Goal: Information Seeking & Learning: Check status

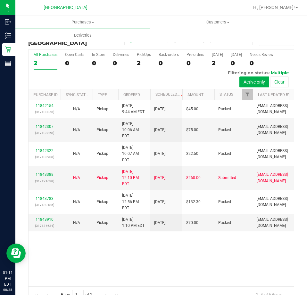
scroll to position [14, 0]
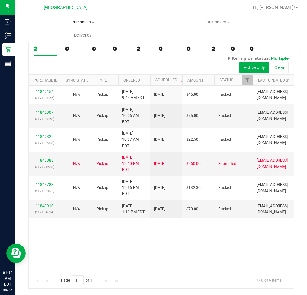
click at [71, 22] on span "Purchases" at bounding box center [82, 22] width 135 height 6
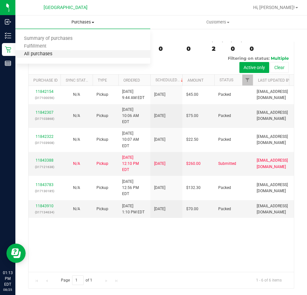
click at [44, 52] on span "All purchases" at bounding box center [38, 53] width 46 height 5
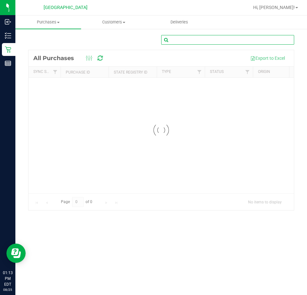
click at [209, 38] on input "text" at bounding box center [227, 40] width 133 height 10
paste input "1614646"
type input "1614646"
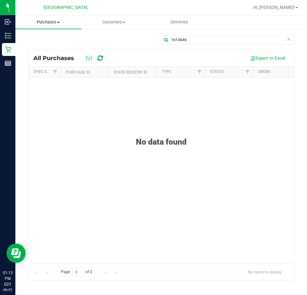
click at [55, 21] on span "Purchases" at bounding box center [48, 22] width 66 height 6
click at [51, 52] on span "All purchases" at bounding box center [38, 53] width 46 height 5
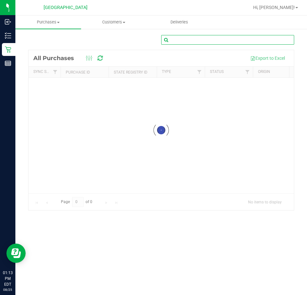
click at [193, 41] on input "text" at bounding box center [227, 40] width 133 height 10
paste input "1614646"
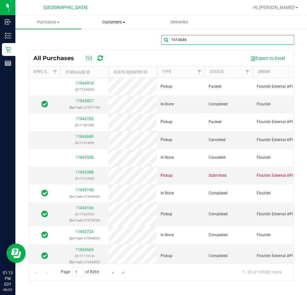
type input "1614646"
click at [116, 26] on uib-tab-heading "Customers All customers Add a new customer All physicians" at bounding box center [114, 22] width 65 height 13
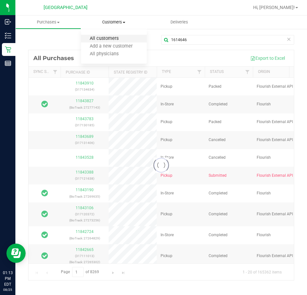
click at [120, 38] on span "All customers" at bounding box center [104, 38] width 46 height 5
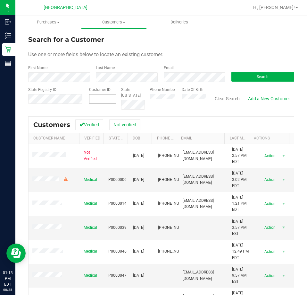
click at [99, 96] on span at bounding box center [103, 99] width 28 height 10
paste input "1614646"
type input "1614646"
click at [238, 73] on button "Search" at bounding box center [263, 77] width 63 height 10
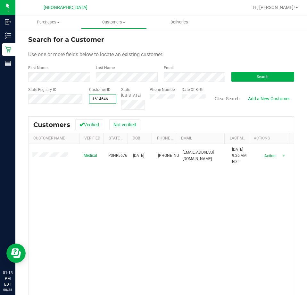
click at [107, 99] on span "1614646 1614646" at bounding box center [103, 99] width 28 height 10
click at [107, 99] on input "1614646" at bounding box center [103, 98] width 27 height 9
paste input "6669"
click at [103, 98] on span "1616669 1616669" at bounding box center [103, 99] width 28 height 10
click at [103, 98] on input "1616669" at bounding box center [103, 98] width 27 height 9
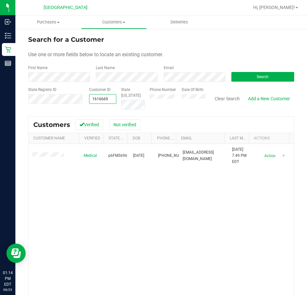
paste input "0204"
click at [164, 260] on div "Medical P0KF5489 [DATE] (305) 619-4597 [EMAIL_ADDRESS][DOMAIN_NAME] [DATE] 5:25…" at bounding box center [162, 236] width 266 height 185
click at [99, 101] on span "1610204 1610204" at bounding box center [103, 99] width 28 height 10
click at [99, 101] on input "1610204" at bounding box center [103, 98] width 27 height 9
paste input "89"
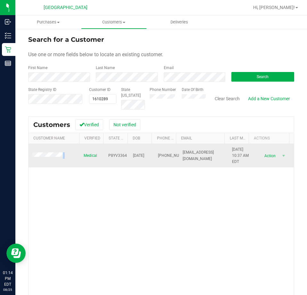
drag, startPoint x: 66, startPoint y: 154, endPoint x: 31, endPoint y: 155, distance: 34.7
click at [31, 155] on td at bounding box center [54, 156] width 51 height 24
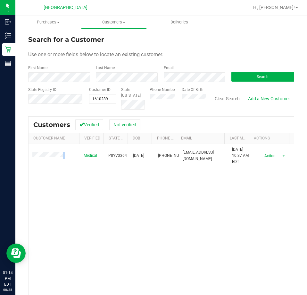
copy span
drag, startPoint x: 158, startPoint y: 238, endPoint x: 178, endPoint y: 235, distance: 20.7
click at [158, 238] on div "Medical P8YV3364 [DATE] (386) 333-4055 [EMAIL_ADDRESS][DOMAIN_NAME] [DATE] 10:3…" at bounding box center [162, 236] width 266 height 185
click at [122, 197] on div "Medical P8YV3364 [DATE] (386) 333-4055 [EMAIL_ADDRESS][DOMAIN_NAME] [DATE] 10:3…" at bounding box center [162, 236] width 266 height 185
click at [98, 98] on span "1610289 1610289" at bounding box center [103, 99] width 28 height 10
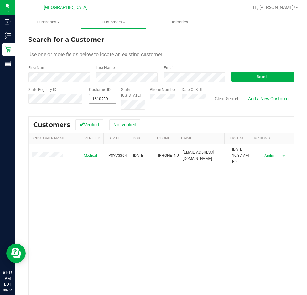
click at [0, 0] on input "1610289" at bounding box center [0, 0] width 0 height 0
paste input "503"
click at [154, 209] on div "Medical P5KX6892 [DATE] (813) 395-4316 [EMAIL_ADDRESS][DOMAIN_NAME] [DATE] 10:5…" at bounding box center [162, 236] width 266 height 185
click at [103, 97] on span "1610503 1610503" at bounding box center [103, 99] width 28 height 10
click at [0, 0] on input "1610503" at bounding box center [0, 0] width 0 height 0
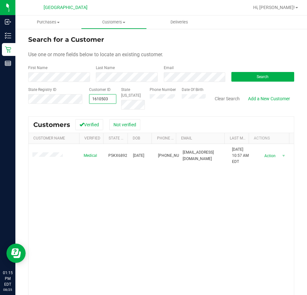
paste input "641"
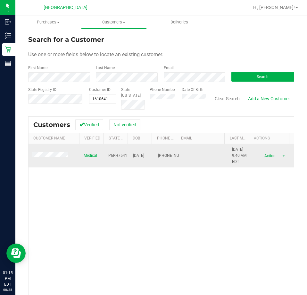
drag, startPoint x: 219, startPoint y: 196, endPoint x: 170, endPoint y: 162, distance: 59.7
click at [219, 196] on div "Medical P6RH7541 [DATE] (813) 591-7134 [DATE] 9:40 AM EDT Delete Profile Action…" at bounding box center [162, 236] width 266 height 185
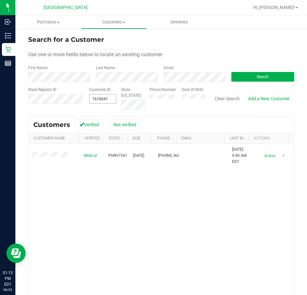
click at [91, 97] on span "1610641 1610641" at bounding box center [103, 99] width 28 height 10
click at [0, 0] on input "1610641" at bounding box center [0, 0] width 0 height 0
paste input "53"
type input "1610653"
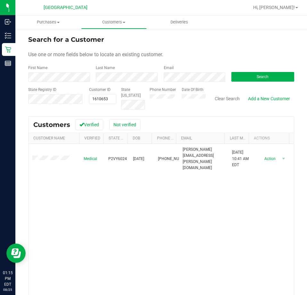
click at [175, 203] on div "Medical P2VY6024 [DATE] (813) 451-4160 [PERSON_NAME][EMAIL_ADDRESS][PERSON_NAME…" at bounding box center [162, 236] width 266 height 185
click at [97, 99] on span "1610653 1610653" at bounding box center [103, 99] width 28 height 10
click at [98, 99] on input "1610653" at bounding box center [103, 98] width 27 height 9
paste input "1680"
type input "1611680"
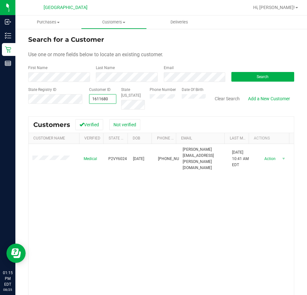
type input "1611680"
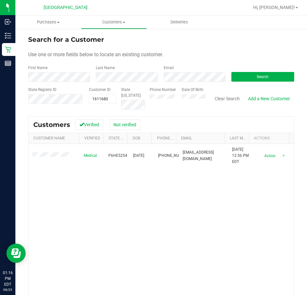
click at [189, 192] on div "Medical P6HE5254 [DATE] (727) 439-3696 [EMAIL_ADDRESS][DOMAIN_NAME] [DATE] 12:5…" at bounding box center [162, 236] width 266 height 185
click at [105, 97] on span "1611680 1611680" at bounding box center [103, 99] width 28 height 10
click at [0, 0] on input "1611680" at bounding box center [0, 0] width 0 height 0
click at [105, 97] on input "1611680" at bounding box center [103, 98] width 27 height 9
paste input "819"
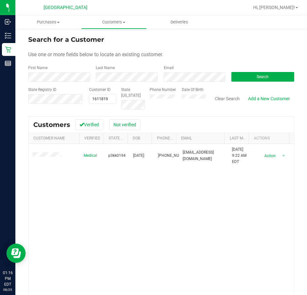
drag, startPoint x: 109, startPoint y: 235, endPoint x: 108, endPoint y: 232, distance: 3.4
click at [109, 235] on div "Medical p3kk0194 [DATE] (813) 270-0671 [EMAIL_ADDRESS][DOMAIN_NAME] [DATE] 9:22…" at bounding box center [162, 236] width 266 height 185
click at [104, 96] on span "1611819 1611819" at bounding box center [103, 99] width 28 height 10
click at [104, 96] on input "1611819" at bounding box center [103, 98] width 27 height 9
paste input "4646"
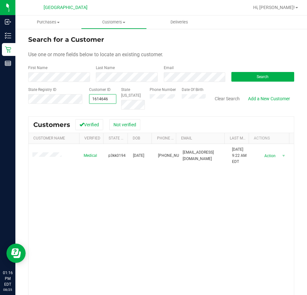
type input "1614646"
click at [128, 182] on div "Medical P3HR5676 [DATE] (321) 604-9719 [EMAIL_ADDRESS][DOMAIN_NAME] [DATE] 9:26…" at bounding box center [162, 236] width 266 height 185
click at [103, 95] on span "1614646 1614646" at bounding box center [103, 99] width 28 height 10
click at [103, 95] on input "1614646" at bounding box center [103, 98] width 27 height 9
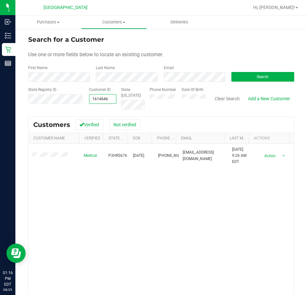
paste input "6669"
click at [133, 186] on div "Medical p6FM5696 [DATE] (352) 292-5706 [EMAIL_ADDRESS][DOMAIN_NAME] [DATE] 7:49…" at bounding box center [162, 236] width 266 height 185
click at [110, 99] on span "1616669 1616669" at bounding box center [103, 99] width 28 height 10
click at [109, 99] on input "1616669" at bounding box center [103, 98] width 27 height 9
paste input "1616912"
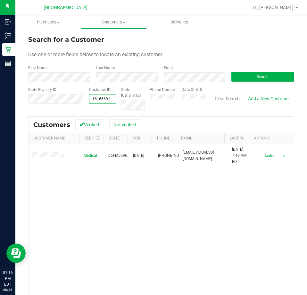
scroll to position [0, 11]
click at [111, 100] on input "16166691616912" at bounding box center [103, 98] width 27 height 9
paste input "text"
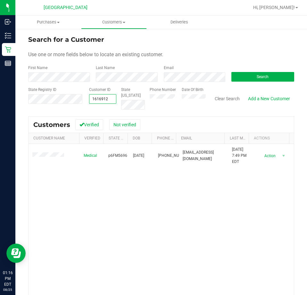
scroll to position [0, 0]
type input "1616912"
drag, startPoint x: 179, startPoint y: 205, endPoint x: 106, endPoint y: 121, distance: 111.5
click at [174, 198] on div "Medical P4KH4225 [DATE] (305) 896-1325 [DATE] 12:18 PM EDT Delete Profile Actio…" at bounding box center [162, 236] width 266 height 185
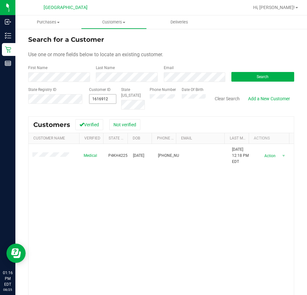
click at [101, 101] on span "1616912 1616912" at bounding box center [103, 99] width 28 height 10
click at [101, 101] on input "1616912" at bounding box center [103, 98] width 27 height 9
paste input "68"
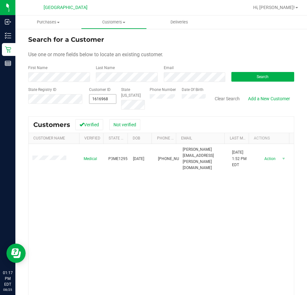
click at [107, 99] on span "1616968 1616968" at bounding box center [103, 99] width 28 height 10
click at [0, 0] on input "1616968" at bounding box center [0, 0] width 0 height 0
paste input "8133"
type input "1618133"
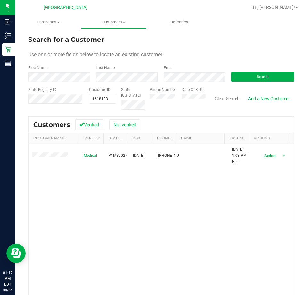
drag, startPoint x: 65, startPoint y: 220, endPoint x: 56, endPoint y: 118, distance: 102.2
click at [65, 220] on div "Medical P1MY7027 [DATE] (813) 299-0888 [DATE] 1:03 PM EDT Delete Profile Action…" at bounding box center [162, 236] width 266 height 185
click at [58, 22] on span at bounding box center [58, 22] width 3 height 1
click at [45, 52] on span "All purchases" at bounding box center [38, 53] width 46 height 5
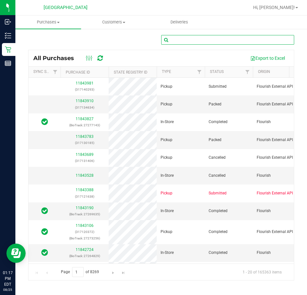
click at [179, 40] on input "text" at bounding box center [227, 40] width 133 height 10
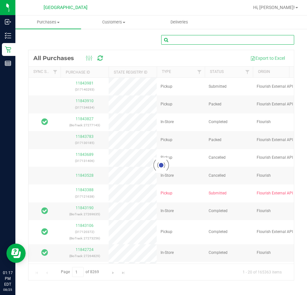
click at [181, 40] on input "text" at bounding box center [227, 40] width 133 height 10
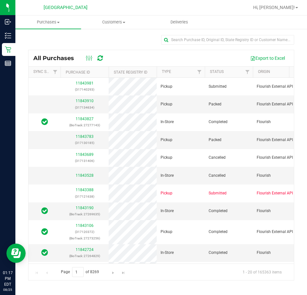
click at [214, 28] on ul "Purchases Summary of purchases Fulfillment All purchases Customers All customer…" at bounding box center [168, 22] width 307 height 14
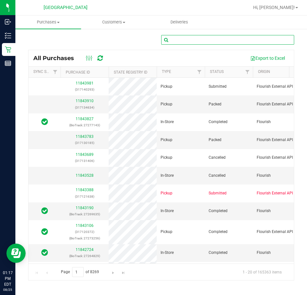
click at [208, 35] on input "text" at bounding box center [227, 40] width 133 height 10
click at [186, 39] on input "text" at bounding box center [227, 40] width 133 height 10
paste input "11731405"
type input "11731405"
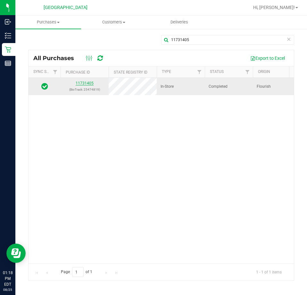
click at [90, 82] on link "11731405" at bounding box center [85, 83] width 18 height 4
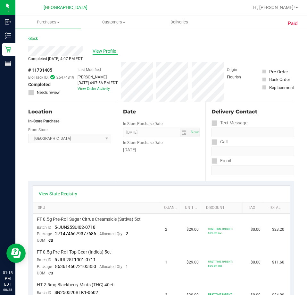
click at [105, 52] on span "View Profile" at bounding box center [106, 51] width 26 height 7
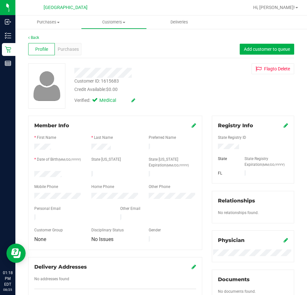
click at [109, 81] on div "Customer ID: 1615683" at bounding box center [96, 81] width 45 height 7
copy div "1615683"
click at [113, 90] on span "$0.00" at bounding box center [112, 89] width 12 height 5
click at [115, 79] on div "Customer ID: 1615683" at bounding box center [96, 81] width 45 height 7
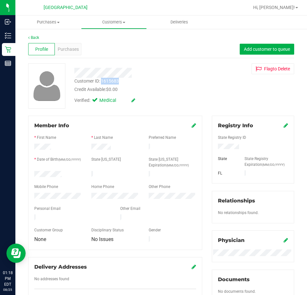
click at [115, 79] on div "Customer ID: 1615683" at bounding box center [96, 81] width 45 height 7
copy div "1615683"
click at [146, 90] on div "Credit Available: $0.00" at bounding box center [138, 89] width 128 height 7
click at [117, 80] on div "Customer ID: 1615683" at bounding box center [96, 81] width 45 height 7
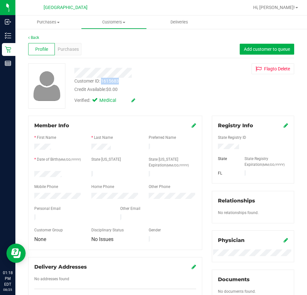
copy div "1615683"
click at [61, 48] on span "Purchases" at bounding box center [68, 49] width 21 height 7
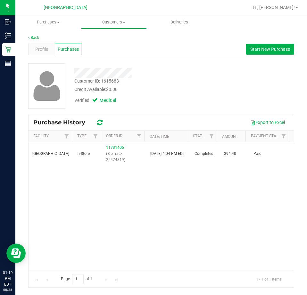
click at [137, 171] on div "[GEOGRAPHIC_DATA] WC In-Store 11731405 (BioTrack: 25474819) [DATE] 4:04 PM EDT …" at bounding box center [162, 206] width 266 height 128
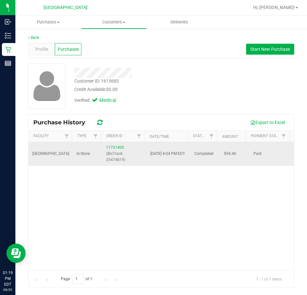
click at [159, 151] on span "[DATE] 4:04 PM EDT" at bounding box center [168, 154] width 35 height 6
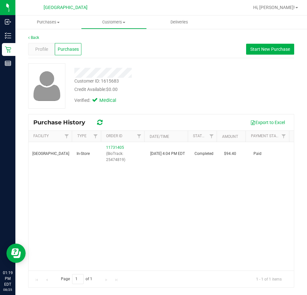
click at [167, 174] on div "[GEOGRAPHIC_DATA] WC In-Store 11731405 (BioTrack: 25474819) [DATE] 4:04 PM EDT …" at bounding box center [162, 206] width 266 height 128
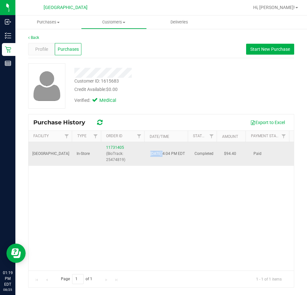
drag, startPoint x: 163, startPoint y: 150, endPoint x: 147, endPoint y: 149, distance: 16.4
click at [147, 149] on td "[DATE] 4:04 PM EDT" at bounding box center [169, 154] width 44 height 24
click at [167, 162] on td "[DATE] 4:04 PM EDT" at bounding box center [169, 154] width 44 height 24
click at [162, 151] on span "[DATE] 4:04 PM EDT" at bounding box center [168, 154] width 35 height 6
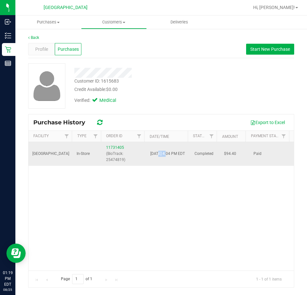
click at [158, 151] on span "[DATE] 4:04 PM EDT" at bounding box center [168, 154] width 35 height 6
click at [160, 151] on span "[DATE] 4:04 PM EDT" at bounding box center [168, 154] width 35 height 6
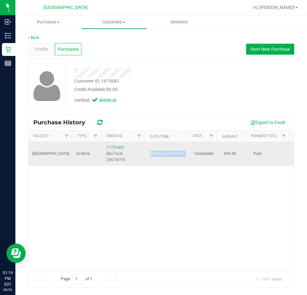
click at [160, 151] on span "[DATE] 4:04 PM EDT" at bounding box center [168, 154] width 35 height 6
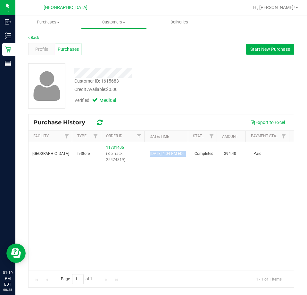
copy span "[DATE] 4:04 PM EDT"
click at [119, 226] on div "[GEOGRAPHIC_DATA] WC In-Store 11731405 (BioTrack: 25474819) [DATE] 4:04 PM EDT …" at bounding box center [162, 206] width 266 height 128
click at [151, 232] on div "[GEOGRAPHIC_DATA] WC In-Store 11731405 (BioTrack: 25474819) [DATE] 4:04 PM EDT …" at bounding box center [162, 206] width 266 height 128
click at [43, 17] on uib-tab-heading "Purchases Summary of purchases Fulfillment All purchases" at bounding box center [48, 21] width 66 height 13
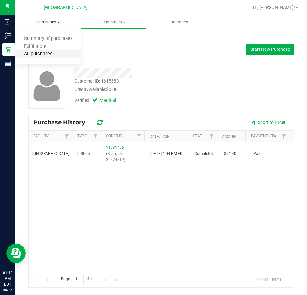
click at [46, 54] on span "All purchases" at bounding box center [38, 53] width 46 height 5
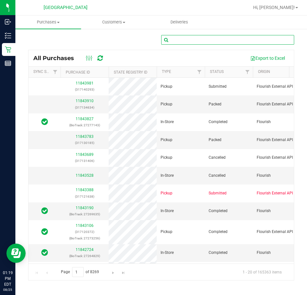
click at [199, 42] on input "text" at bounding box center [227, 40] width 133 height 10
paste input "11735856"
type input "11735856"
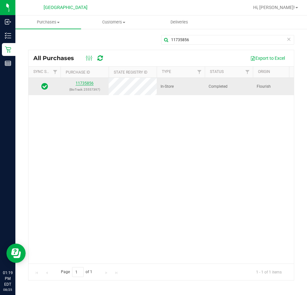
click at [90, 85] on link "11735856" at bounding box center [85, 83] width 18 height 4
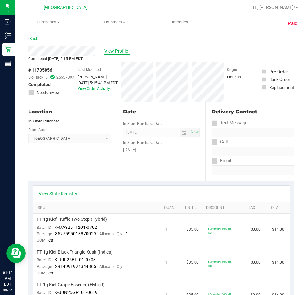
click at [123, 52] on span "View Profile" at bounding box center [118, 51] width 26 height 7
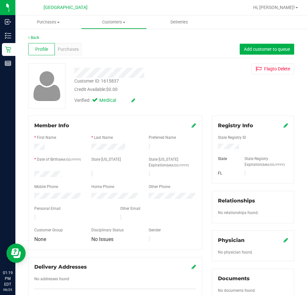
click at [117, 82] on div "Customer ID: 1615837" at bounding box center [96, 81] width 45 height 7
copy div "1615837"
click at [73, 51] on span "Purchases" at bounding box center [68, 49] width 21 height 7
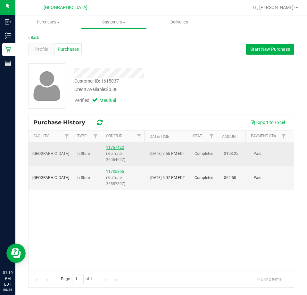
click at [116, 149] on link "11767422" at bounding box center [115, 147] width 18 height 4
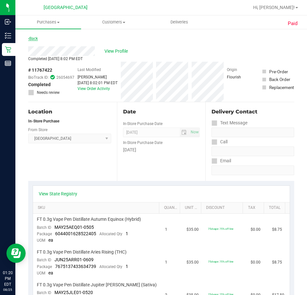
click at [36, 38] on link "Back" at bounding box center [33, 38] width 10 height 4
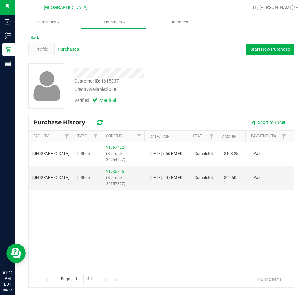
click at [158, 203] on div "[GEOGRAPHIC_DATA] WC In-Store 11767422 (BioTrack: 26054697) [DATE] 7:56 PM EDT …" at bounding box center [162, 206] width 266 height 128
click at [155, 175] on span "[DATE] 5:07 PM EDT" at bounding box center [168, 178] width 35 height 6
click at [164, 175] on span "[DATE] 5:07 PM EDT" at bounding box center [168, 178] width 35 height 6
drag, startPoint x: 164, startPoint y: 174, endPoint x: 148, endPoint y: 177, distance: 16.4
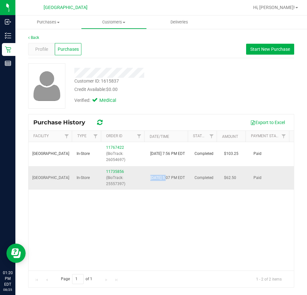
click at [148, 174] on td "[DATE] 5:07 PM EDT" at bounding box center [169, 178] width 44 height 24
copy span "[DATE]"
click at [42, 21] on span "Purchases" at bounding box center [48, 22] width 66 height 6
click at [49, 52] on span "All purchases" at bounding box center [38, 53] width 46 height 5
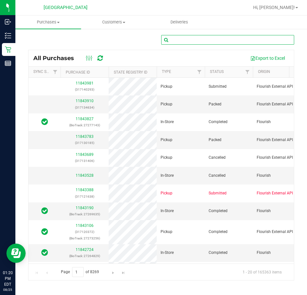
click at [195, 41] on input "text" at bounding box center [227, 40] width 133 height 10
paste input "11785366"
type input "11785366"
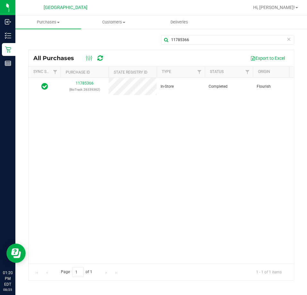
drag, startPoint x: 110, startPoint y: 257, endPoint x: 122, endPoint y: 261, distance: 12.3
click at [122, 261] on div "11785366 (BioTrack: 26339362) In-Store Completed Flourish [GEOGRAPHIC_DATA] [DA…" at bounding box center [162, 170] width 266 height 185
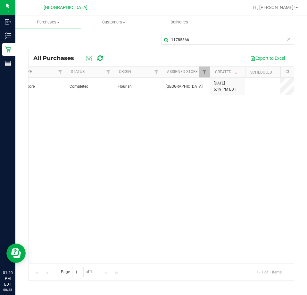
scroll to position [0, 142]
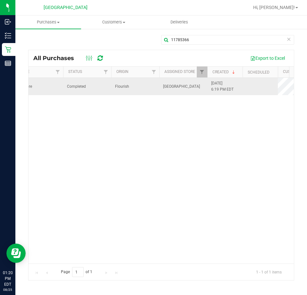
click at [224, 81] on span "[DATE] 6:19 PM EDT" at bounding box center [222, 86] width 22 height 12
copy span "[DATE]"
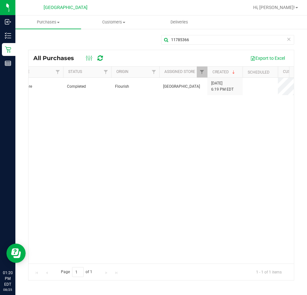
click at [100, 151] on div "11785366 (BioTrack: 26339362) In-Store Completed Flourish [GEOGRAPHIC_DATA] [DA…" at bounding box center [162, 170] width 266 height 185
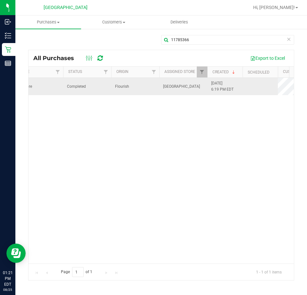
click at [215, 81] on span "[DATE] 6:19 PM EDT" at bounding box center [222, 86] width 22 height 12
click at [216, 81] on span "[DATE] 6:19 PM EDT" at bounding box center [222, 86] width 22 height 12
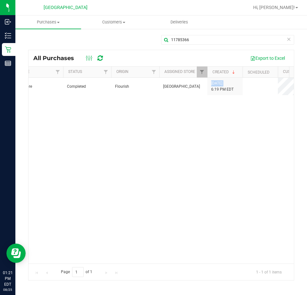
copy span "[DATE]"
click at [134, 176] on div "11785366 (BioTrack: 26339362) In-Store Completed Flourish [GEOGRAPHIC_DATA] [DA…" at bounding box center [162, 170] width 266 height 185
click at [74, 130] on div "11785366 (BioTrack: 26339362) In-Store Completed Flourish [GEOGRAPHIC_DATA] [DA…" at bounding box center [162, 170] width 266 height 185
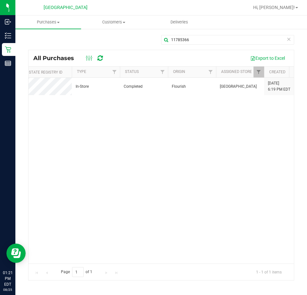
scroll to position [0, 17]
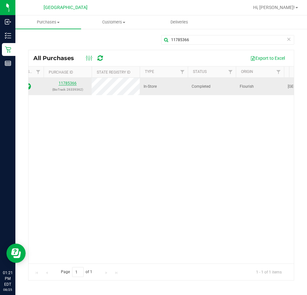
click at [66, 82] on link "11785366" at bounding box center [68, 83] width 18 height 4
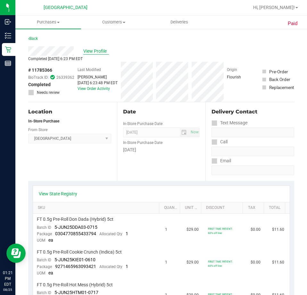
click at [92, 50] on span "View Profile" at bounding box center [96, 51] width 26 height 7
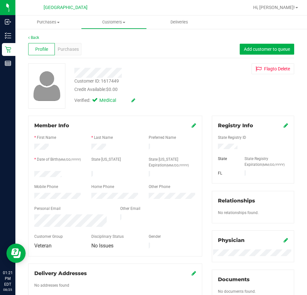
click at [112, 81] on div "Customer ID: 1617449" at bounding box center [96, 81] width 45 height 7
copy div "1617449"
click at [76, 53] on div "Purchases" at bounding box center [68, 49] width 27 height 12
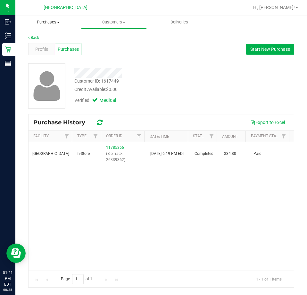
click at [49, 22] on span "Purchases" at bounding box center [48, 22] width 66 height 6
click at [52, 53] on span "All purchases" at bounding box center [38, 53] width 46 height 5
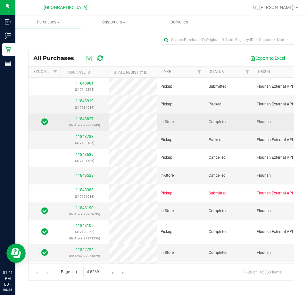
drag, startPoint x: 57, startPoint y: 130, endPoint x: 60, endPoint y: 127, distance: 3.9
click at [57, 130] on td at bounding box center [45, 122] width 32 height 18
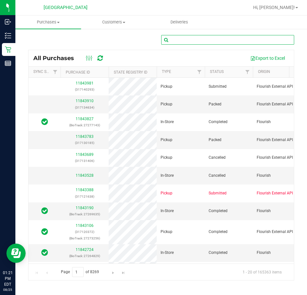
click at [186, 40] on input "text" at bounding box center [227, 40] width 133 height 10
click at [187, 40] on input "text" at bounding box center [227, 40] width 133 height 10
paste input "11730044"
type input "11730044"
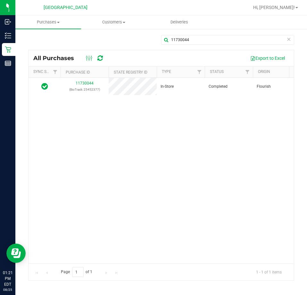
click at [174, 122] on div "11730044 (BioTrack: 25452377) In-Store Completed Flourish [GEOGRAPHIC_DATA] [DA…" at bounding box center [162, 170] width 266 height 185
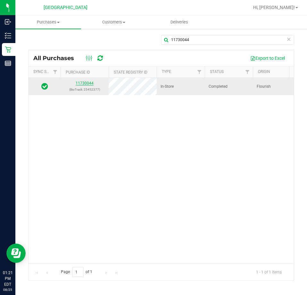
click at [92, 82] on link "11730044" at bounding box center [85, 83] width 18 height 4
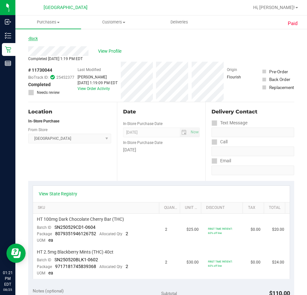
click at [37, 39] on link "Back" at bounding box center [33, 38] width 10 height 4
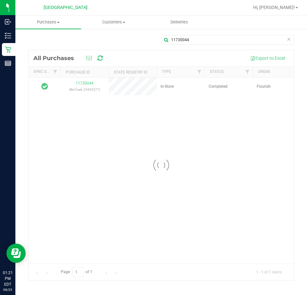
drag, startPoint x: 150, startPoint y: 189, endPoint x: 163, endPoint y: 191, distance: 13.3
drag, startPoint x: 133, startPoint y: 262, endPoint x: 151, endPoint y: 260, distance: 18.0
click at [151, 260] on div at bounding box center [162, 165] width 266 height 230
drag, startPoint x: 149, startPoint y: 260, endPoint x: 167, endPoint y: 259, distance: 18.3
click at [168, 260] on div at bounding box center [162, 165] width 266 height 230
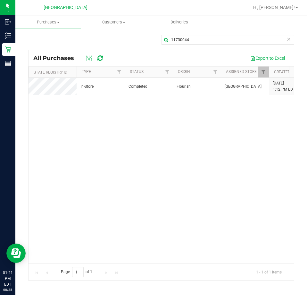
scroll to position [0, 89]
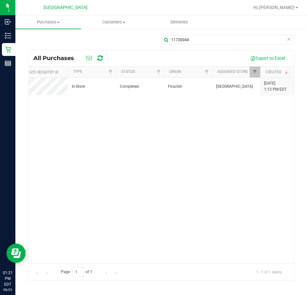
drag, startPoint x: 237, startPoint y: 109, endPoint x: 267, endPoint y: 99, distance: 31.7
click at [238, 109] on div "11730044 (BioTrack: 25452377) In-Store Completed Flourish [GEOGRAPHIC_DATA] [DA…" at bounding box center [162, 170] width 266 height 185
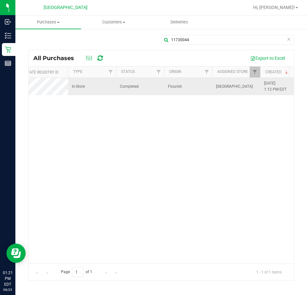
click at [273, 85] on span "[DATE] 1:12 PM EDT" at bounding box center [275, 86] width 22 height 12
click at [269, 83] on span "[DATE] 1:12 PM EDT" at bounding box center [275, 86] width 22 height 12
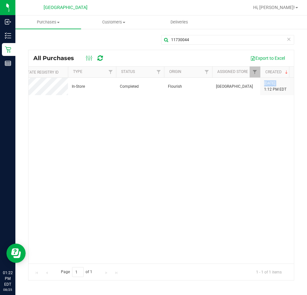
click at [137, 144] on div "11730044 (BioTrack: 25452377) In-Store Completed Flourish [GEOGRAPHIC_DATA] [DA…" at bounding box center [162, 170] width 266 height 185
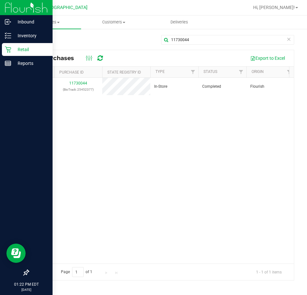
scroll to position [0, 0]
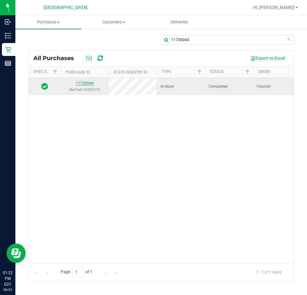
drag, startPoint x: 88, startPoint y: 80, endPoint x: 88, endPoint y: 84, distance: 3.5
click at [88, 81] on td "11730044 (BioTrack: 25452377)" at bounding box center [85, 86] width 48 height 17
click at [88, 84] on link "11730044" at bounding box center [85, 83] width 18 height 4
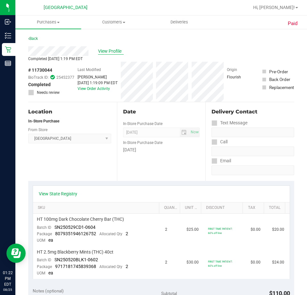
click at [105, 49] on span "View Profile" at bounding box center [111, 51] width 26 height 7
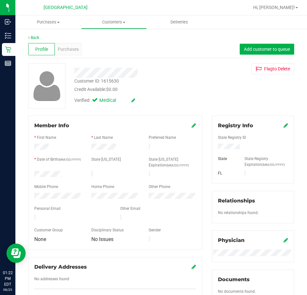
click at [113, 80] on div "Customer ID: 1615630" at bounding box center [96, 81] width 45 height 7
click at [77, 53] on div "Purchases" at bounding box center [68, 49] width 27 height 12
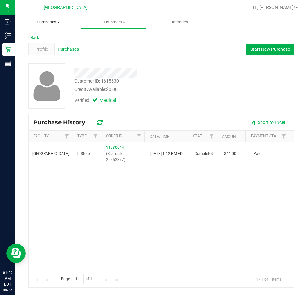
click at [44, 23] on span "Purchases" at bounding box center [48, 22] width 66 height 6
click at [55, 57] on span "All purchases" at bounding box center [38, 53] width 46 height 5
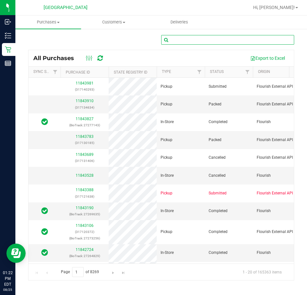
click at [190, 41] on input "text" at bounding box center [227, 40] width 133 height 10
paste input "11724981"
type input "11724981"
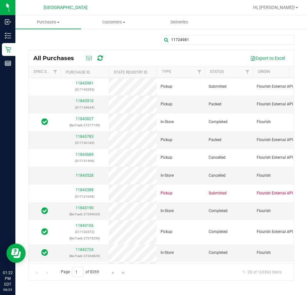
click at [189, 49] on div "11724981" at bounding box center [227, 42] width 133 height 15
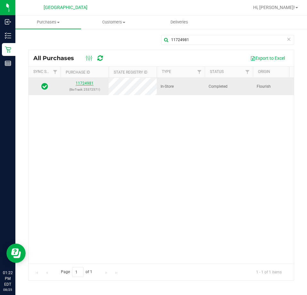
click at [85, 82] on link "11724981" at bounding box center [85, 83] width 18 height 4
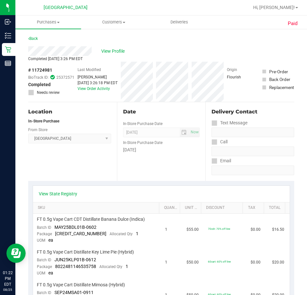
click at [40, 38] on div "Back" at bounding box center [161, 41] width 266 height 12
click at [36, 37] on link "Back" at bounding box center [33, 38] width 10 height 4
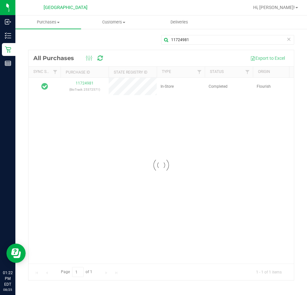
drag, startPoint x: 123, startPoint y: 261, endPoint x: 132, endPoint y: 260, distance: 8.8
click at [132, 260] on div at bounding box center [162, 165] width 266 height 230
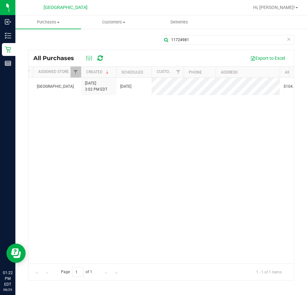
scroll to position [0, 291]
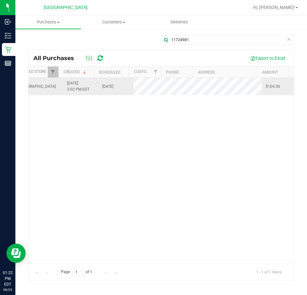
click at [71, 81] on span "[DATE] 3:02 PM EDT" at bounding box center [78, 86] width 22 height 12
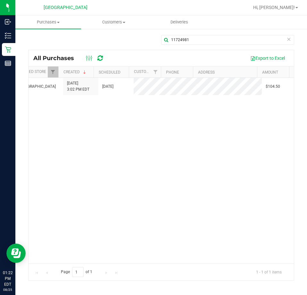
click at [171, 178] on div "11724981 (BioTrack: 25372571) In-Store Completed Flourish [GEOGRAPHIC_DATA] [DA…" at bounding box center [162, 170] width 266 height 185
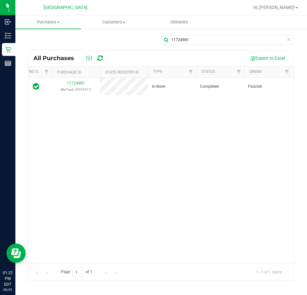
scroll to position [0, 0]
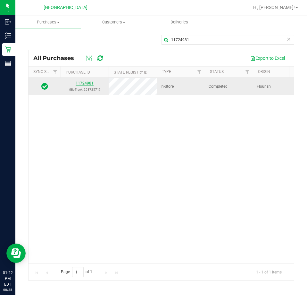
click at [90, 84] on link "11724981" at bounding box center [85, 83] width 18 height 4
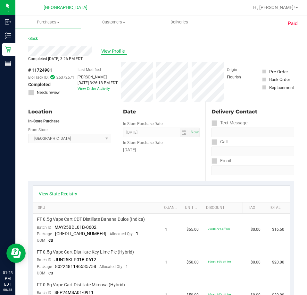
click at [110, 52] on span "View Profile" at bounding box center [114, 51] width 26 height 7
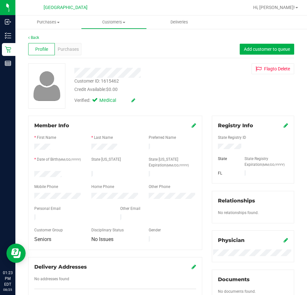
click at [110, 81] on div "Customer ID: 1615462" at bounding box center [96, 81] width 45 height 7
click at [135, 81] on div "Customer ID: 1615462 Credit Available: $0.00" at bounding box center [139, 85] width 138 height 15
click at [115, 81] on div "Customer ID: 1615462" at bounding box center [96, 81] width 45 height 7
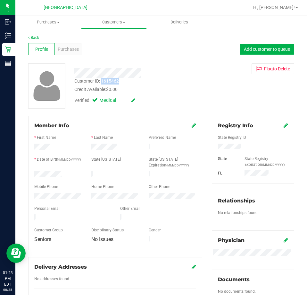
click at [115, 81] on div "Customer ID: 1615462" at bounding box center [96, 81] width 45 height 7
click at [127, 82] on div "Customer ID: 1615462 Credit Available: $0.00" at bounding box center [139, 85] width 138 height 15
click at [64, 48] on span "Purchases" at bounding box center [68, 49] width 21 height 7
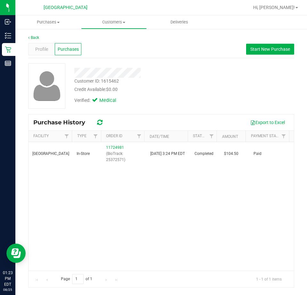
click at [185, 100] on div "Verified: Medical" at bounding box center [139, 100] width 138 height 14
click at [56, 25] on uib-tab-heading "Purchases Summary of purchases Fulfillment All purchases" at bounding box center [48, 21] width 66 height 13
click at [47, 51] on span "All purchases" at bounding box center [38, 53] width 46 height 5
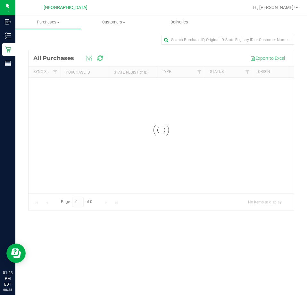
click at [227, 107] on div at bounding box center [162, 130] width 266 height 160
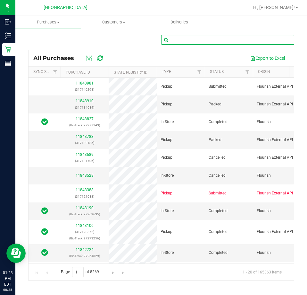
click at [191, 40] on input "text" at bounding box center [227, 40] width 133 height 10
paste input "11746576"
type input "11746576"
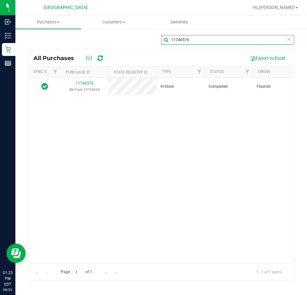
click at [279, 39] on input "11746576" at bounding box center [227, 40] width 133 height 10
click at [289, 39] on icon at bounding box center [289, 39] width 4 height 8
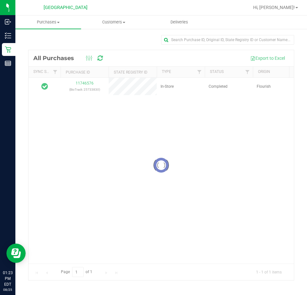
click at [201, 52] on div at bounding box center [162, 165] width 266 height 230
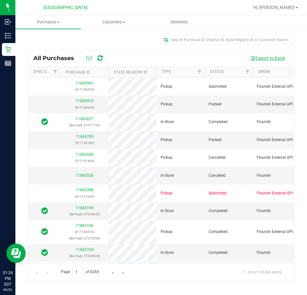
click at [270, 58] on button "Export to Excel" at bounding box center [267, 58] width 43 height 11
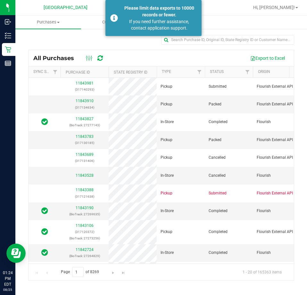
click at [192, 54] on div "Export to Excel" at bounding box center [199, 58] width 179 height 11
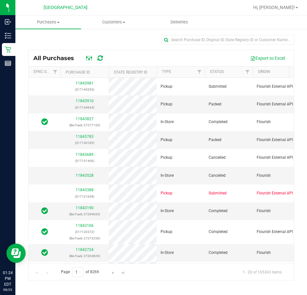
click at [91, 58] on ellipse at bounding box center [92, 58] width 2 height 2
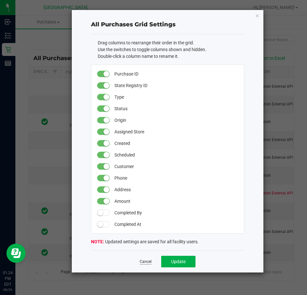
click at [148, 259] on link "Cancel" at bounding box center [146, 261] width 12 height 5
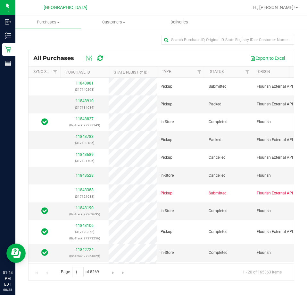
click at [209, 56] on div "Export to Excel" at bounding box center [199, 58] width 179 height 11
click at [225, 58] on div "Export to Excel" at bounding box center [199, 58] width 179 height 11
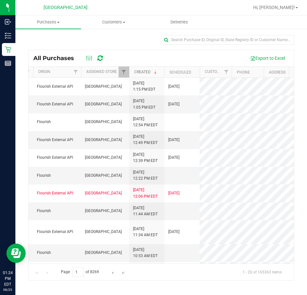
click at [156, 72] on span at bounding box center [155, 72] width 5 height 5
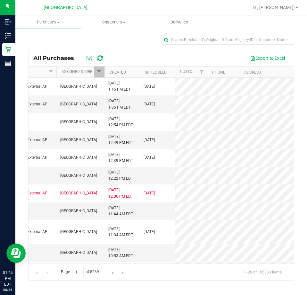
scroll to position [0, 271]
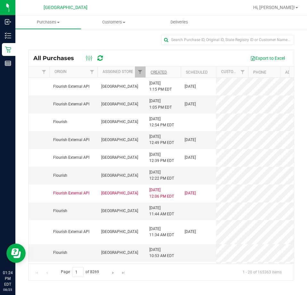
click at [209, 71] on th "Scheduled" at bounding box center [198, 71] width 35 height 11
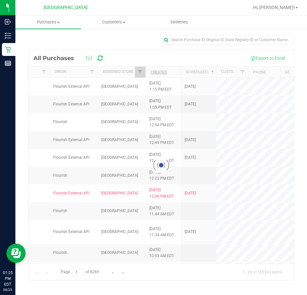
click at [187, 45] on div at bounding box center [227, 42] width 133 height 15
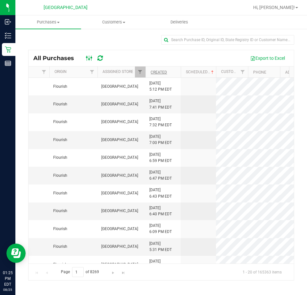
click at [89, 61] on icon at bounding box center [89, 58] width 7 height 8
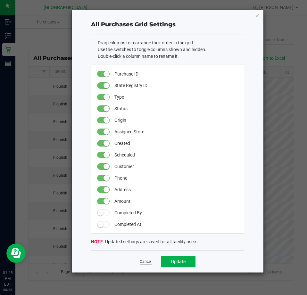
click at [149, 262] on link "Cancel" at bounding box center [146, 261] width 12 height 5
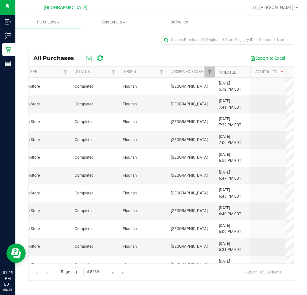
click at [141, 55] on div "Export to Excel" at bounding box center [199, 58] width 179 height 11
click at [116, 24] on span "Customers" at bounding box center [114, 22] width 65 height 6
click at [175, 55] on div "Export to Excel" at bounding box center [199, 58] width 179 height 11
click at [210, 70] on span "Filter" at bounding box center [209, 71] width 5 height 5
click at [144, 53] on div "Export to Excel" at bounding box center [199, 58] width 179 height 11
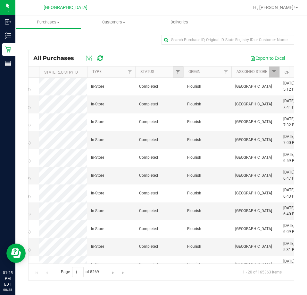
click at [175, 73] on link "Filter" at bounding box center [178, 71] width 11 height 11
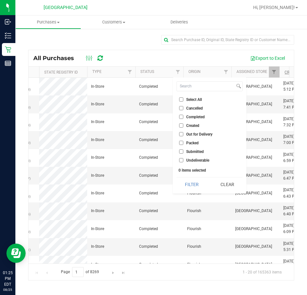
click at [181, 116] on input "Completed" at bounding box center [181, 117] width 4 height 4
checkbox input "true"
click at [199, 187] on button "Filter" at bounding box center [192, 184] width 31 height 14
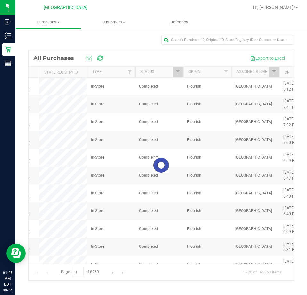
drag, startPoint x: 162, startPoint y: 260, endPoint x: 166, endPoint y: 260, distance: 4.2
click at [166, 260] on div at bounding box center [162, 165] width 266 height 230
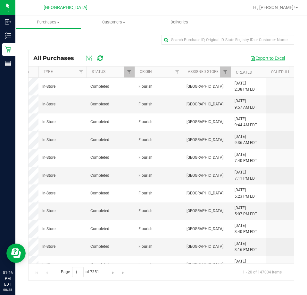
click at [264, 60] on button "Export to Excel" at bounding box center [267, 58] width 43 height 11
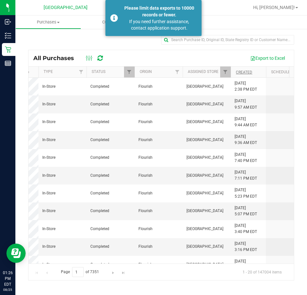
click at [196, 57] on div "Export to Excel" at bounding box center [199, 58] width 179 height 11
click at [154, 25] on div "If you need further assistance, contact application support." at bounding box center [159, 24] width 75 height 13
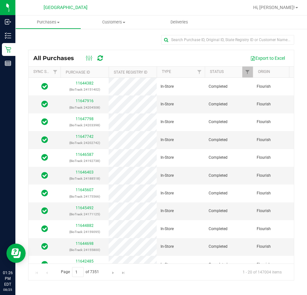
click at [151, 58] on div "Export to Excel" at bounding box center [199, 58] width 179 height 11
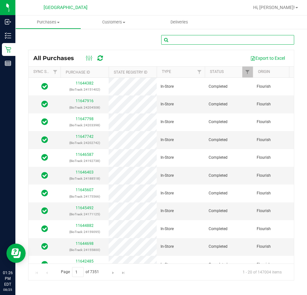
drag, startPoint x: 210, startPoint y: 44, endPoint x: 206, endPoint y: 43, distance: 3.5
click at [209, 44] on input "text" at bounding box center [227, 40] width 133 height 10
paste input "11746576"
type input "11746576"
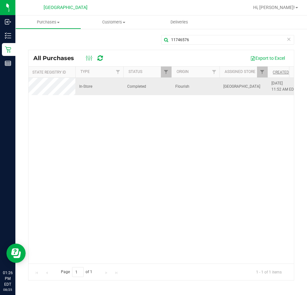
click at [276, 81] on span "[DATE] 11:52 AM EDT" at bounding box center [284, 86] width 25 height 12
click at [280, 83] on span "[DATE] 11:52 AM EDT" at bounding box center [284, 86] width 25 height 12
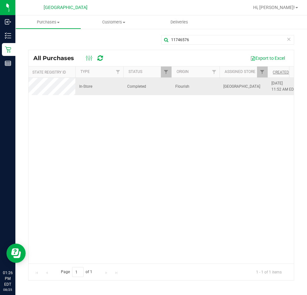
click at [280, 83] on span "[DATE] 11:52 AM EDT" at bounding box center [284, 86] width 25 height 12
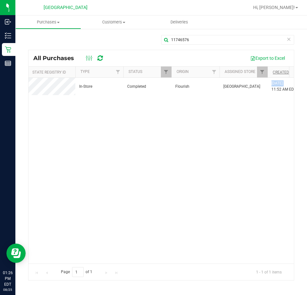
click at [183, 177] on div "11746576 (BioTrack: 25733830) In-Store Completed Flourish [GEOGRAPHIC_DATA] [DA…" at bounding box center [162, 170] width 266 height 185
drag, startPoint x: 87, startPoint y: 258, endPoint x: 79, endPoint y: 258, distance: 8.3
click at [79, 258] on div "11746576 (BioTrack: 25733830) In-Store Completed Flourish [GEOGRAPHIC_DATA] [DA…" at bounding box center [162, 170] width 266 height 185
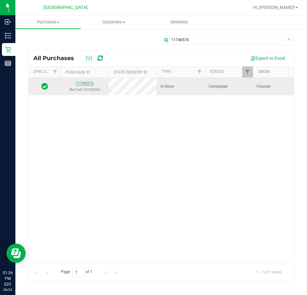
click at [87, 84] on link "11746576" at bounding box center [85, 83] width 18 height 4
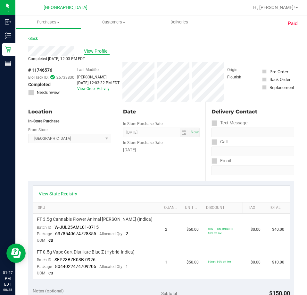
click at [88, 50] on span "View Profile" at bounding box center [97, 51] width 26 height 7
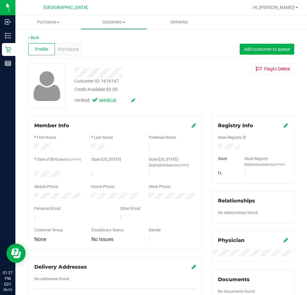
click at [108, 79] on div "Customer ID: 1616147" at bounding box center [96, 81] width 45 height 7
click at [108, 80] on div "Customer ID: 1616147" at bounding box center [96, 81] width 45 height 7
click at [122, 88] on div "Credit Available: $0.00" at bounding box center [138, 89] width 128 height 7
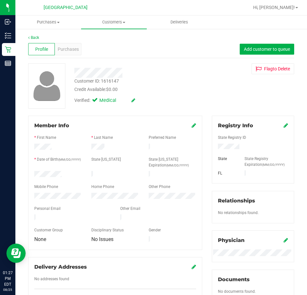
click at [114, 82] on div "Customer ID: 1616147" at bounding box center [96, 81] width 45 height 7
click at [75, 48] on span "Purchases" at bounding box center [68, 49] width 21 height 7
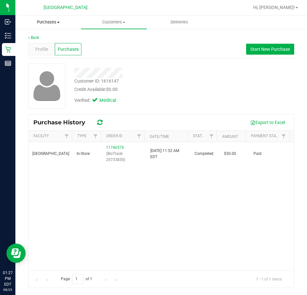
click at [56, 26] on uib-tab-heading "Purchases Summary of purchases Fulfillment All purchases" at bounding box center [48, 22] width 65 height 13
click at [52, 53] on span "All purchases" at bounding box center [38, 53] width 46 height 5
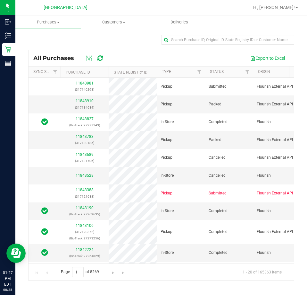
click at [166, 57] on div "Export to Excel" at bounding box center [199, 58] width 179 height 11
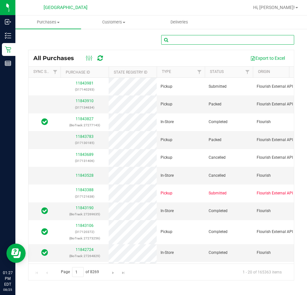
click at [189, 42] on input "text" at bounding box center [227, 40] width 133 height 10
paste input "11766462"
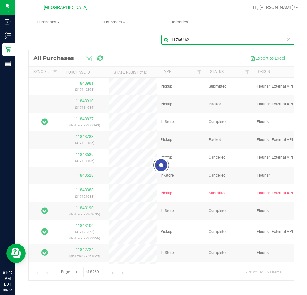
type input "11766462"
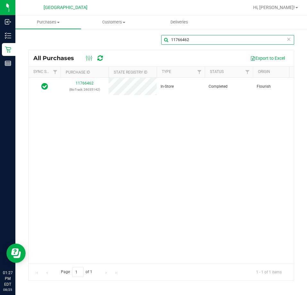
scroll to position [0, 228]
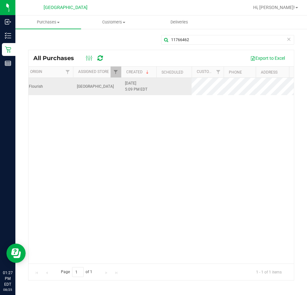
click at [137, 84] on span "[DATE] 5:09 PM EDT" at bounding box center [136, 86] width 22 height 12
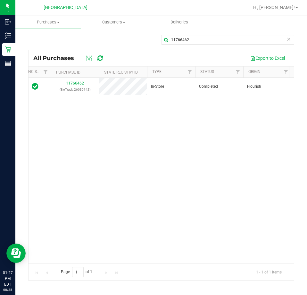
scroll to position [0, 0]
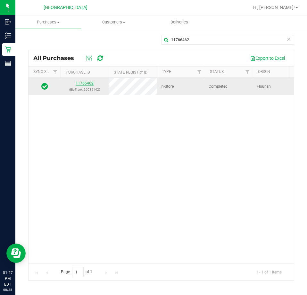
click at [89, 85] on link "11766462" at bounding box center [85, 83] width 18 height 4
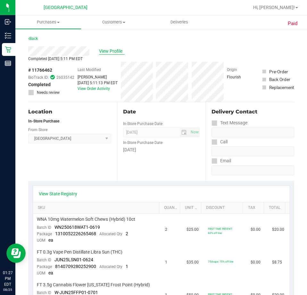
click at [108, 52] on span "View Profile" at bounding box center [112, 51] width 26 height 7
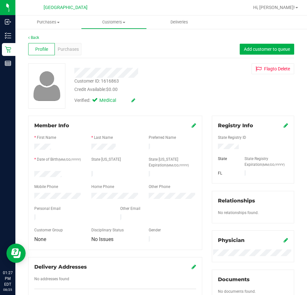
click at [109, 82] on div "Customer ID: 1616863" at bounding box center [96, 81] width 45 height 7
click at [179, 103] on div "Verified: Medical" at bounding box center [139, 100] width 138 height 14
click at [66, 55] on div "Purchases" at bounding box center [68, 49] width 27 height 12
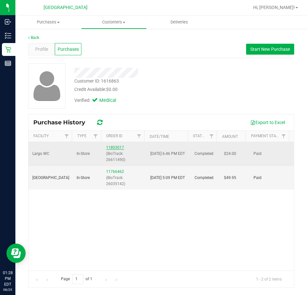
click at [117, 147] on link "11803017" at bounding box center [115, 147] width 18 height 4
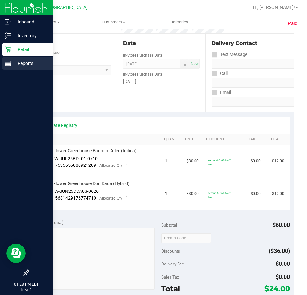
scroll to position [64, 0]
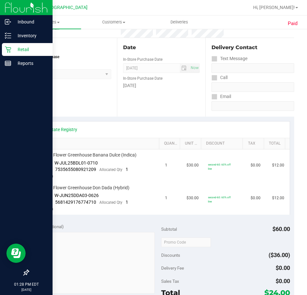
click at [10, 52] on icon at bounding box center [8, 50] width 6 height 6
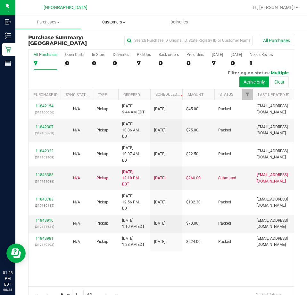
click at [104, 17] on uib-tab-heading "Customers All customers Add a new customer All physicians" at bounding box center [114, 22] width 65 height 13
click at [113, 37] on span "All customers" at bounding box center [104, 38] width 46 height 5
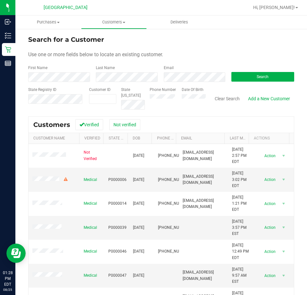
click at [101, 70] on label "Last Name" at bounding box center [105, 68] width 19 height 6
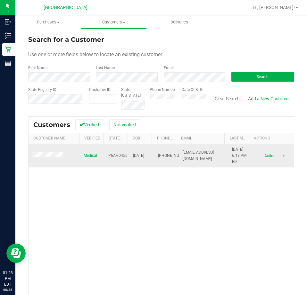
click at [38, 158] on span at bounding box center [48, 155] width 33 height 6
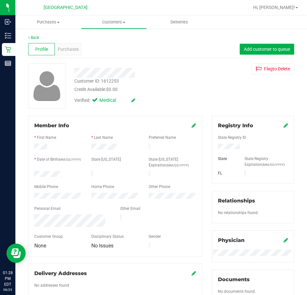
click at [113, 81] on div "Customer ID: 1612253" at bounding box center [96, 81] width 45 height 7
click at [76, 52] on span "Purchases" at bounding box center [68, 49] width 21 height 7
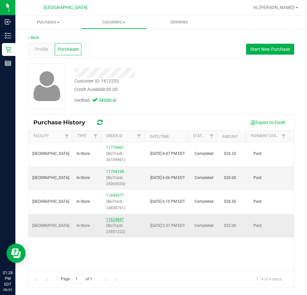
click at [116, 220] on link "11624847" at bounding box center [115, 219] width 18 height 4
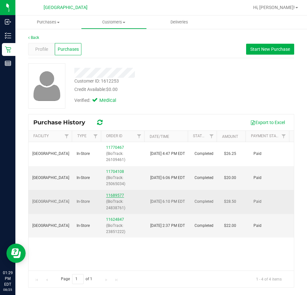
click at [116, 197] on link "11689577" at bounding box center [115, 195] width 18 height 4
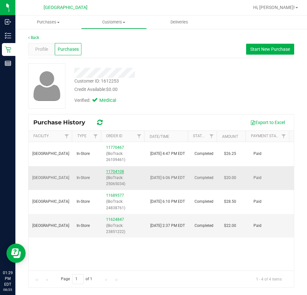
click at [113, 171] on link "11704108" at bounding box center [115, 171] width 18 height 4
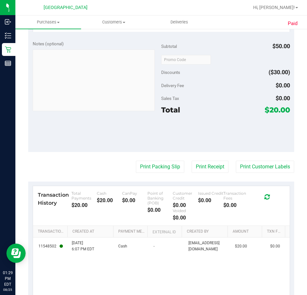
scroll to position [225, 0]
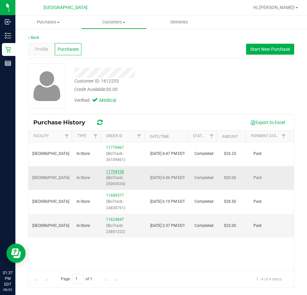
click at [109, 171] on link "11704108" at bounding box center [115, 171] width 18 height 4
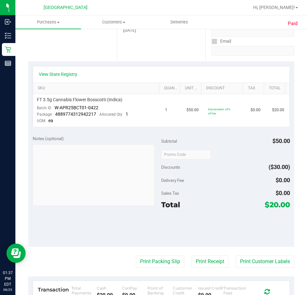
scroll to position [110, 0]
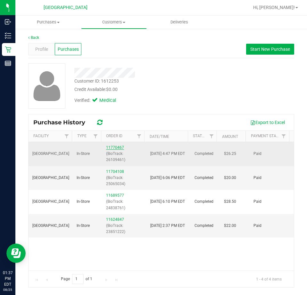
click at [116, 148] on link "11770467" at bounding box center [115, 147] width 18 height 4
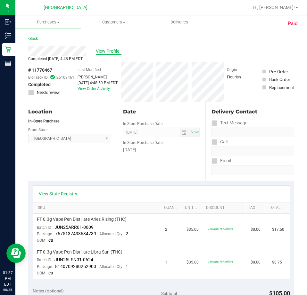
click at [100, 50] on span "View Profile" at bounding box center [109, 51] width 26 height 7
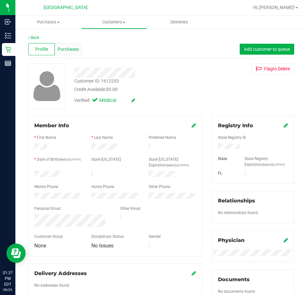
click at [65, 49] on span "Purchases" at bounding box center [68, 49] width 21 height 7
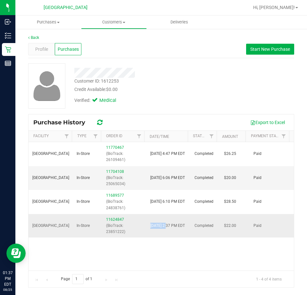
drag, startPoint x: 166, startPoint y: 223, endPoint x: 150, endPoint y: 224, distance: 16.7
click at [147, 223] on td "[DATE] 2:37 PM EDT" at bounding box center [169, 226] width 44 height 24
click at [185, 101] on div "Verified: Medical" at bounding box center [139, 100] width 138 height 14
click at [106, 19] on span "Customers" at bounding box center [114, 22] width 65 height 6
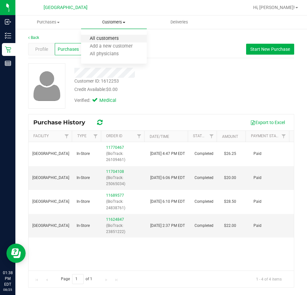
click at [103, 41] on span "All customers" at bounding box center [104, 38] width 46 height 5
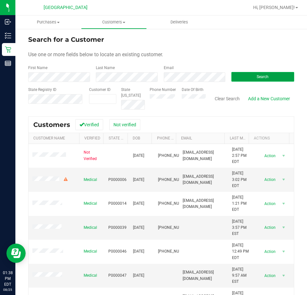
click at [248, 81] on button "Search" at bounding box center [263, 77] width 63 height 10
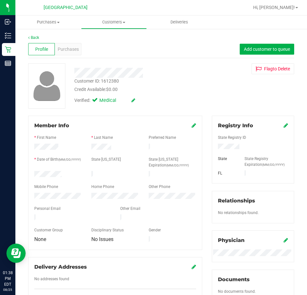
click at [115, 80] on div "Customer ID: 1612380" at bounding box center [96, 81] width 45 height 7
click at [75, 51] on span "Purchases" at bounding box center [68, 49] width 21 height 7
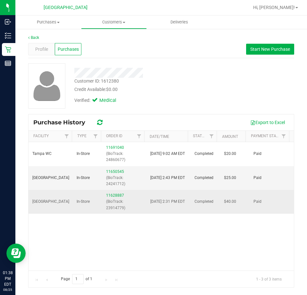
click at [165, 200] on span "[DATE] 2:31 PM EDT" at bounding box center [168, 201] width 35 height 6
drag, startPoint x: 148, startPoint y: 196, endPoint x: 166, endPoint y: 197, distance: 18.6
click at [166, 197] on td "[DATE] 2:31 PM EDT" at bounding box center [169, 202] width 44 height 24
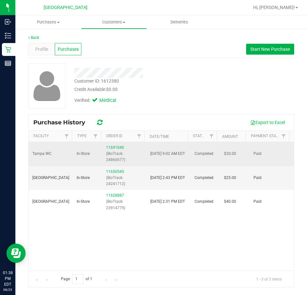
click at [114, 144] on div "11691040 (BioTrack: 24860677)" at bounding box center [124, 153] width 37 height 19
click at [114, 148] on link "11691040" at bounding box center [115, 147] width 18 height 4
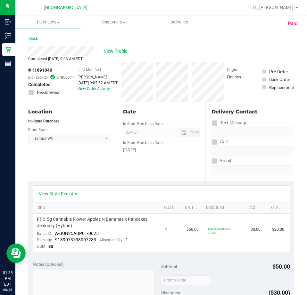
click at [30, 41] on div "Back" at bounding box center [33, 39] width 10 height 8
click at [32, 40] on link "Back" at bounding box center [33, 38] width 10 height 4
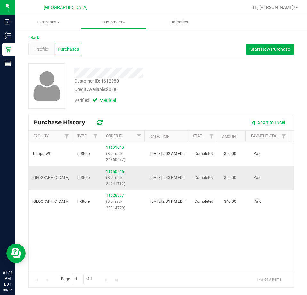
click at [113, 172] on link "11650545" at bounding box center [115, 171] width 18 height 4
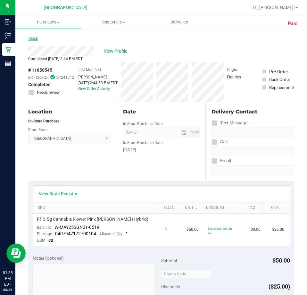
click at [37, 39] on link "Back" at bounding box center [33, 38] width 10 height 4
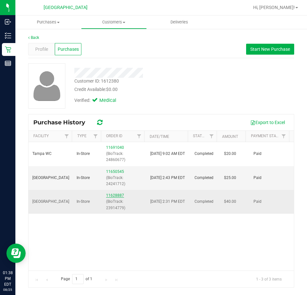
click at [110, 197] on link "11628887" at bounding box center [115, 195] width 18 height 4
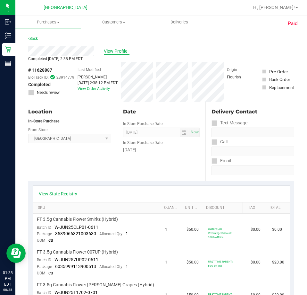
click at [116, 50] on span "View Profile" at bounding box center [117, 51] width 26 height 7
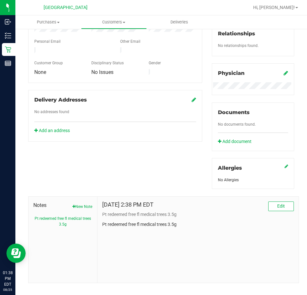
scroll to position [175, 0]
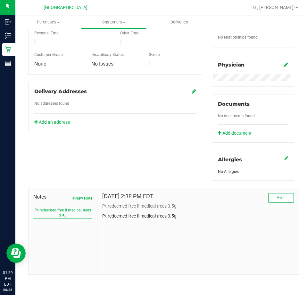
click at [64, 216] on button "Pt redeemed free fl medical trees 3.5g" at bounding box center [62, 213] width 59 height 12
click at [138, 216] on p "Pt redeemed free fl medical trees 3.5g" at bounding box center [198, 215] width 192 height 7
click at [149, 205] on p "Pt redeemed free fl medical trees 3.5g" at bounding box center [198, 206] width 192 height 7
click at [156, 213] on p "Pt redeemed free fl medical trees 3.5g" at bounding box center [198, 215] width 192 height 7
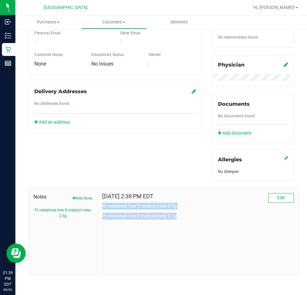
drag, startPoint x: 186, startPoint y: 217, endPoint x: 100, endPoint y: 207, distance: 86.3
click at [100, 207] on div "[DATE] 2:38 PM EDT Edit Pt redeemed free fl medical trees 3.5g Pt redeemed free…" at bounding box center [199, 231] width 202 height 86
click at [284, 207] on p "Pt redeemed free fl medical trees 3.5g" at bounding box center [198, 206] width 192 height 7
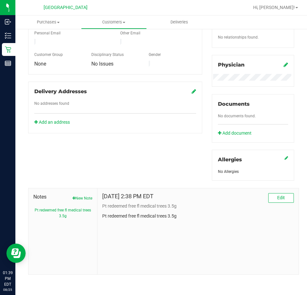
click at [221, 220] on div "[DATE] 2:38 PM EDT Edit Pt redeemed free fl medical trees 3.5g Pt redeemed free…" at bounding box center [199, 231] width 202 height 86
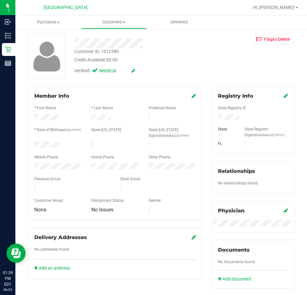
scroll to position [15, 0]
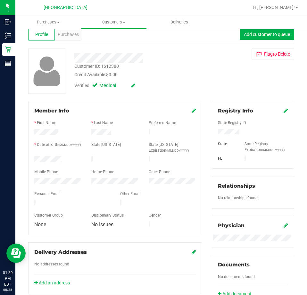
click at [183, 77] on div "Credit Available: $0.00" at bounding box center [138, 74] width 128 height 7
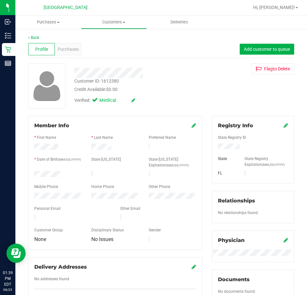
click at [173, 87] on div "Credit Available: $0.00" at bounding box center [138, 89] width 128 height 7
drag, startPoint x: 93, startPoint y: 25, endPoint x: 105, endPoint y: 24, distance: 12.5
click at [93, 25] on span "Customers" at bounding box center [114, 22] width 65 height 6
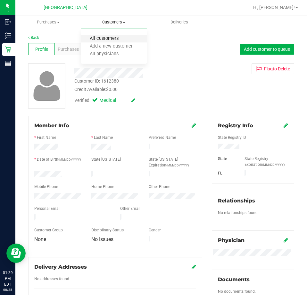
click at [110, 39] on span "All customers" at bounding box center [104, 38] width 46 height 5
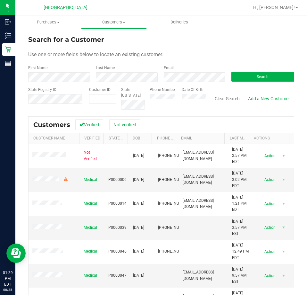
click at [171, 57] on div "Use one or more fields below to locate an existing customer." at bounding box center [161, 55] width 266 height 8
click at [257, 80] on button "Search" at bounding box center [263, 77] width 63 height 10
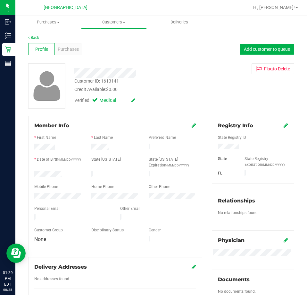
click at [113, 82] on div "Customer ID: 1613141" at bounding box center [96, 81] width 45 height 7
drag, startPoint x: 157, startPoint y: 91, endPoint x: 113, endPoint y: 67, distance: 50.1
click at [155, 89] on div "Credit Available: $0.00" at bounding box center [138, 89] width 128 height 7
click at [77, 48] on span "Purchases" at bounding box center [68, 49] width 21 height 7
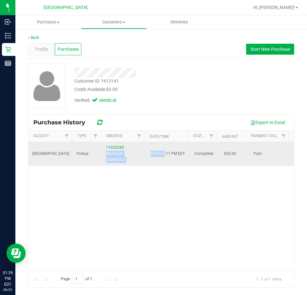
drag, startPoint x: 166, startPoint y: 151, endPoint x: 142, endPoint y: 151, distance: 23.7
click at [142, 151] on tr "South Tampa WC Pickup 11652280 (BioTrack: 24280283) [DATE] 6:17 PM EDT Complete…" at bounding box center [162, 154] width 266 height 24
click at [157, 153] on span "[DATE] 6:17 PM EDT" at bounding box center [168, 154] width 35 height 6
drag, startPoint x: 167, startPoint y: 149, endPoint x: 149, endPoint y: 150, distance: 18.3
click at [151, 151] on span "[DATE] 6:17 PM EDT" at bounding box center [168, 154] width 35 height 6
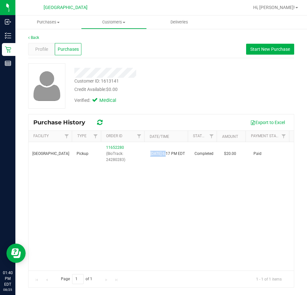
click at [144, 189] on div "South Tampa WC Pickup 11652280 (BioTrack: 24280283) [DATE] 6:17 PM EDT Complete…" at bounding box center [162, 206] width 266 height 128
click at [35, 36] on link "Back" at bounding box center [33, 37] width 11 height 4
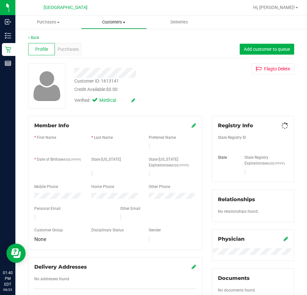
click at [114, 22] on span "Customers" at bounding box center [114, 22] width 65 height 6
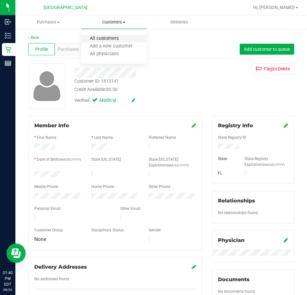
click at [111, 41] on span "All customers" at bounding box center [104, 38] width 46 height 5
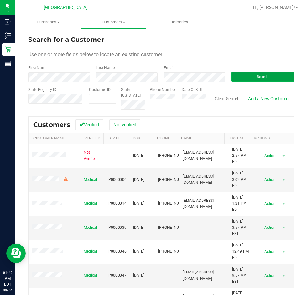
click at [240, 79] on button "Search" at bounding box center [263, 77] width 63 height 10
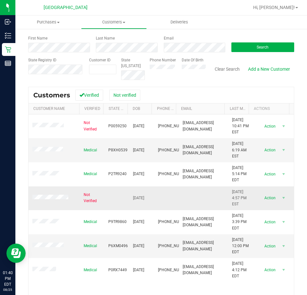
scroll to position [58, 0]
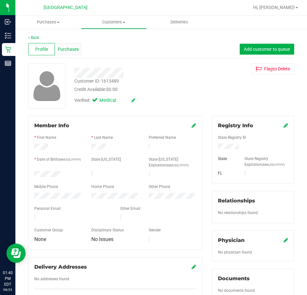
click at [80, 55] on div "Profile Purchases Add customer to queue" at bounding box center [161, 49] width 266 height 18
click at [72, 49] on span "Purchases" at bounding box center [68, 49] width 21 height 7
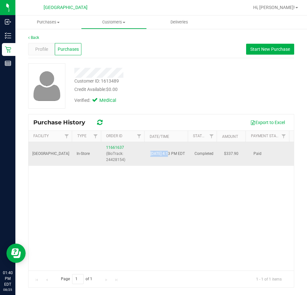
drag, startPoint x: 148, startPoint y: 151, endPoint x: 167, endPoint y: 149, distance: 19.0
click at [167, 151] on span "[DATE] 4:13 PM EDT" at bounding box center [168, 154] width 35 height 6
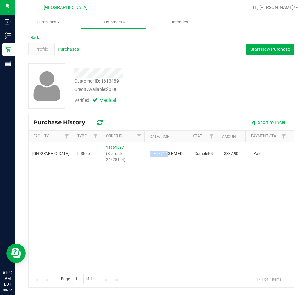
click at [165, 190] on div "[GEOGRAPHIC_DATA] WC In-Store 11661637 (BioTrack: 24428154) [DATE] 4:13 PM EDT …" at bounding box center [162, 206] width 266 height 128
click at [110, 79] on div "Customer ID: 1613489" at bounding box center [96, 81] width 45 height 7
click at [218, 181] on div "[GEOGRAPHIC_DATA] WC In-Store 11661637 (BioTrack: 24428154) [DATE] 4:13 PM EDT …" at bounding box center [162, 206] width 266 height 128
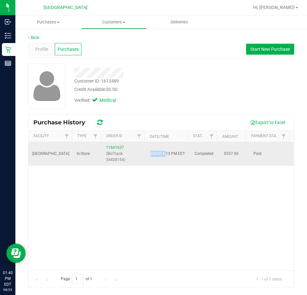
drag, startPoint x: 147, startPoint y: 151, endPoint x: 166, endPoint y: 151, distance: 19.3
click at [166, 151] on td "[DATE] 4:13 PM EDT" at bounding box center [169, 154] width 44 height 24
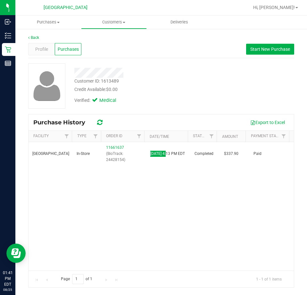
click at [150, 185] on div "[GEOGRAPHIC_DATA] WC In-Store 11661637 (BioTrack: 24428154) [DATE] 4:13 PM EDT …" at bounding box center [162, 206] width 266 height 128
click at [111, 79] on div "Customer ID: 1613489" at bounding box center [96, 81] width 45 height 7
click at [174, 212] on div "[GEOGRAPHIC_DATA] WC In-Store 11661637 (BioTrack: 24428154) [DATE] 4:13 PM EDT …" at bounding box center [162, 206] width 266 height 128
click at [114, 24] on span "Customers" at bounding box center [114, 22] width 65 height 6
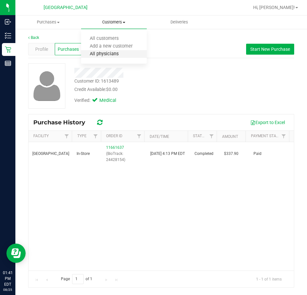
click at [98, 54] on span "All physicians" at bounding box center [104, 53] width 46 height 5
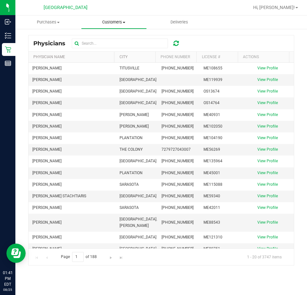
click at [116, 22] on span "Customers" at bounding box center [114, 22] width 65 height 6
click at [116, 39] on span "All customers" at bounding box center [104, 38] width 46 height 5
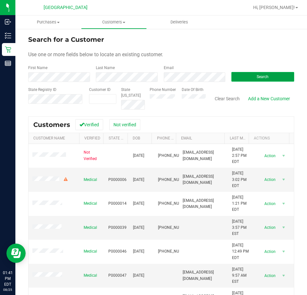
click at [242, 77] on button "Search" at bounding box center [263, 77] width 63 height 10
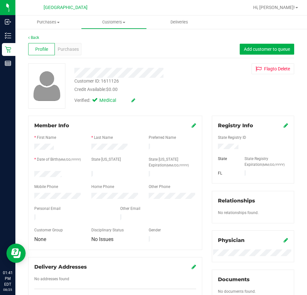
click at [113, 83] on div "Customer ID: 1611126" at bounding box center [96, 81] width 45 height 7
click at [75, 55] on div "Purchases" at bounding box center [68, 49] width 27 height 12
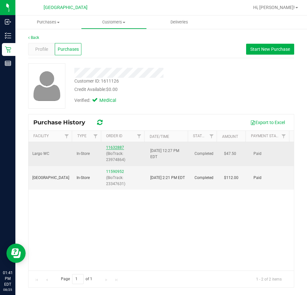
click at [116, 148] on link "11632887" at bounding box center [115, 147] width 18 height 4
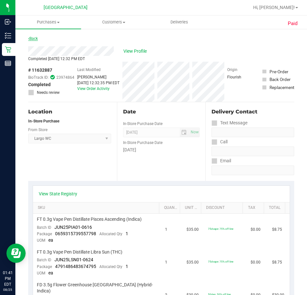
click at [37, 39] on link "Back" at bounding box center [33, 38] width 10 height 4
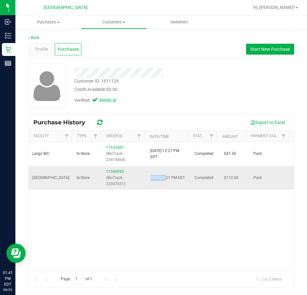
drag, startPoint x: 166, startPoint y: 175, endPoint x: 147, endPoint y: 175, distance: 19.3
click at [147, 175] on td "[DATE] 2:21 PM EDT" at bounding box center [169, 178] width 44 height 24
click at [170, 222] on div "Largo WC In-Store 11632887 (BioTrack: 23974864) [DATE] 12:27 PM EDT Completed $…" at bounding box center [162, 206] width 266 height 128
click at [109, 22] on span "Customers" at bounding box center [114, 22] width 65 height 6
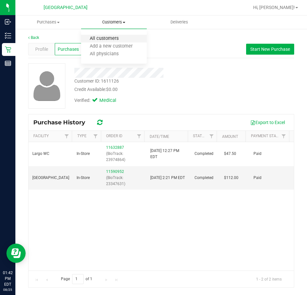
click at [110, 41] on span "All customers" at bounding box center [104, 38] width 46 height 5
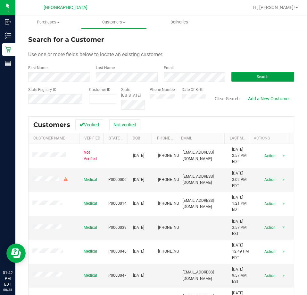
click at [279, 78] on button "Search" at bounding box center [263, 77] width 63 height 10
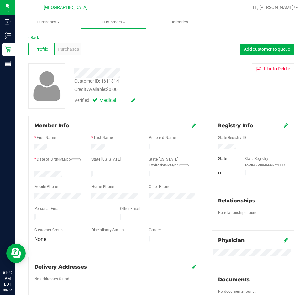
click at [111, 81] on div "Customer ID: 1611814" at bounding box center [96, 81] width 45 height 7
click at [111, 80] on div "Customer ID: 1611814" at bounding box center [96, 81] width 45 height 7
click at [74, 54] on div "Purchases" at bounding box center [68, 49] width 27 height 12
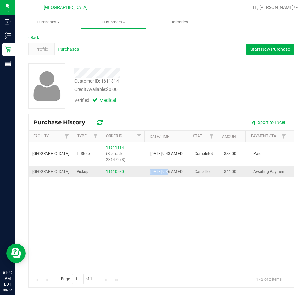
drag, startPoint x: 147, startPoint y: 170, endPoint x: 162, endPoint y: 169, distance: 15.8
click at [168, 173] on td "[DATE] 9:36 AM EDT" at bounding box center [169, 171] width 44 height 11
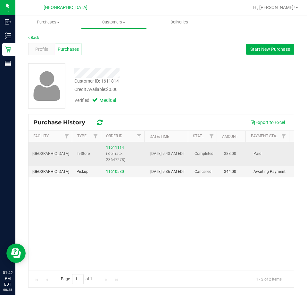
click at [139, 158] on p "(BioTrack: 23647278)" at bounding box center [124, 157] width 37 height 12
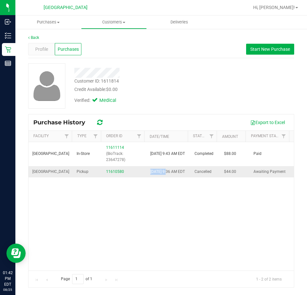
drag, startPoint x: 147, startPoint y: 171, endPoint x: 166, endPoint y: 172, distance: 19.0
click at [166, 172] on td "[DATE] 9:36 AM EDT" at bounding box center [169, 171] width 44 height 11
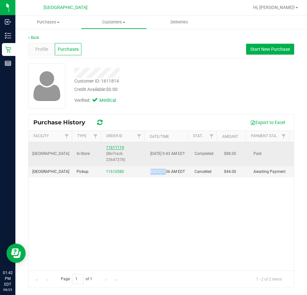
click at [116, 149] on link "11611114" at bounding box center [115, 147] width 18 height 4
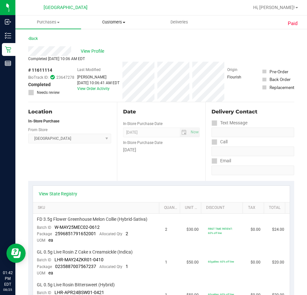
click at [117, 25] on uib-tab-heading "Customers All customers Add a new customer All physicians" at bounding box center [114, 22] width 65 height 13
click at [115, 39] on span "All customers" at bounding box center [104, 38] width 46 height 5
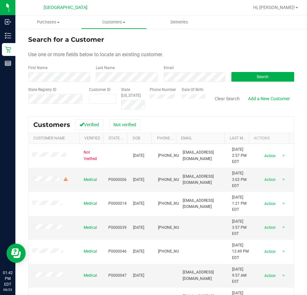
click at [54, 90] on label "State Registry ID" at bounding box center [42, 90] width 28 height 6
click at [248, 82] on form "Search for a Customer Use one or more fields below to locate an existing custom…" at bounding box center [161, 72] width 266 height 75
click at [248, 81] on button "Search" at bounding box center [263, 77] width 63 height 10
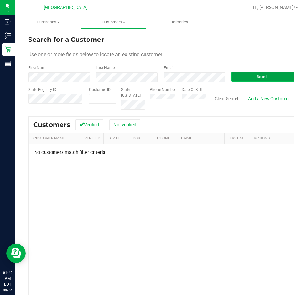
click at [268, 78] on button "Search" at bounding box center [263, 77] width 63 height 10
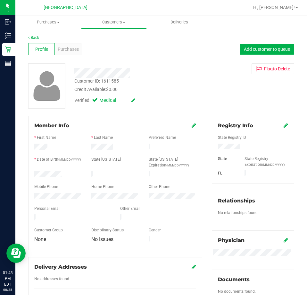
click at [112, 81] on div "Customer ID: 1611585" at bounding box center [96, 81] width 45 height 7
drag, startPoint x: 141, startPoint y: 95, endPoint x: 120, endPoint y: 77, distance: 27.1
click at [141, 95] on div "Verified: Medical" at bounding box center [139, 100] width 138 height 14
click at [77, 53] on div "Purchases" at bounding box center [68, 49] width 27 height 12
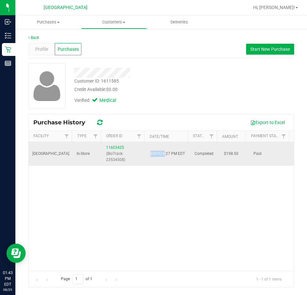
drag, startPoint x: 147, startPoint y: 150, endPoint x: 165, endPoint y: 153, distance: 17.8
click at [165, 153] on td "[DATE] 6:27 PM EDT" at bounding box center [169, 154] width 44 height 24
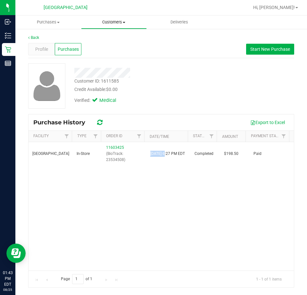
click at [100, 22] on span "Customers" at bounding box center [114, 22] width 65 height 6
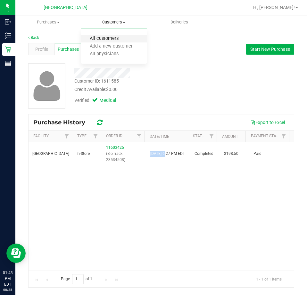
click at [116, 37] on span "All customers" at bounding box center [104, 38] width 46 height 5
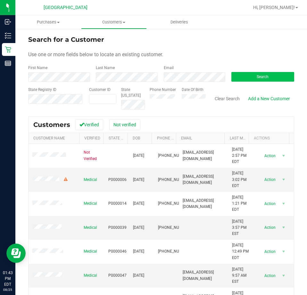
drag, startPoint x: 243, startPoint y: 82, endPoint x: 246, endPoint y: 80, distance: 3.7
click at [244, 82] on div "Search" at bounding box center [261, 73] width 68 height 17
click at [247, 79] on button "Search" at bounding box center [263, 77] width 63 height 10
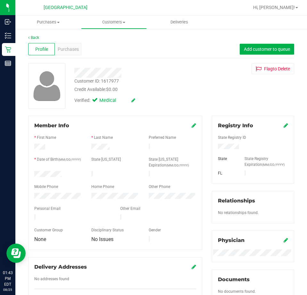
click at [109, 82] on div "Customer ID: 1617977" at bounding box center [96, 81] width 45 height 7
click at [78, 51] on div "Purchases" at bounding box center [68, 49] width 27 height 12
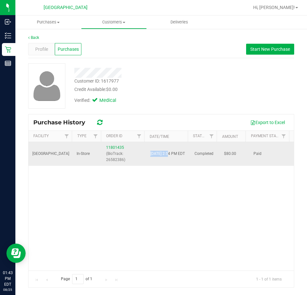
drag, startPoint x: 147, startPoint y: 150, endPoint x: 168, endPoint y: 150, distance: 21.2
click at [168, 150] on td "[DATE] 2:54 PM EDT" at bounding box center [169, 154] width 44 height 24
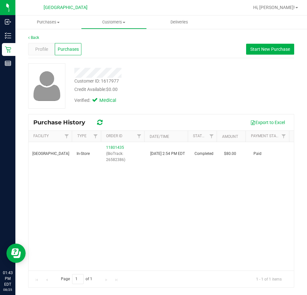
drag, startPoint x: 133, startPoint y: 223, endPoint x: 127, endPoint y: 196, distance: 27.9
click at [133, 219] on div "[GEOGRAPHIC_DATA] WC In-Store 11801435 (BioTrack: 26582386) [DATE] 2:54 PM EDT …" at bounding box center [162, 206] width 266 height 128
click at [54, 21] on span "Purchases" at bounding box center [48, 22] width 66 height 6
click at [43, 53] on span "All purchases" at bounding box center [38, 53] width 46 height 5
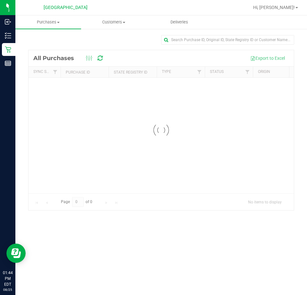
click at [146, 209] on div at bounding box center [162, 130] width 266 height 160
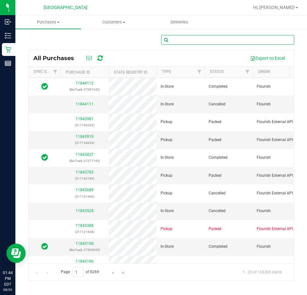
click at [200, 39] on input "text" at bounding box center [227, 40] width 133 height 10
paste input "11765111"
type input "11765111"
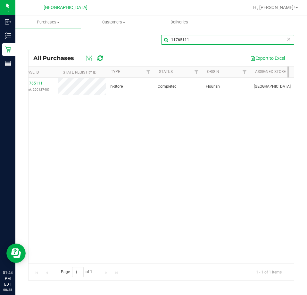
scroll to position [0, 56]
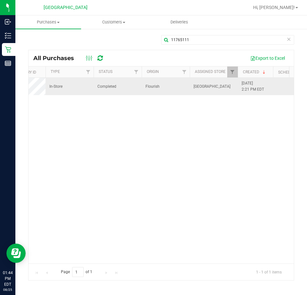
click at [248, 84] on span "[DATE] 2:21 PM EDT" at bounding box center [253, 86] width 22 height 12
click at [250, 84] on span "[DATE] 2:21 PM EDT" at bounding box center [253, 86] width 22 height 12
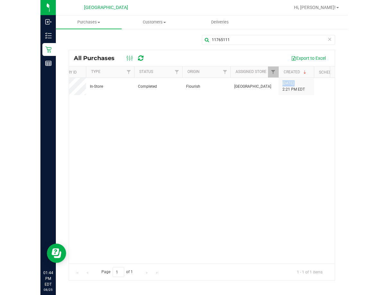
scroll to position [0, 0]
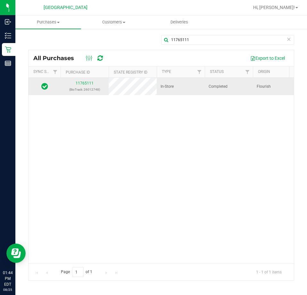
click at [88, 87] on p "(BioTrack: 26012748)" at bounding box center [85, 89] width 40 height 6
click at [87, 84] on link "11765111" at bounding box center [85, 83] width 18 height 4
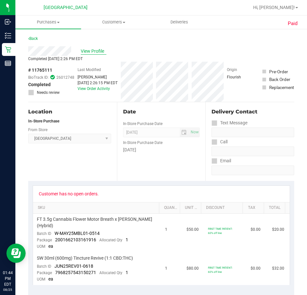
click at [91, 51] on span "View Profile" at bounding box center [94, 51] width 26 height 7
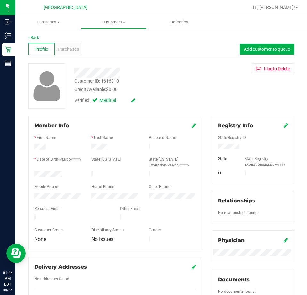
click at [109, 79] on div "Customer ID: 1616810" at bounding box center [96, 81] width 45 height 7
click at [71, 53] on div "Purchases" at bounding box center [68, 49] width 27 height 12
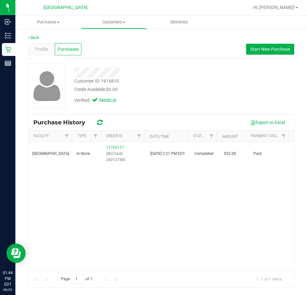
click at [40, 37] on div "Back" at bounding box center [161, 38] width 266 height 6
click at [127, 21] on span "Customers" at bounding box center [114, 22] width 65 height 6
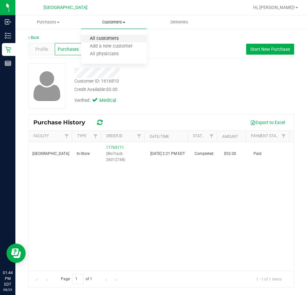
click at [119, 38] on span "All customers" at bounding box center [104, 38] width 46 height 5
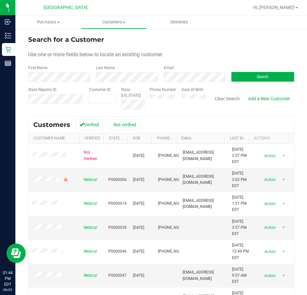
click at [108, 71] on div "Last Name" at bounding box center [125, 73] width 68 height 17
click at [277, 78] on button "Search" at bounding box center [263, 77] width 63 height 10
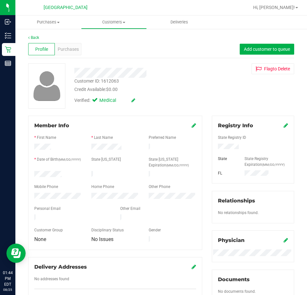
click at [109, 81] on div "Customer ID: 1612063" at bounding box center [96, 81] width 45 height 7
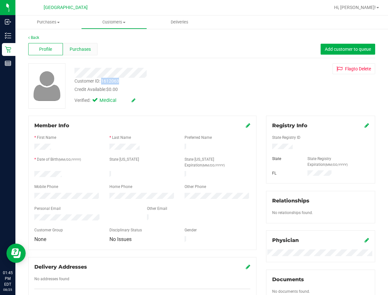
click at [74, 50] on span "Purchases" at bounding box center [80, 49] width 21 height 7
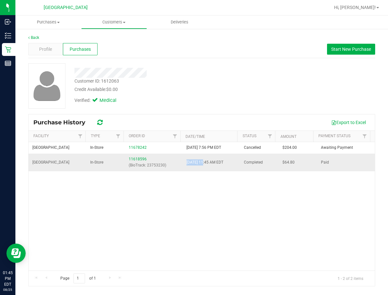
drag, startPoint x: 203, startPoint y: 162, endPoint x: 183, endPoint y: 163, distance: 20.2
click at [183, 163] on td "[DATE] 11:45 AM EDT" at bounding box center [212, 161] width 58 height 17
click at [112, 24] on span "Customers" at bounding box center [114, 22] width 65 height 6
click at [113, 41] on span "All customers" at bounding box center [104, 38] width 46 height 5
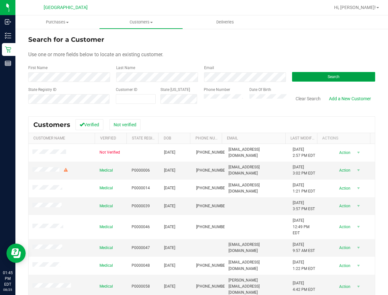
click at [307, 78] on button "Search" at bounding box center [333, 77] width 83 height 10
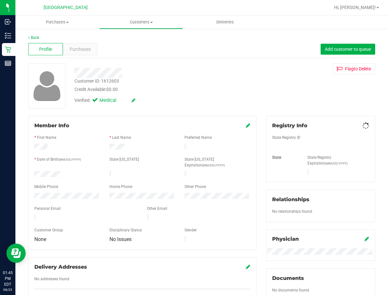
click at [114, 80] on div "Customer ID: 1612603" at bounding box center [96, 81] width 45 height 7
click at [174, 78] on div "Customer ID: 1612603 Credit Available: $0.00" at bounding box center [159, 85] width 178 height 15
click at [105, 51] on div "Profile Purchases Add customer to queue" at bounding box center [201, 49] width 347 height 18
click at [89, 49] on span "Purchases" at bounding box center [80, 49] width 21 height 7
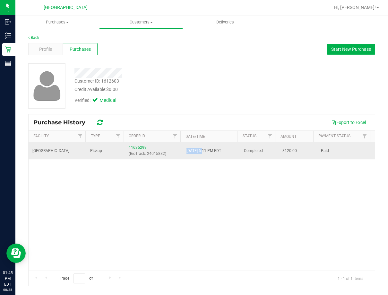
drag, startPoint x: 185, startPoint y: 149, endPoint x: 202, endPoint y: 152, distance: 17.6
click at [202, 152] on td "[DATE] 6:11 PM EDT" at bounding box center [212, 150] width 58 height 17
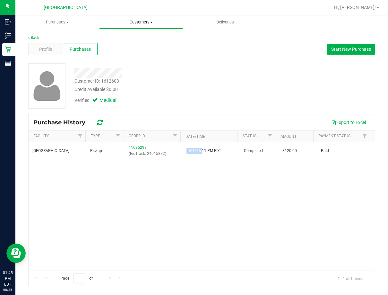
click at [133, 24] on span "Customers" at bounding box center [140, 22] width 83 height 6
click at [134, 40] on span "All customers" at bounding box center [122, 38] width 46 height 5
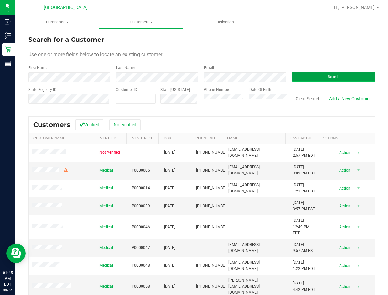
click at [307, 81] on button "Search" at bounding box center [333, 77] width 83 height 10
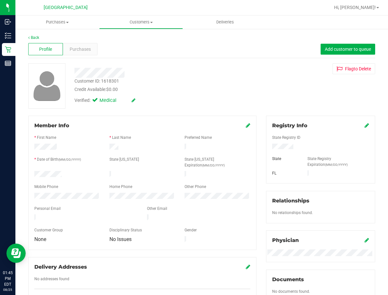
click at [114, 83] on div "Customer ID: 1618301" at bounding box center [96, 81] width 45 height 7
click at [90, 55] on div "Purchases" at bounding box center [80, 49] width 35 height 12
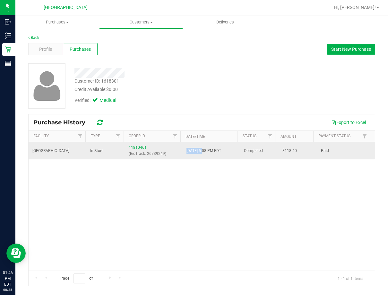
drag, startPoint x: 183, startPoint y: 151, endPoint x: 203, endPoint y: 152, distance: 19.3
click at [203, 152] on td "[DATE] 5:08 PM EDT" at bounding box center [212, 150] width 58 height 17
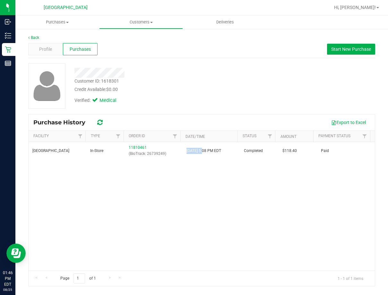
click at [228, 84] on div "Customer ID: 1618301 Credit Available: $0.00" at bounding box center [159, 85] width 178 height 15
click at [68, 19] on uib-tab-heading "Purchases Summary of purchases Fulfillment All purchases" at bounding box center [57, 21] width 84 height 13
click at [65, 22] on span "Purchases" at bounding box center [57, 22] width 84 height 6
click at [63, 26] on uib-tab-heading "Purchases Summary of purchases Fulfillment All purchases" at bounding box center [57, 21] width 84 height 13
click at [48, 56] on span "All purchases" at bounding box center [38, 53] width 46 height 5
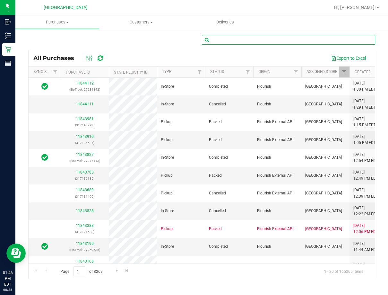
click at [230, 44] on input "text" at bounding box center [289, 40] width 174 height 10
paste input "11694363"
type input "11694363"
click at [232, 50] on div "All Purchases Export to Excel" at bounding box center [202, 58] width 346 height 16
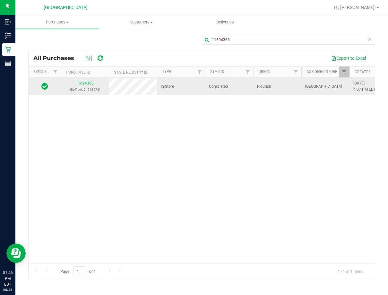
click at [307, 82] on span "[DATE] 4:07 PM EDT" at bounding box center [364, 86] width 22 height 12
click at [307, 84] on span "[DATE] 4:07 PM EDT" at bounding box center [364, 86] width 22 height 12
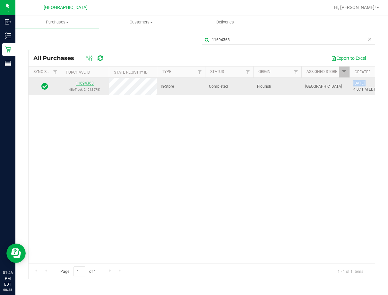
click at [85, 82] on link "11694363" at bounding box center [85, 83] width 18 height 4
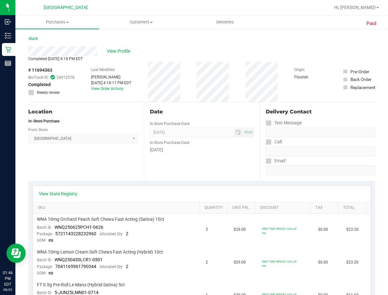
click at [105, 54] on div "View Profile" at bounding box center [201, 51] width 347 height 10
click at [115, 52] on span "View Profile" at bounding box center [120, 51] width 26 height 7
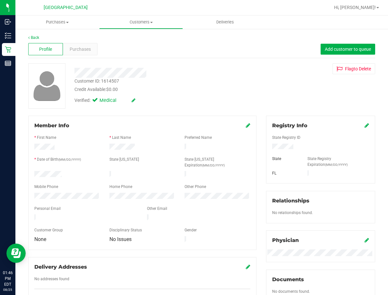
click at [112, 81] on div "Customer ID: 1614507" at bounding box center [96, 81] width 45 height 7
click at [116, 95] on div "Verified: Medical" at bounding box center [159, 100] width 178 height 14
click at [114, 81] on div "Customer ID: 1614507" at bounding box center [96, 81] width 45 height 7
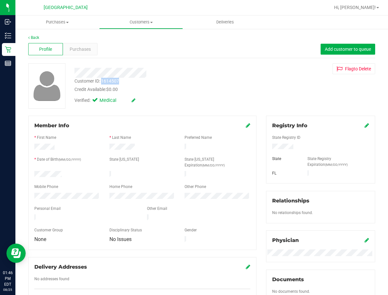
click at [114, 81] on div "Customer ID: 1614507" at bounding box center [96, 81] width 45 height 7
click at [76, 47] on span "Purchases" at bounding box center [80, 49] width 21 height 7
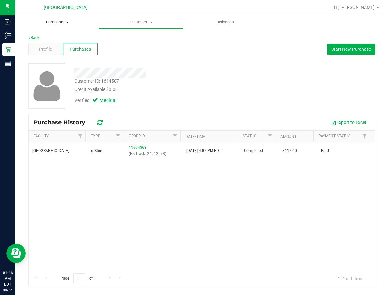
click at [62, 25] on uib-tab-heading "Purchases Summary of purchases Fulfillment All purchases" at bounding box center [57, 21] width 84 height 13
click at [52, 56] on span "All purchases" at bounding box center [38, 53] width 46 height 5
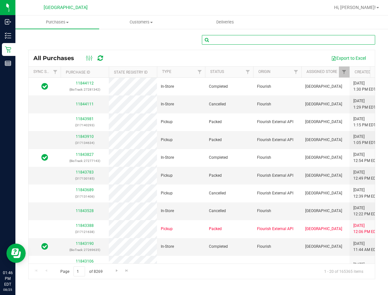
click at [240, 39] on input "text" at bounding box center [289, 40] width 174 height 10
paste input "11806616"
type input "11806616"
click at [243, 54] on div "Export to Excel" at bounding box center [240, 58] width 260 height 11
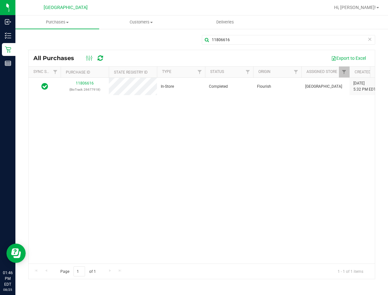
click at [307, 84] on span "[DATE] 5:32 PM EDT" at bounding box center [364, 86] width 22 height 12
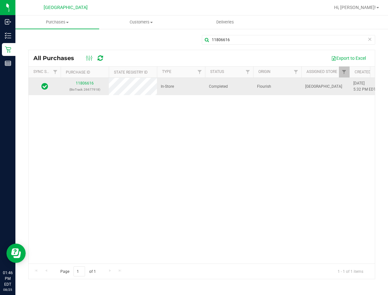
click at [307, 86] on span "[DATE] 5:32 PM EDT" at bounding box center [364, 86] width 22 height 12
click at [85, 85] on link "11806616" at bounding box center [85, 83] width 18 height 4
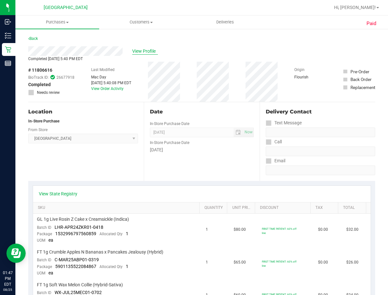
click at [142, 49] on span "View Profile" at bounding box center [145, 51] width 26 height 7
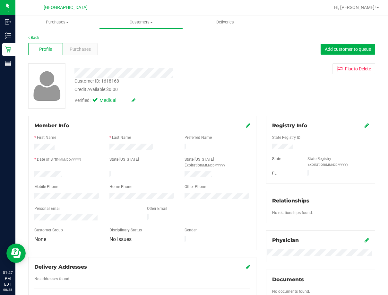
click at [113, 81] on div "Customer ID: 1618168" at bounding box center [96, 81] width 45 height 7
click at [88, 54] on div "Purchases" at bounding box center [80, 49] width 35 height 12
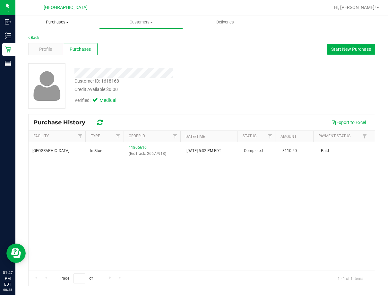
click at [70, 22] on span "Purchases" at bounding box center [57, 22] width 84 height 6
click at [51, 53] on span "All purchases" at bounding box center [38, 53] width 46 height 5
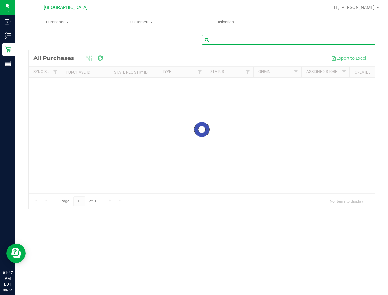
click at [256, 40] on input "text" at bounding box center [289, 40] width 174 height 10
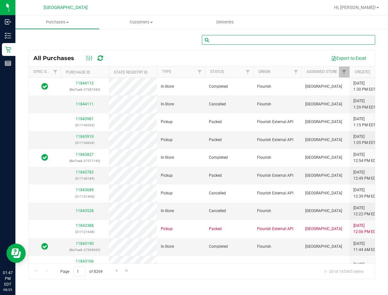
paste input "11753287"
type input "11753287"
click at [250, 52] on div "All Purchases Export to Excel" at bounding box center [202, 58] width 346 height 16
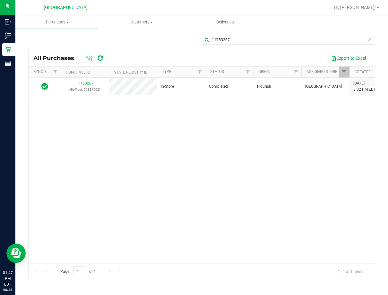
click at [307, 83] on span "[DATE] 3:02 PM EDT" at bounding box center [364, 86] width 22 height 12
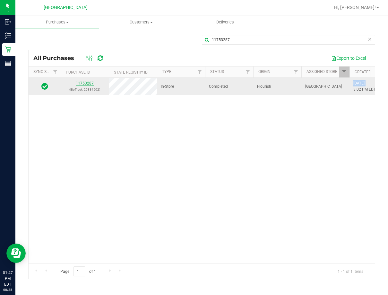
click at [80, 83] on link "11753287" at bounding box center [85, 83] width 18 height 4
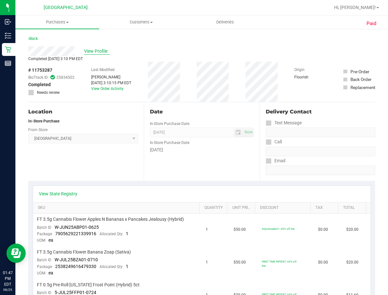
click at [98, 49] on span "View Profile" at bounding box center [97, 51] width 26 height 7
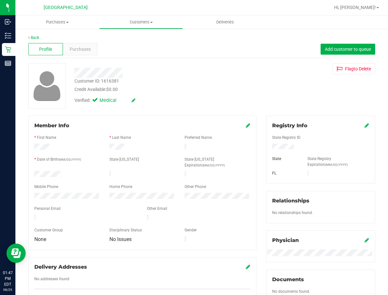
click at [114, 82] on div "Customer ID: 1616381" at bounding box center [96, 81] width 45 height 7
click at [74, 50] on span "Purchases" at bounding box center [80, 49] width 21 height 7
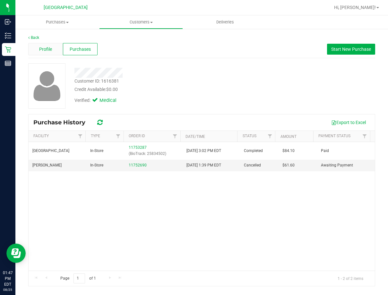
click at [47, 48] on span "Profile" at bounding box center [45, 49] width 13 height 7
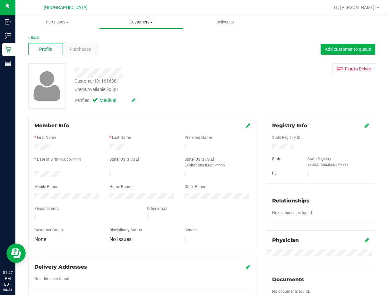
click at [132, 24] on span "Customers" at bounding box center [140, 22] width 83 height 6
click at [133, 41] on span "All customers" at bounding box center [122, 38] width 46 height 5
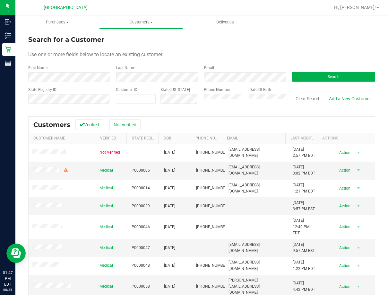
click at [174, 71] on div "Last Name" at bounding box center [155, 73] width 88 height 17
click at [307, 81] on button "Search" at bounding box center [333, 77] width 83 height 10
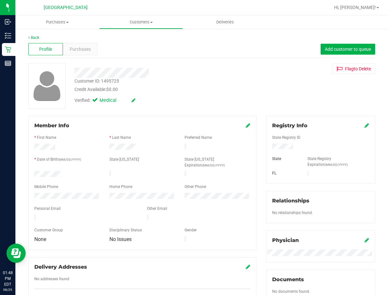
click at [111, 81] on div "Customer ID: 1495725" at bounding box center [96, 81] width 45 height 7
click at [87, 53] on div "Purchases" at bounding box center [80, 49] width 35 height 12
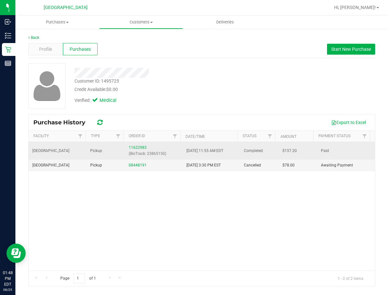
click at [193, 152] on span "[DATE] 11:55 AM EDT" at bounding box center [204, 151] width 37 height 6
click at [200, 154] on td "[DATE] 11:55 AM EDT" at bounding box center [212, 151] width 58 height 18
drag, startPoint x: 203, startPoint y: 150, endPoint x: 181, endPoint y: 147, distance: 21.7
click at [183, 147] on td "[DATE] 11:55 AM EDT" at bounding box center [212, 151] width 58 height 18
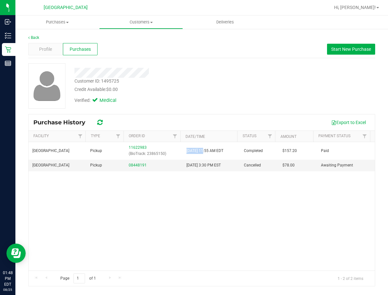
click at [307, 210] on div "South Tampa WC Pickup 11622983 (BioTrack: 23865150) [DATE] 11:55 AM EDT Complet…" at bounding box center [202, 206] width 346 height 128
click at [132, 26] on uib-tab-heading "Customers All customers Add a new customer All physicians" at bounding box center [140, 22] width 83 height 13
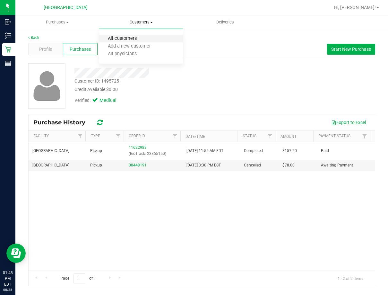
click at [139, 40] on span "All customers" at bounding box center [122, 38] width 46 height 5
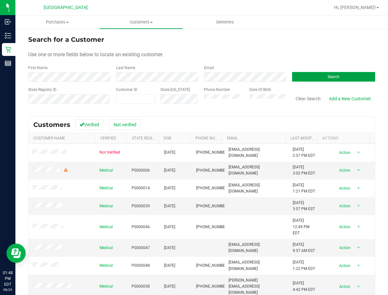
click at [307, 80] on button "Search" at bounding box center [333, 77] width 83 height 10
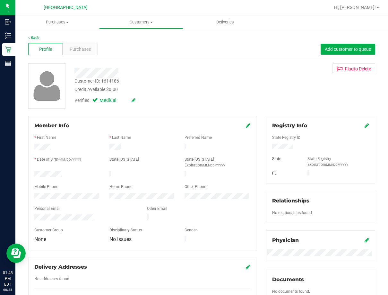
click at [115, 82] on div "Customer ID: 1614186" at bounding box center [96, 81] width 45 height 7
click at [75, 54] on div "Purchases" at bounding box center [80, 49] width 35 height 12
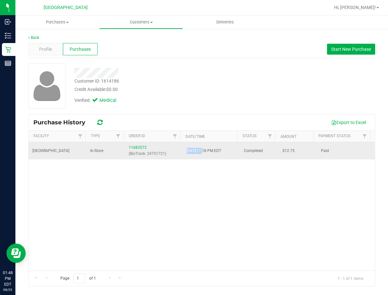
drag, startPoint x: 181, startPoint y: 150, endPoint x: 202, endPoint y: 153, distance: 21.3
click at [202, 153] on td "[DATE] 7:18 PM EDT" at bounding box center [212, 150] width 58 height 17
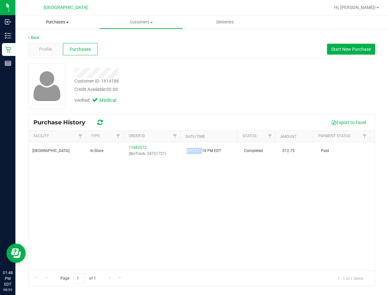
click at [51, 19] on uib-tab-heading "Purchases Summary of purchases Fulfillment All purchases" at bounding box center [57, 21] width 84 height 13
click at [55, 54] on span "All purchases" at bounding box center [38, 53] width 46 height 5
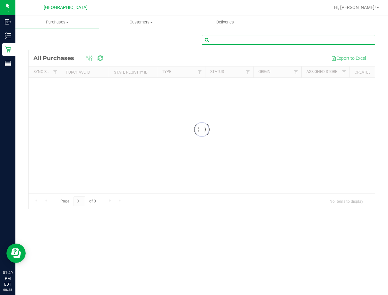
click at [225, 40] on input "text" at bounding box center [289, 40] width 174 height 10
paste input "11758443"
type input "11758443"
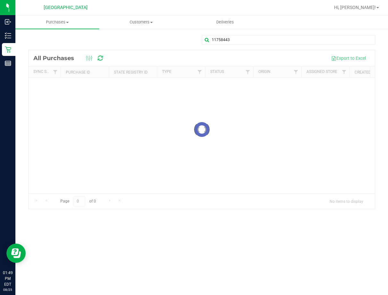
click at [226, 54] on div at bounding box center [202, 129] width 346 height 159
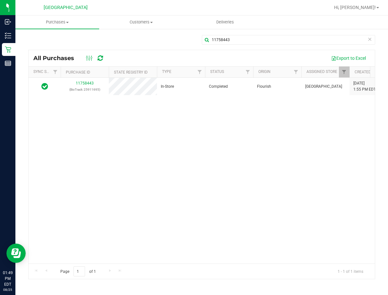
click at [307, 83] on span "[DATE] 1:55 PM EDT" at bounding box center [364, 86] width 22 height 12
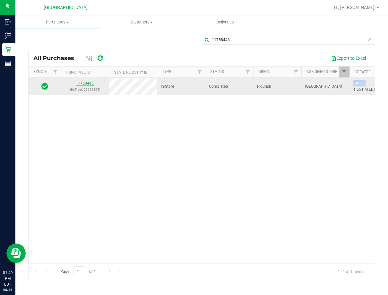
click at [91, 82] on link "11758443" at bounding box center [85, 83] width 18 height 4
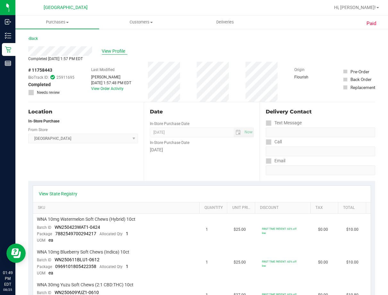
click at [108, 51] on span "View Profile" at bounding box center [115, 51] width 26 height 7
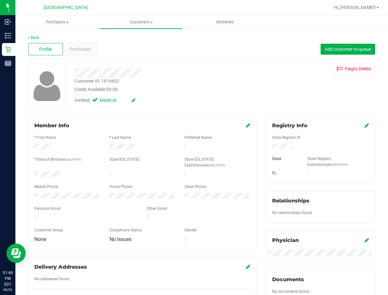
click at [116, 82] on div "Customer ID: 1616602" at bounding box center [96, 81] width 45 height 7
click at [71, 55] on div "Profile Purchases Add customer to queue" at bounding box center [201, 49] width 347 height 18
click at [73, 52] on span "Purchases" at bounding box center [80, 49] width 21 height 7
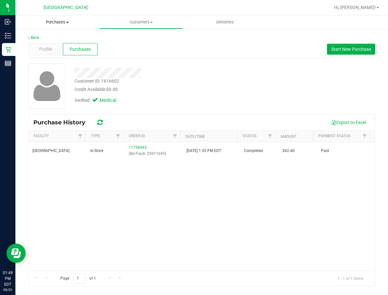
click at [67, 24] on span "Purchases" at bounding box center [57, 22] width 84 height 6
click at [54, 52] on span "All purchases" at bounding box center [38, 53] width 46 height 5
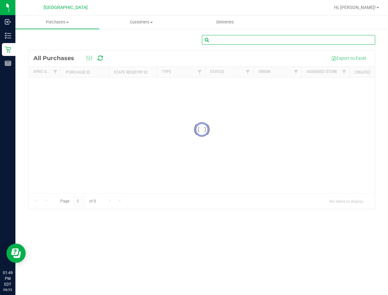
click at [240, 40] on input "text" at bounding box center [289, 40] width 174 height 10
paste input "11806470"
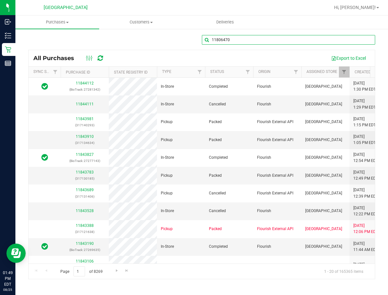
type input "11806470"
click at [244, 49] on div "11806470" at bounding box center [289, 42] width 174 height 15
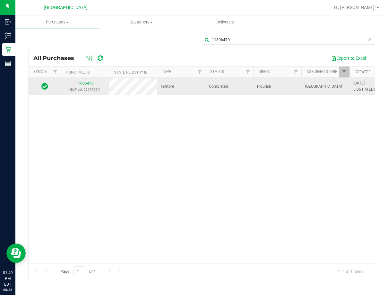
click at [307, 84] on span "[DATE] 5:06 PM EDT" at bounding box center [364, 86] width 22 height 12
click at [92, 83] on link "11806470" at bounding box center [85, 83] width 18 height 4
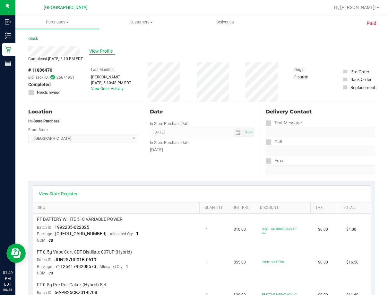
click at [113, 51] on span "View Profile" at bounding box center [102, 51] width 26 height 7
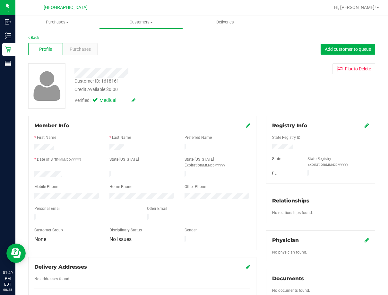
click at [114, 82] on div "Customer ID: 1618161" at bounding box center [96, 81] width 45 height 7
click at [88, 50] on span "Purchases" at bounding box center [80, 49] width 21 height 7
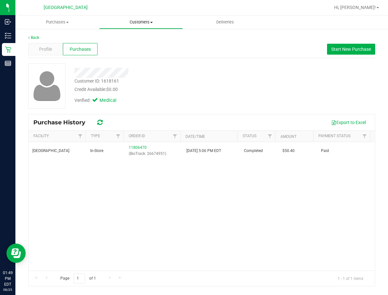
drag, startPoint x: 130, startPoint y: 21, endPoint x: 135, endPoint y: 23, distance: 5.2
click at [130, 21] on span "Customers" at bounding box center [140, 22] width 83 height 6
click at [131, 37] on span "All customers" at bounding box center [122, 38] width 46 height 5
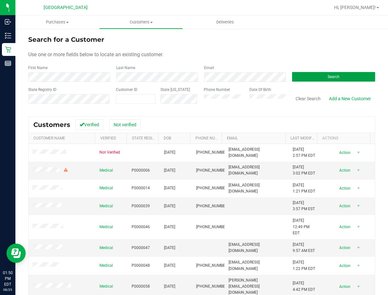
click at [307, 72] on button "Search" at bounding box center [333, 77] width 83 height 10
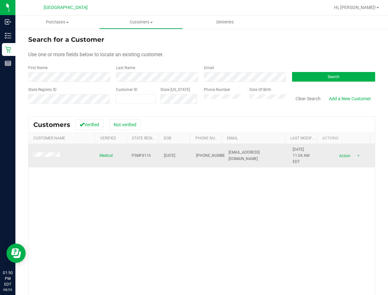
click at [299, 148] on span "[DATE] 11:04 AM EDT" at bounding box center [305, 155] width 24 height 19
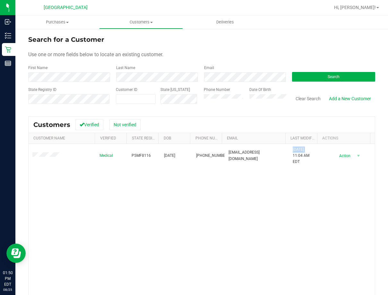
click at [85, 181] on div "Medical P5MF8116 [DATE] (305) 323-7386 [EMAIL_ADDRESS][DOMAIN_NAME] [DATE] 11:0…" at bounding box center [202, 236] width 346 height 185
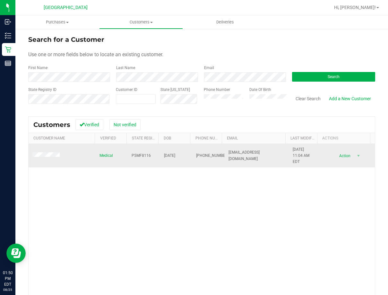
click at [56, 158] on span at bounding box center [46, 155] width 29 height 6
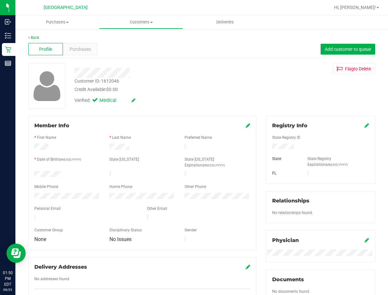
click at [105, 80] on div "Customer ID: 1612046" at bounding box center [96, 81] width 45 height 7
click at [67, 48] on div "Purchases" at bounding box center [80, 49] width 35 height 12
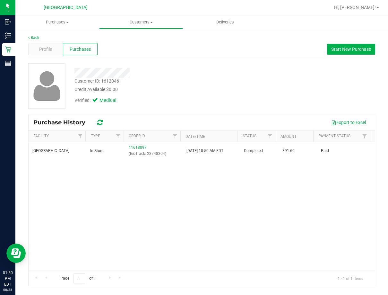
click at [250, 110] on div "Customer ID: 1612046 Credit Available: $0.00 Verified: Medical" at bounding box center [201, 88] width 347 height 50
click at [64, 19] on span "Purchases" at bounding box center [57, 22] width 84 height 6
click at [53, 57] on span "All purchases" at bounding box center [38, 53] width 46 height 5
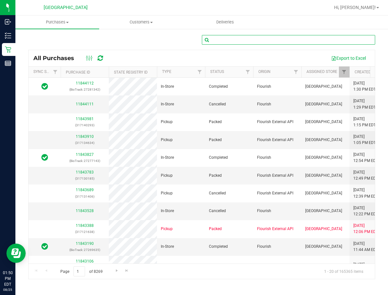
click at [240, 42] on input "text" at bounding box center [289, 40] width 174 height 10
paste input "11758124"
type input "11758124"
click at [243, 53] on div "Export to Excel" at bounding box center [240, 58] width 260 height 11
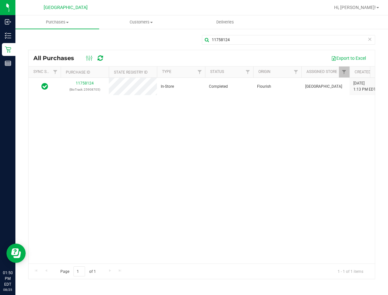
click at [307, 86] on span "[DATE] 1:13 PM EDT" at bounding box center [364, 86] width 22 height 12
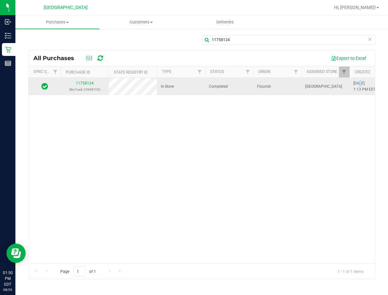
click at [307, 84] on span "[DATE] 1:13 PM EDT" at bounding box center [364, 86] width 22 height 12
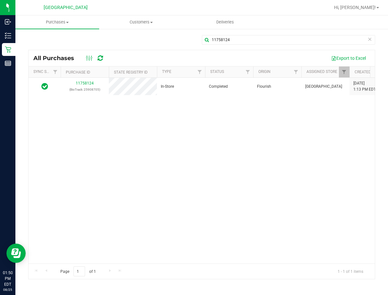
click at [264, 158] on div "11758124 (BioTrack: 25908705) In-Store Completed Flourish [GEOGRAPHIC_DATA] [DA…" at bounding box center [202, 170] width 346 height 185
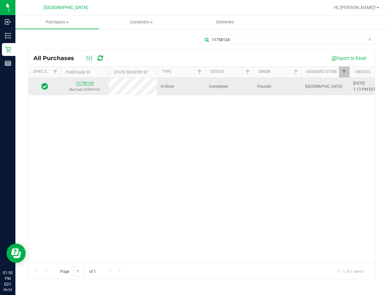
click at [92, 82] on link "11758124" at bounding box center [85, 83] width 18 height 4
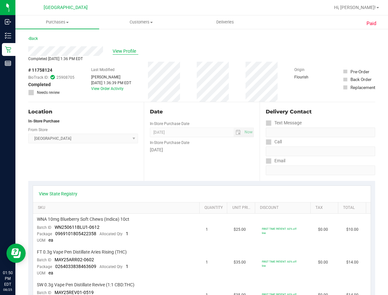
click at [120, 50] on span "View Profile" at bounding box center [126, 51] width 26 height 7
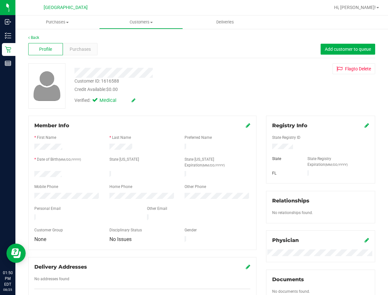
click at [114, 79] on div "Customer ID: 1616588" at bounding box center [96, 81] width 45 height 7
click at [132, 85] on div "Customer ID: 1616588 Credit Available: $0.00" at bounding box center [159, 85] width 178 height 15
click at [118, 82] on div "Customer ID: 1616588" at bounding box center [96, 81] width 45 height 7
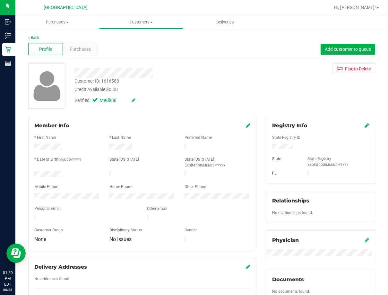
click at [118, 82] on div "Customer ID: 1616588" at bounding box center [96, 81] width 45 height 7
click at [117, 82] on div "Customer ID: 1616588" at bounding box center [96, 81] width 45 height 7
click at [80, 56] on div "Profile Purchases Add customer to queue" at bounding box center [201, 49] width 347 height 18
click at [79, 49] on span "Purchases" at bounding box center [80, 49] width 21 height 7
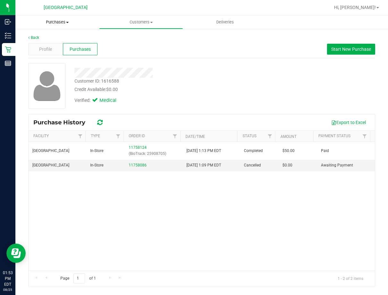
click at [73, 22] on span "Purchases" at bounding box center [57, 22] width 84 height 6
click at [51, 52] on span "All purchases" at bounding box center [38, 53] width 46 height 5
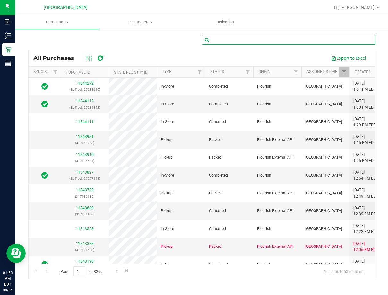
click at [237, 42] on input "text" at bounding box center [289, 40] width 174 height 10
paste input "11765976"
type input "11765976"
click at [241, 54] on div "Export to Excel" at bounding box center [240, 58] width 260 height 11
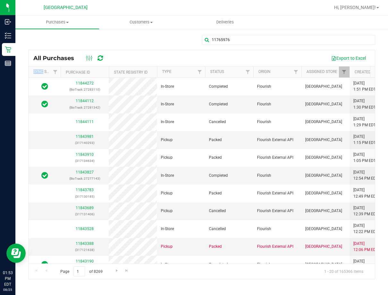
click at [242, 54] on div "Export to Excel" at bounding box center [240, 58] width 260 height 11
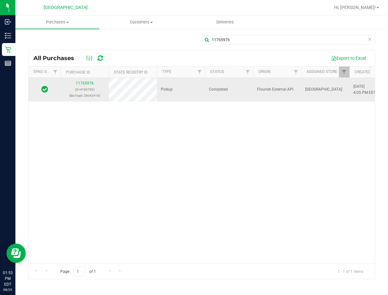
click at [307, 86] on span "[DATE] 4:05 PM EDT" at bounding box center [364, 89] width 22 height 12
click at [85, 81] on link "11765976" at bounding box center [85, 83] width 18 height 4
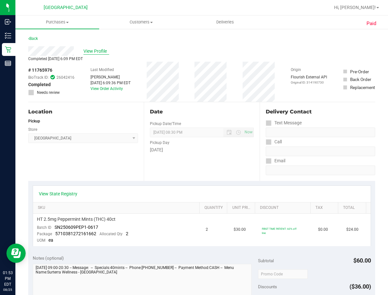
click at [92, 51] on span "View Profile" at bounding box center [96, 51] width 26 height 7
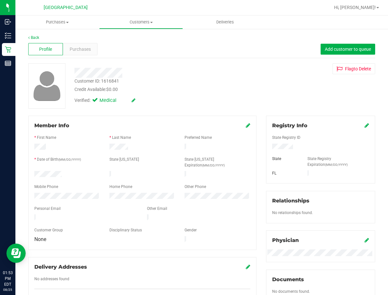
click at [113, 81] on div "Customer ID: 1616841" at bounding box center [96, 81] width 45 height 7
click at [75, 45] on div "Purchases" at bounding box center [80, 49] width 35 height 12
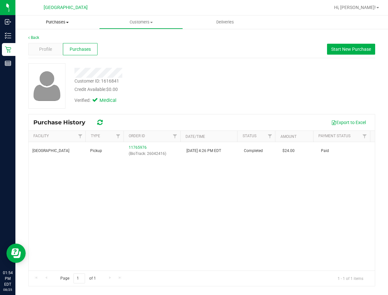
click at [59, 23] on span "Purchases" at bounding box center [57, 22] width 84 height 6
click at [55, 54] on span "All purchases" at bounding box center [38, 53] width 46 height 5
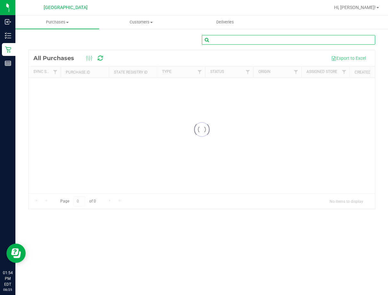
click at [221, 44] on input "text" at bounding box center [289, 40] width 174 height 10
paste input "11824597"
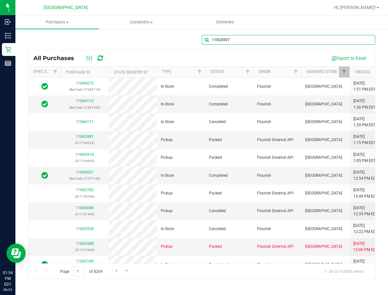
type input "11824597"
click at [231, 54] on div "Export to Excel" at bounding box center [240, 58] width 260 height 11
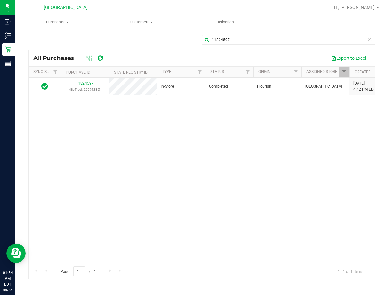
click at [307, 84] on span "[DATE] 4:42 PM EDT" at bounding box center [364, 86] width 22 height 12
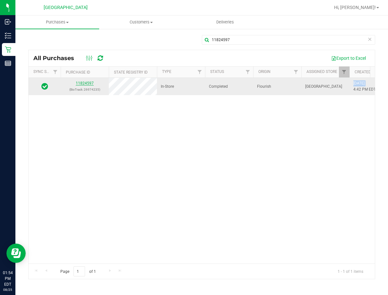
click at [85, 84] on link "11824597" at bounding box center [85, 83] width 18 height 4
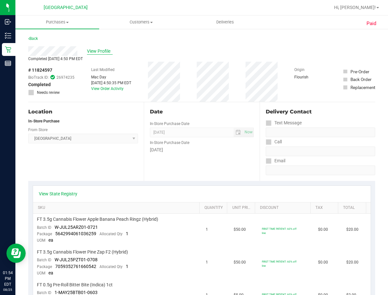
click at [99, 52] on span "View Profile" at bounding box center [100, 51] width 26 height 7
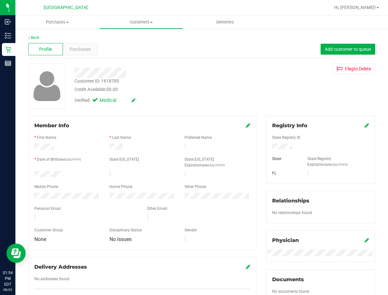
click at [117, 80] on div "Customer ID: 1618785" at bounding box center [96, 81] width 45 height 7
click at [120, 81] on div "Customer ID: 1618785 Credit Available: $0.00" at bounding box center [159, 85] width 178 height 15
click at [115, 82] on div "Customer ID: 1618785" at bounding box center [96, 81] width 45 height 7
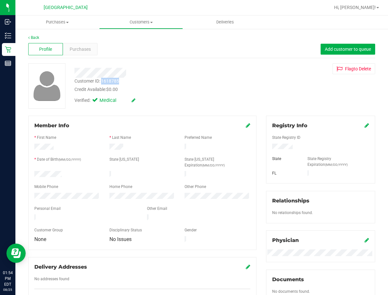
click at [115, 82] on div "Customer ID: 1618785" at bounding box center [96, 81] width 45 height 7
click at [307, 128] on div "Registry Info" at bounding box center [320, 126] width 97 height 8
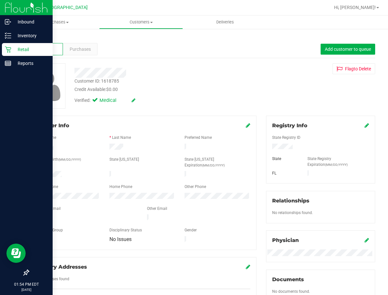
click at [11, 50] on icon at bounding box center [8, 49] width 6 height 6
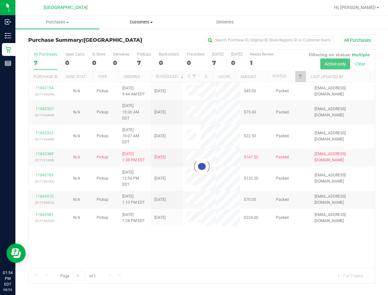
click at [147, 23] on span "Customers" at bounding box center [140, 22] width 83 height 6
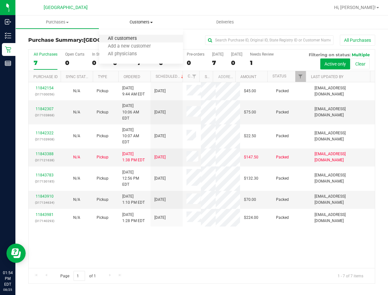
click at [112, 38] on span "All customers" at bounding box center [122, 38] width 46 height 5
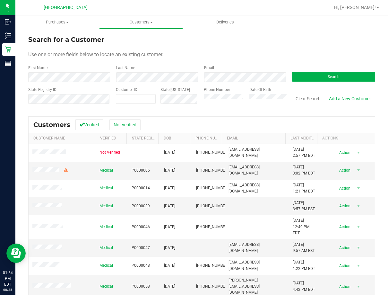
click at [151, 70] on div "Last Name" at bounding box center [155, 73] width 88 height 17
click at [294, 75] on button "Search" at bounding box center [333, 77] width 83 height 10
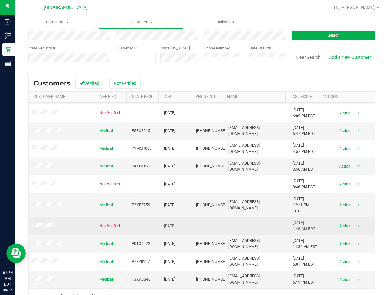
scroll to position [57, 0]
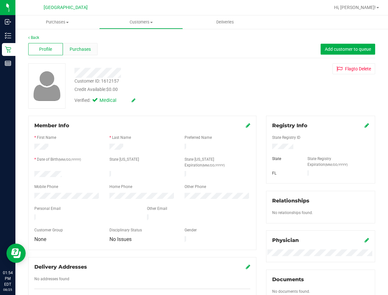
click at [79, 48] on span "Purchases" at bounding box center [80, 49] width 21 height 7
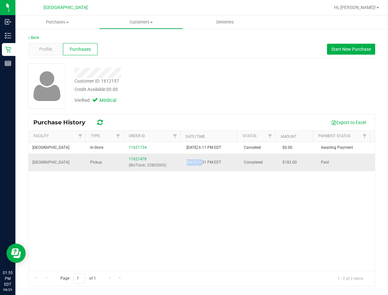
drag, startPoint x: 184, startPoint y: 161, endPoint x: 202, endPoint y: 165, distance: 18.7
click at [202, 165] on td "[DATE] 5:31 PM EDT" at bounding box center [212, 161] width 58 height 17
drag, startPoint x: 282, startPoint y: 209, endPoint x: 242, endPoint y: 202, distance: 40.4
click at [281, 208] on div "[GEOGRAPHIC_DATA] WC In-Store 11621734 [DATE] 6:11 PM EDT Cancelled $0.00 Await…" at bounding box center [202, 206] width 346 height 128
click at [124, 82] on div "Customer ID: 1612157 Credit Available: $0.00" at bounding box center [159, 85] width 178 height 15
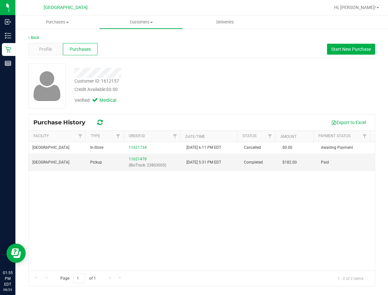
click at [115, 82] on div "Customer ID: 1612157" at bounding box center [96, 81] width 45 height 7
click at [139, 24] on span "Customers" at bounding box center [140, 22] width 83 height 6
click at [135, 38] on span "All customers" at bounding box center [122, 38] width 46 height 5
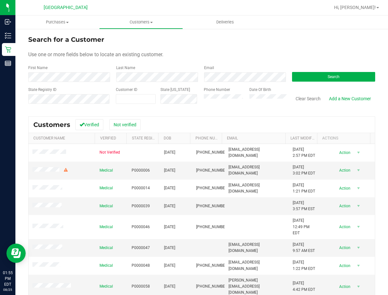
click at [81, 71] on div "First Name" at bounding box center [69, 73] width 83 height 17
drag, startPoint x: 312, startPoint y: 81, endPoint x: 326, endPoint y: 78, distance: 13.9
click at [307, 81] on button "Search" at bounding box center [333, 77] width 83 height 10
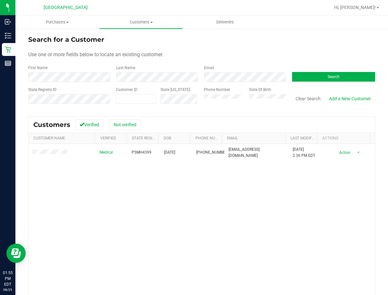
click at [149, 237] on div "Medical P5MH4399 [DATE] (813) 696-2026 [EMAIL_ADDRESS][DOMAIN_NAME] [DATE] 2:36…" at bounding box center [202, 236] width 346 height 185
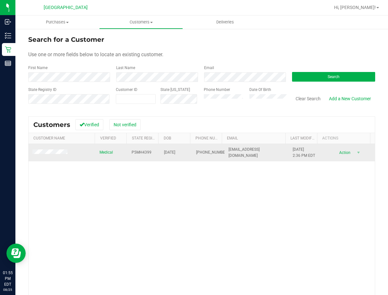
click at [293, 148] on span "[DATE] 2:36 PM EDT" at bounding box center [304, 152] width 22 height 12
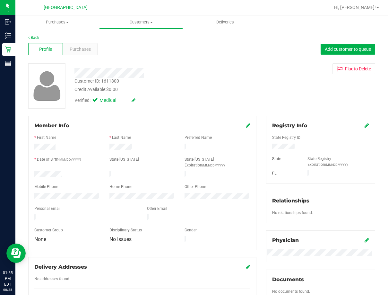
click at [116, 82] on div "Customer ID: 1611800" at bounding box center [96, 81] width 45 height 7
drag, startPoint x: 192, startPoint y: 85, endPoint x: 156, endPoint y: 79, distance: 36.5
click at [190, 84] on div "Customer ID: 1611800 Credit Available: $0.00" at bounding box center [159, 85] width 178 height 15
click at [91, 52] on div "Purchases" at bounding box center [80, 49] width 35 height 12
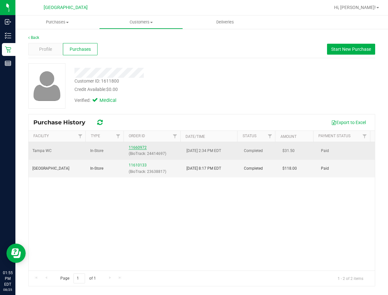
click at [138, 146] on link "11660972" at bounding box center [138, 147] width 18 height 4
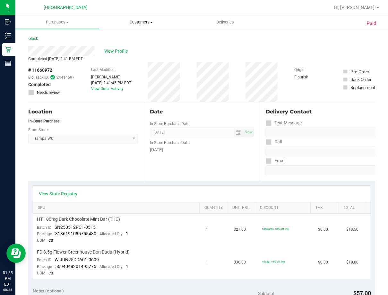
click at [145, 17] on uib-tab-heading "Customers All customers Add a new customer All physicians" at bounding box center [140, 22] width 83 height 13
click at [139, 37] on span "All customers" at bounding box center [122, 38] width 46 height 5
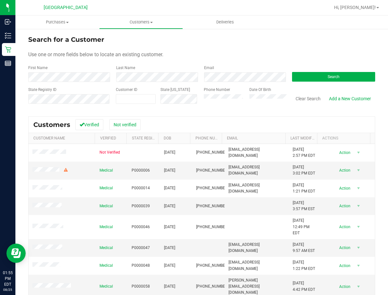
click at [264, 54] on div "Use one or more fields below to locate an existing customer." at bounding box center [201, 55] width 347 height 8
click at [299, 74] on button "Search" at bounding box center [333, 77] width 83 height 10
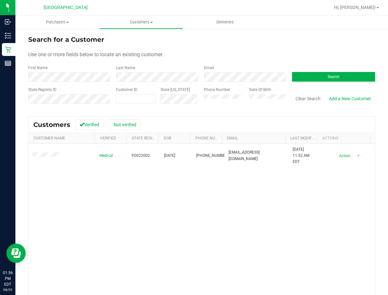
click at [155, 173] on div "Medical P0022002 [DATE] (813) 517-7137 [EMAIL_ADDRESS][DOMAIN_NAME] [DATE] 11:5…" at bounding box center [202, 236] width 346 height 185
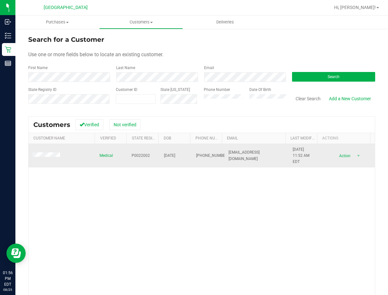
click at [293, 147] on span "[DATE] 11:52 AM EDT" at bounding box center [305, 155] width 24 height 19
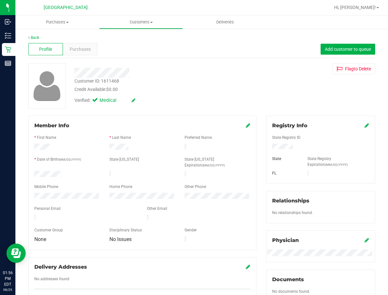
click at [114, 81] on div "Customer ID: 1611468" at bounding box center [96, 81] width 45 height 7
click at [93, 48] on div "Purchases" at bounding box center [80, 49] width 35 height 12
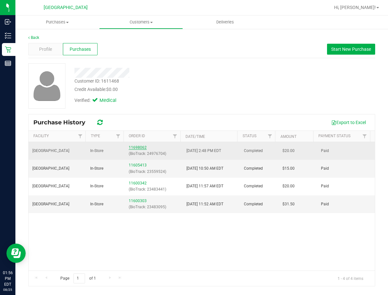
click at [140, 148] on link "11698062" at bounding box center [138, 147] width 18 height 4
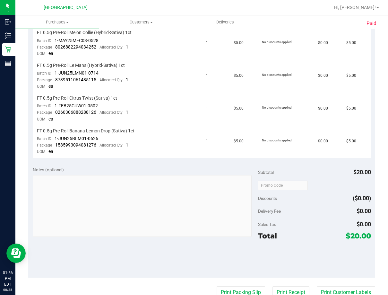
scroll to position [160, 0]
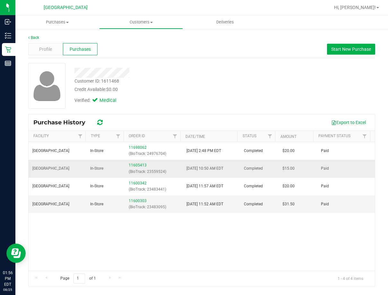
click at [137, 162] on div "11605413 (BioTrack: 23559524)" at bounding box center [154, 168] width 50 height 12
click at [135, 166] on link "11605413" at bounding box center [138, 165] width 18 height 4
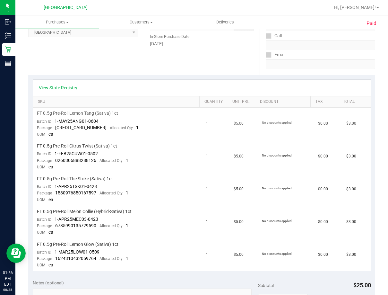
scroll to position [160, 0]
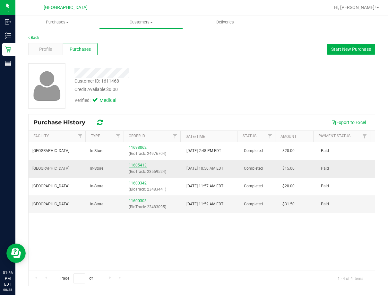
click at [136, 165] on link "11605413" at bounding box center [138, 165] width 18 height 4
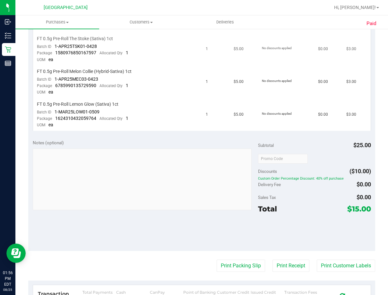
scroll to position [257, 0]
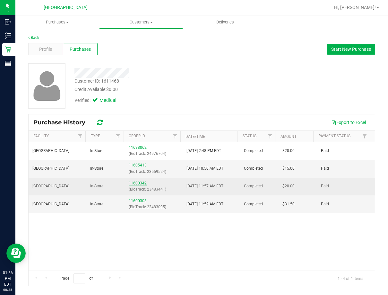
click at [140, 184] on link "11600342" at bounding box center [138, 183] width 18 height 4
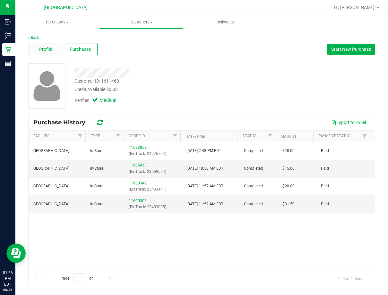
click at [57, 52] on div "Profile" at bounding box center [45, 49] width 35 height 12
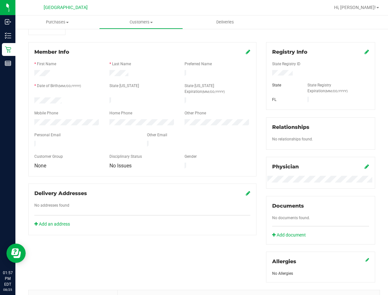
scroll to position [47, 0]
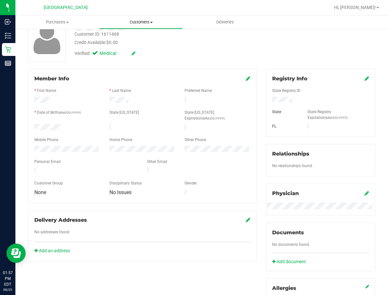
click at [140, 25] on span "Customers" at bounding box center [140, 22] width 83 height 6
click at [136, 39] on span "All customers" at bounding box center [122, 38] width 46 height 5
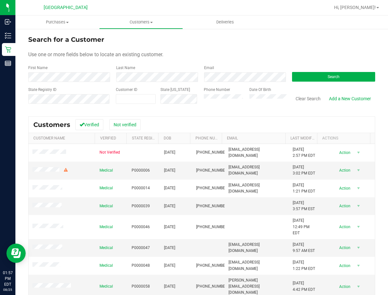
click at [276, 51] on div "Use one or more fields below to locate an existing customer." at bounding box center [201, 55] width 347 height 8
click at [307, 71] on div "Search" at bounding box center [331, 73] width 88 height 17
click at [307, 73] on button "Search" at bounding box center [333, 77] width 83 height 10
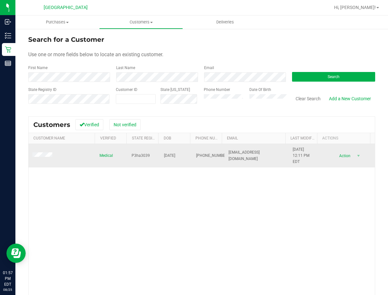
click at [297, 148] on span "[DATE] 12:11 PM EDT" at bounding box center [305, 155] width 24 height 19
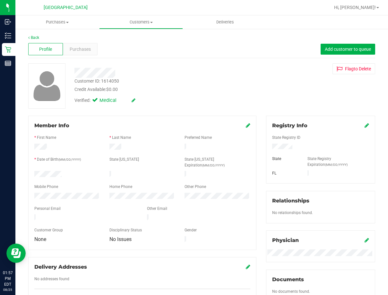
click at [108, 81] on div "Customer ID: 1614050" at bounding box center [96, 81] width 45 height 7
click at [86, 52] on span "Purchases" at bounding box center [80, 49] width 21 height 7
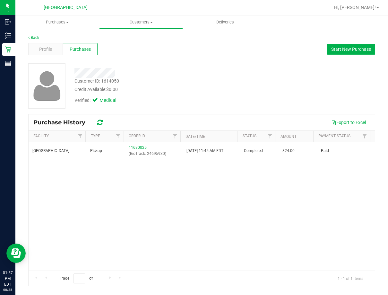
click at [230, 219] on div "South Tampa WC Pickup 11680025 (BioTrack: 24695930) [DATE] 11:45 AM EDT Complet…" at bounding box center [202, 206] width 346 height 128
click at [115, 24] on span "Customers" at bounding box center [140, 22] width 83 height 6
click at [125, 38] on span "All customers" at bounding box center [122, 38] width 46 height 5
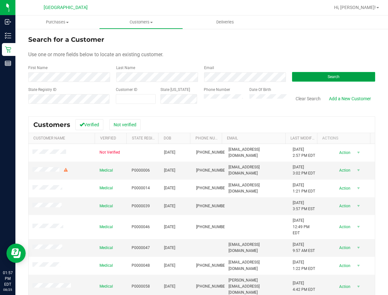
click at [307, 76] on button "Search" at bounding box center [333, 77] width 83 height 10
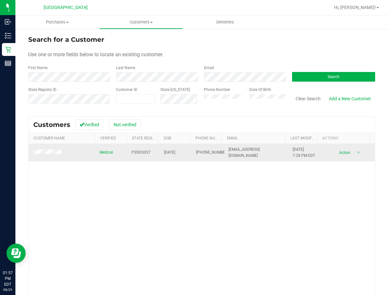
click at [298, 148] on span "[DATE] 7:28 PM EDT" at bounding box center [304, 152] width 22 height 12
click at [297, 148] on span "[DATE] 7:28 PM EDT" at bounding box center [304, 152] width 22 height 12
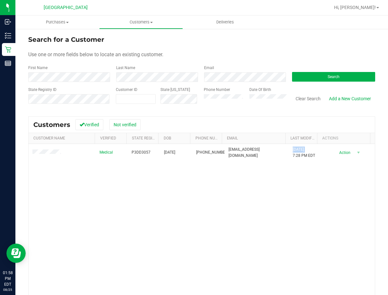
drag, startPoint x: 234, startPoint y: 209, endPoint x: 168, endPoint y: 199, distance: 67.4
click at [233, 208] on div "Medical P3DD3057 [DATE] (904) 679-9963 [EMAIL_ADDRESS][DOMAIN_NAME] [DATE] 7:28…" at bounding box center [202, 236] width 346 height 185
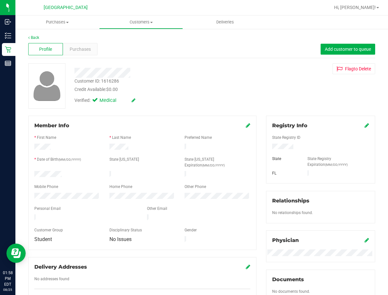
click at [100, 80] on div "Customer ID: 1616286" at bounding box center [96, 81] width 45 height 7
click at [104, 79] on div "Customer ID: 1616286" at bounding box center [96, 81] width 45 height 7
click at [106, 80] on div "Customer ID: 1616286" at bounding box center [96, 81] width 45 height 7
click at [111, 82] on div "Customer ID: 1616286" at bounding box center [96, 81] width 45 height 7
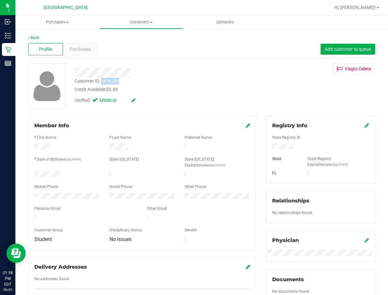
click at [111, 82] on div "Customer ID: 1616286" at bounding box center [96, 81] width 45 height 7
click at [93, 47] on div "Purchases" at bounding box center [80, 49] width 35 height 12
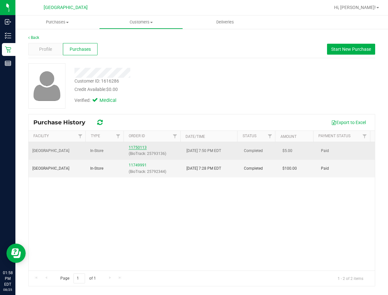
click at [134, 147] on link "11750113" at bounding box center [138, 147] width 18 height 4
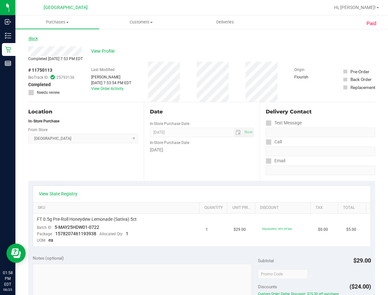
click at [32, 39] on link "Back" at bounding box center [33, 38] width 10 height 4
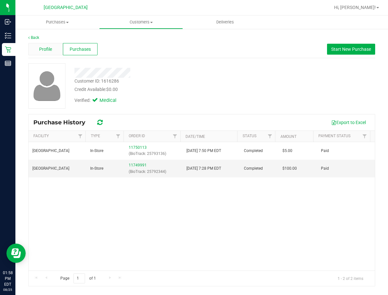
click at [54, 48] on div "Profile" at bounding box center [45, 49] width 35 height 12
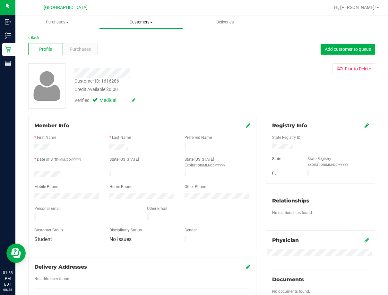
click at [125, 22] on span "Customers" at bounding box center [140, 22] width 83 height 6
click at [132, 39] on span "All customers" at bounding box center [122, 38] width 46 height 5
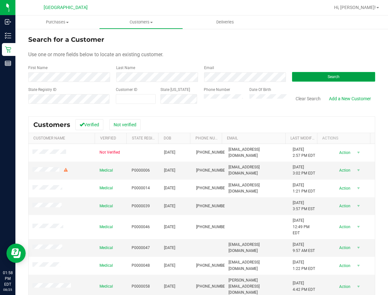
click at [307, 79] on button "Search" at bounding box center [333, 77] width 83 height 10
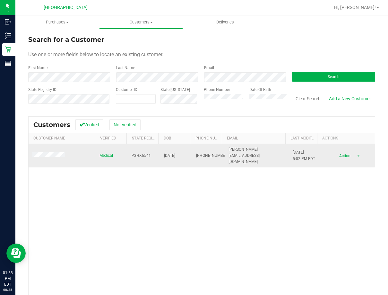
click at [300, 149] on span "[DATE] 5:02 PM EDT" at bounding box center [304, 155] width 22 height 12
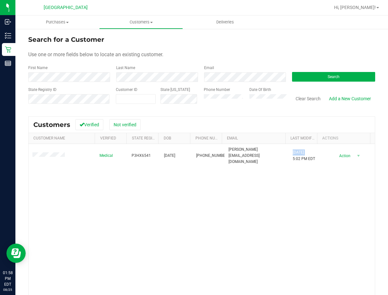
drag, startPoint x: 178, startPoint y: 167, endPoint x: 78, endPoint y: 167, distance: 100.8
click at [177, 167] on div "Medical P3HX6541 [DATE] (813) 323-7416 [PERSON_NAME][EMAIL_ADDRESS][DOMAIN_NAME…" at bounding box center [202, 236] width 346 height 185
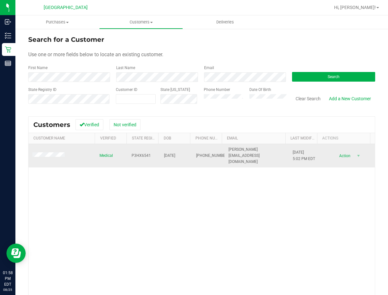
click at [54, 156] on td at bounding box center [62, 156] width 67 height 24
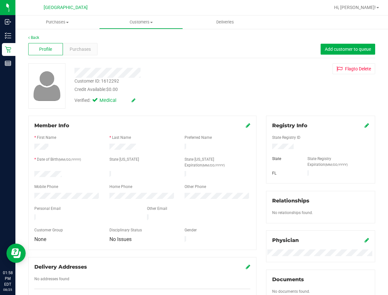
click at [111, 81] on div "Customer ID: 1612292" at bounding box center [96, 81] width 45 height 7
click at [148, 84] on div "Customer ID: 1612292 Credit Available: $0.00" at bounding box center [159, 85] width 178 height 15
click at [91, 51] on div "Purchases" at bounding box center [80, 49] width 35 height 12
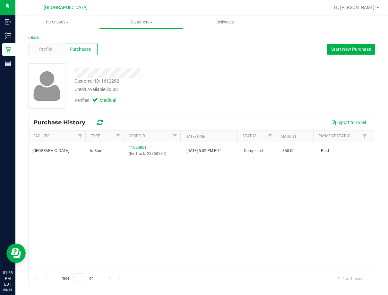
click at [211, 190] on div "[GEOGRAPHIC_DATA] WC In-Store 11625801 (BioTrack: 23868234) [DATE] 5:02 PM EDT …" at bounding box center [202, 206] width 346 height 128
click at [240, 101] on div "Verified: Medical" at bounding box center [159, 100] width 178 height 14
click at [133, 28] on uib-tab-heading "Customers All customers Add a new customer All physicians" at bounding box center [140, 22] width 83 height 13
click at [131, 39] on span "All customers" at bounding box center [122, 38] width 46 height 5
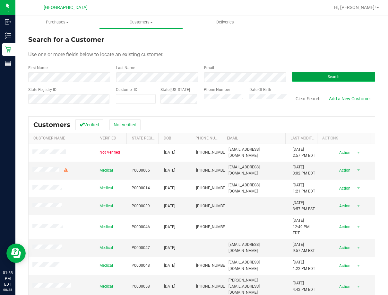
click at [307, 72] on button "Search" at bounding box center [333, 77] width 83 height 10
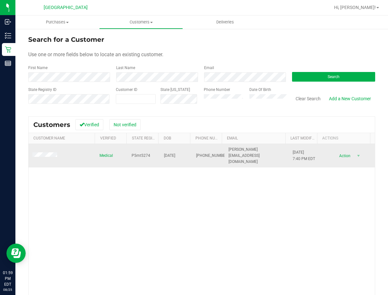
click at [297, 149] on span "[DATE] 7:40 PM EDT" at bounding box center [304, 155] width 22 height 12
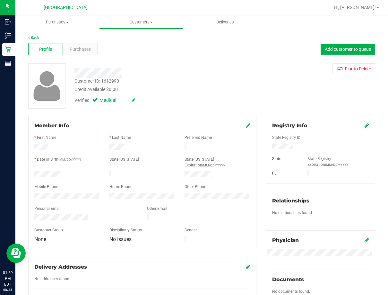
click at [112, 82] on div "Customer ID: 1612990" at bounding box center [96, 81] width 45 height 7
click at [159, 91] on div "Credit Available: $0.00" at bounding box center [158, 89] width 169 height 7
click at [112, 82] on div "Customer ID: 1612990" at bounding box center [96, 81] width 45 height 7
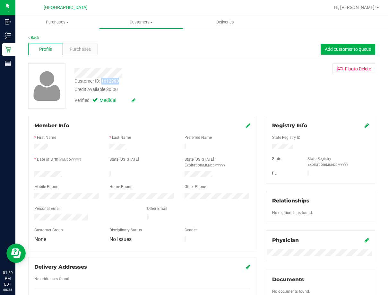
click at [112, 82] on div "Customer ID: 1612990" at bounding box center [96, 81] width 45 height 7
click at [74, 53] on div "Purchases" at bounding box center [80, 49] width 35 height 12
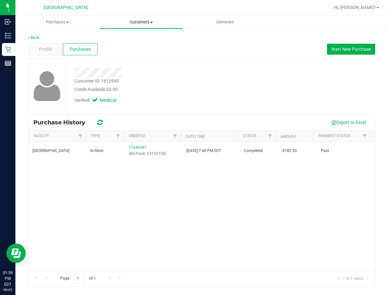
click at [160, 22] on span "Customers" at bounding box center [140, 22] width 83 height 6
click at [135, 33] on ul "All customers Add a new customer All physicians" at bounding box center [141, 46] width 84 height 35
click at [134, 37] on span "All customers" at bounding box center [122, 38] width 46 height 5
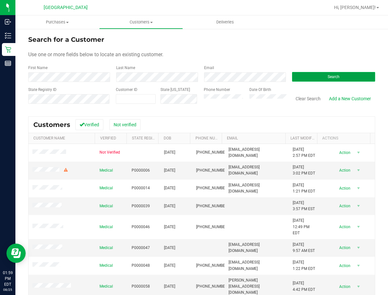
click at [303, 75] on button "Search" at bounding box center [333, 77] width 83 height 10
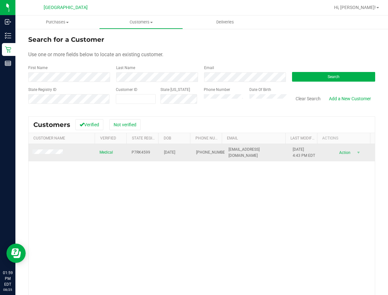
click at [294, 149] on span "[DATE] 4:43 PM EDT" at bounding box center [304, 152] width 22 height 12
click at [294, 150] on span "[DATE] 4:43 PM EDT" at bounding box center [304, 152] width 22 height 12
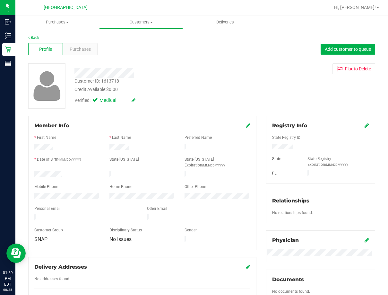
click at [107, 85] on div "Customer ID: 1613718 Credit Available: $0.00" at bounding box center [159, 85] width 178 height 15
click at [112, 80] on div "Customer ID: 1613718" at bounding box center [96, 81] width 45 height 7
click at [88, 53] on div "Purchases" at bounding box center [80, 49] width 35 height 12
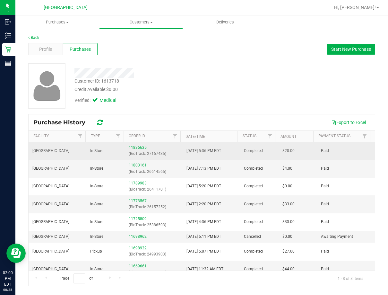
scroll to position [7, 0]
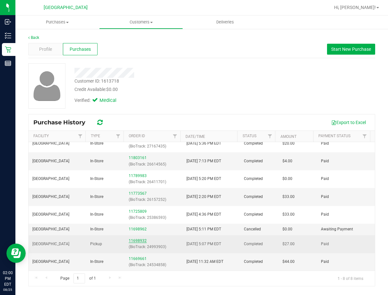
click at [136, 240] on link "11698932" at bounding box center [138, 240] width 18 height 4
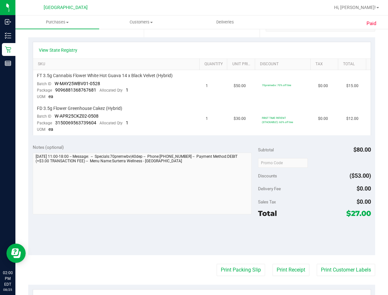
scroll to position [128, 0]
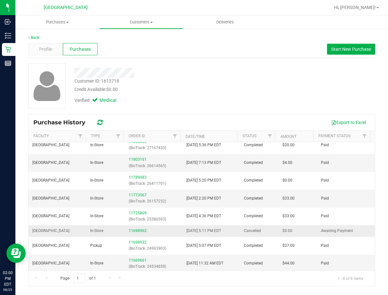
scroll to position [7, 0]
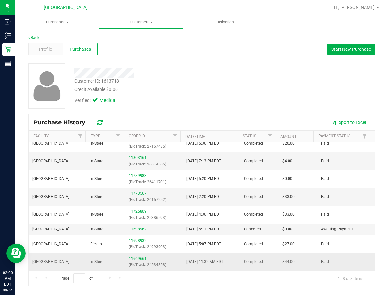
click at [140, 257] on link "11669661" at bounding box center [138, 258] width 18 height 4
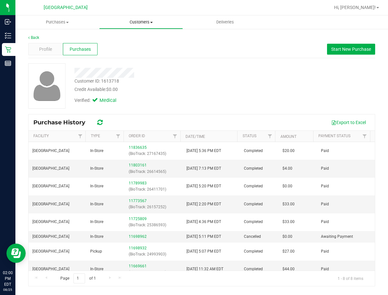
click at [143, 21] on span "Customers" at bounding box center [140, 22] width 83 height 6
click at [134, 36] on span "All customers" at bounding box center [122, 38] width 46 height 5
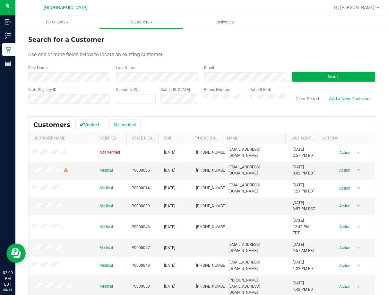
click at [154, 69] on div "Last Name" at bounding box center [155, 73] width 88 height 17
click at [307, 80] on button "Search" at bounding box center [333, 77] width 83 height 10
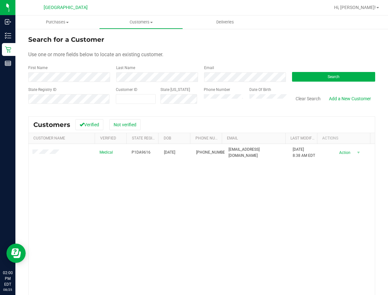
click at [142, 164] on div "Medical P1DA9616 [DATE] (813) 469-1121 [EMAIL_ADDRESS][DOMAIN_NAME] [DATE] 8:38…" at bounding box center [202, 236] width 346 height 185
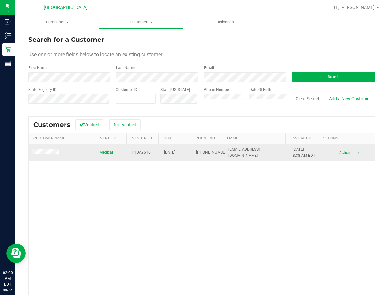
click at [298, 149] on span "[DATE] 8:38 AM EDT" at bounding box center [304, 152] width 22 height 12
click at [297, 149] on span "[DATE] 8:38 AM EDT" at bounding box center [304, 152] width 22 height 12
click at [43, 156] on td at bounding box center [62, 152] width 67 height 17
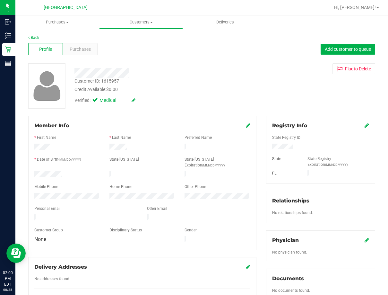
click at [108, 83] on div "Customer ID: 1615957" at bounding box center [96, 81] width 45 height 7
click at [108, 80] on div "Customer ID: 1615957" at bounding box center [96, 81] width 45 height 7
click at [86, 52] on span "Purchases" at bounding box center [80, 49] width 21 height 7
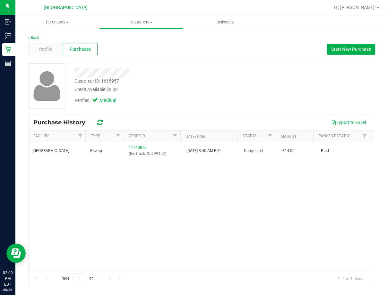
drag, startPoint x: 272, startPoint y: 189, endPoint x: 330, endPoint y: 196, distance: 58.2
click at [273, 188] on div "South Tampa WC Pickup 11740870 (BioTrack: 25699152) [DATE] 8:40 AM EDT Complete…" at bounding box center [202, 206] width 346 height 128
click at [143, 24] on span "Customers" at bounding box center [140, 22] width 83 height 6
click at [138, 39] on span "All customers" at bounding box center [122, 38] width 46 height 5
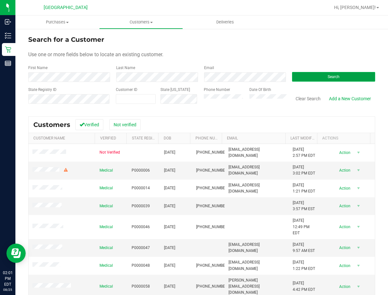
click at [301, 75] on button "Search" at bounding box center [333, 77] width 83 height 10
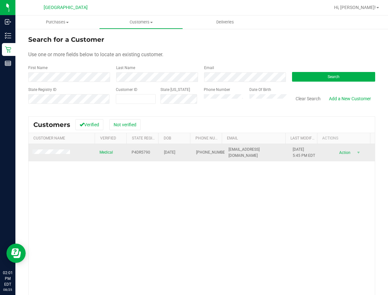
click at [299, 150] on span "[DATE] 5:45 PM EDT" at bounding box center [304, 152] width 22 height 12
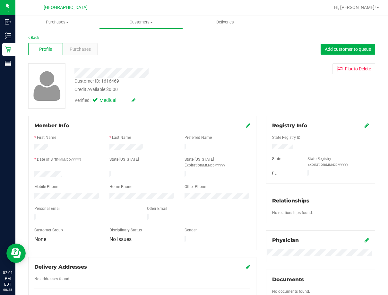
click at [107, 80] on div "Customer ID: 1616469" at bounding box center [96, 81] width 45 height 7
click at [81, 53] on div "Purchases" at bounding box center [80, 49] width 35 height 12
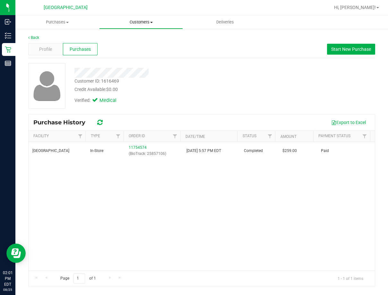
click at [145, 23] on span "Customers" at bounding box center [140, 22] width 83 height 6
click at [134, 39] on span "All customers" at bounding box center [122, 38] width 46 height 5
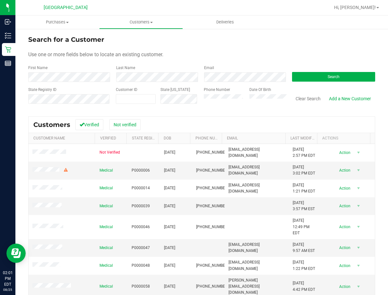
click at [64, 70] on div "First Name" at bounding box center [69, 73] width 83 height 17
drag, startPoint x: 194, startPoint y: 56, endPoint x: 332, endPoint y: 62, distance: 138.4
click at [201, 58] on form "Search for a Customer Use one or more fields below to locate an existing custom…" at bounding box center [201, 72] width 347 height 75
click at [307, 78] on span "Search" at bounding box center [334, 76] width 12 height 4
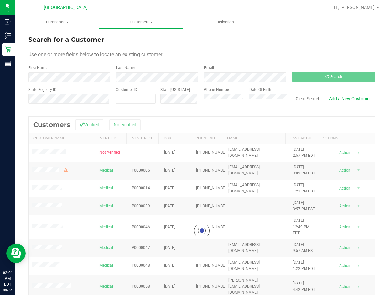
click at [166, 110] on div "Search for a Customer Use one or more fields below to locate an existing custom…" at bounding box center [201, 190] width 347 height 310
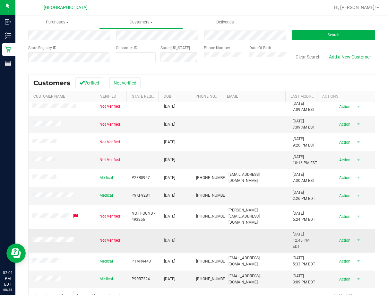
scroll to position [57, 0]
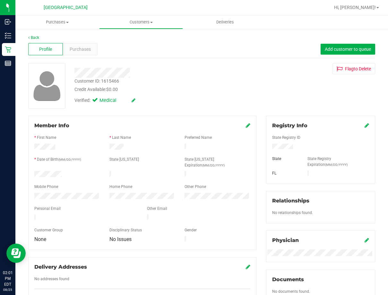
click at [114, 80] on div "Customer ID: 1615466" at bounding box center [96, 81] width 45 height 7
click at [86, 52] on span "Purchases" at bounding box center [80, 49] width 21 height 7
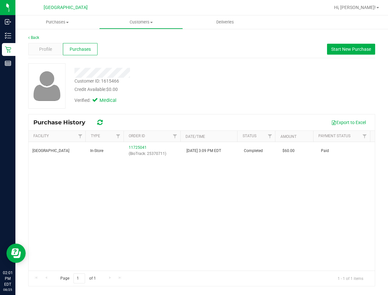
drag, startPoint x: 309, startPoint y: 209, endPoint x: 305, endPoint y: 206, distance: 5.0
click at [307, 208] on div "[GEOGRAPHIC_DATA] WC In-Store 11725041 (BioTrack: 25370711) [DATE] 3:09 PM EDT …" at bounding box center [202, 206] width 346 height 128
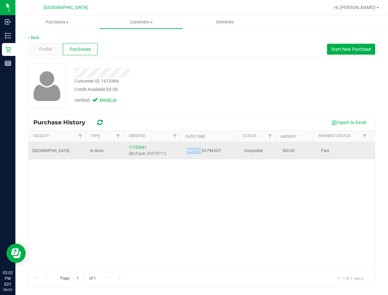
drag, startPoint x: 182, startPoint y: 151, endPoint x: 200, endPoint y: 152, distance: 18.0
click at [200, 152] on td "[DATE] 3:09 PM EDT" at bounding box center [212, 150] width 58 height 17
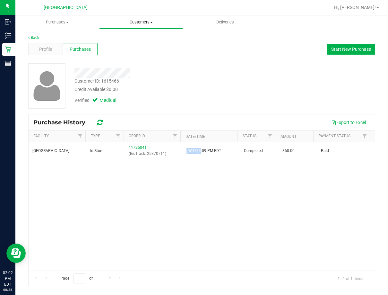
click at [130, 14] on nav "South Tampa WC Hi, [PERSON_NAME]!" at bounding box center [201, 7] width 373 height 15
click at [135, 23] on span "Customers" at bounding box center [140, 22] width 83 height 6
click at [136, 36] on span "All customers" at bounding box center [122, 38] width 46 height 5
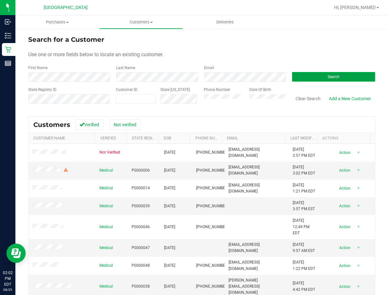
click at [303, 74] on button "Search" at bounding box center [333, 77] width 83 height 10
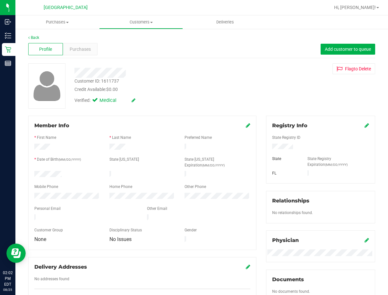
click at [108, 79] on div "Customer ID: 1611737" at bounding box center [96, 81] width 45 height 7
click at [85, 55] on div "Profile Purchases Add customer to queue" at bounding box center [201, 49] width 347 height 18
click at [85, 53] on div "Purchases" at bounding box center [80, 49] width 35 height 12
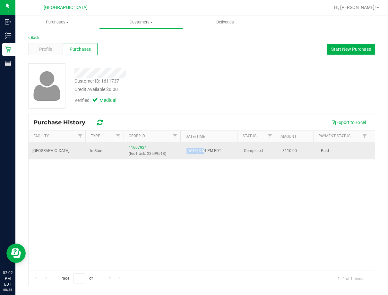
drag, startPoint x: 181, startPoint y: 147, endPoint x: 203, endPoint y: 153, distance: 23.5
click at [203, 153] on td "[DATE] 3:54 PM EDT" at bounding box center [212, 150] width 58 height 17
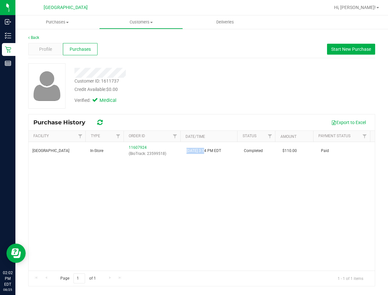
click at [307, 203] on div "[GEOGRAPHIC_DATA] WC In-Store 11607924 (BioTrack: 23599518) [DATE] 3:54 PM EDT …" at bounding box center [202, 206] width 346 height 128
click at [143, 25] on uib-tab-heading "Customers All customers Add a new customer All physicians" at bounding box center [140, 22] width 83 height 13
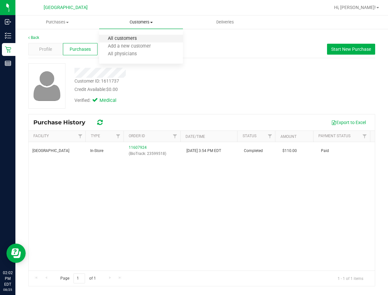
click at [134, 40] on span "All customers" at bounding box center [122, 38] width 46 height 5
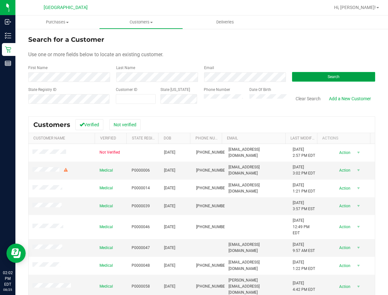
click at [307, 79] on button "Search" at bounding box center [333, 77] width 83 height 10
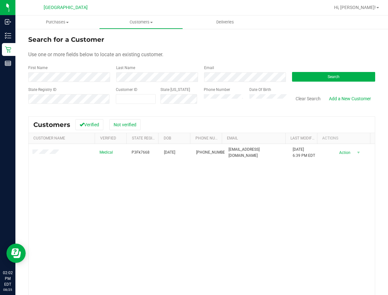
click at [155, 178] on div "Medical P3Fk7668 [DATE] (203) 449-0476 [EMAIL_ADDRESS][DOMAIN_NAME] [DATE] 6:39…" at bounding box center [202, 236] width 346 height 185
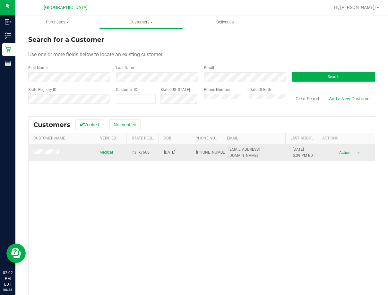
click at [295, 147] on span "[DATE] 6:39 PM EDT" at bounding box center [304, 152] width 22 height 12
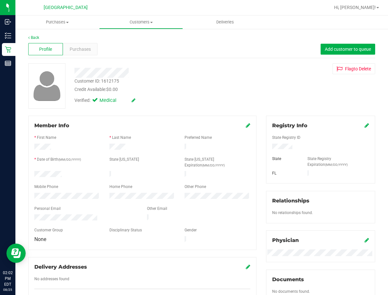
click at [116, 81] on div "Customer ID: 1612175" at bounding box center [96, 81] width 45 height 7
click at [65, 51] on div "Purchases" at bounding box center [80, 49] width 35 height 12
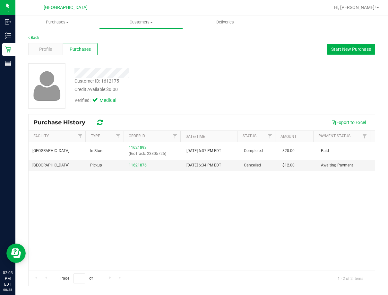
drag, startPoint x: 274, startPoint y: 221, endPoint x: 131, endPoint y: 140, distance: 164.4
click at [272, 220] on div "[GEOGRAPHIC_DATA] WC In-Store 11621893 (BioTrack: 23805725) [DATE] 6:37 PM EDT …" at bounding box center [202, 206] width 346 height 128
click at [141, 22] on span "Customers" at bounding box center [140, 22] width 83 height 6
click at [131, 39] on span "All customers" at bounding box center [122, 38] width 46 height 5
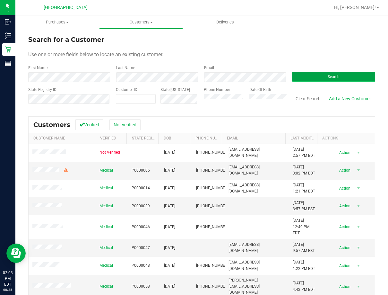
click at [307, 78] on button "Search" at bounding box center [333, 77] width 83 height 10
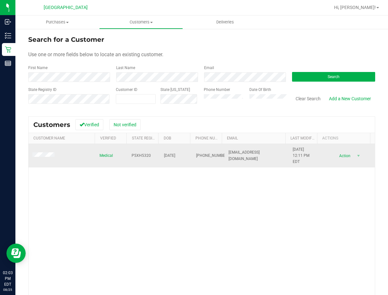
click at [296, 146] on span "[DATE] 12:11 PM EDT" at bounding box center [305, 155] width 24 height 19
click at [296, 145] on td "[DATE] 12:11 PM EDT" at bounding box center [305, 156] width 32 height 24
click at [297, 150] on span "[DATE] 12:11 PM EDT" at bounding box center [305, 155] width 24 height 19
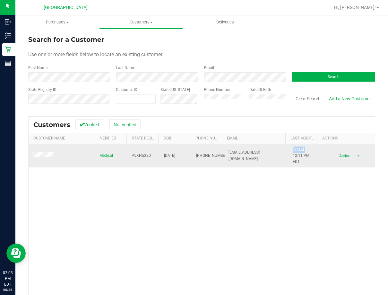
click at [297, 150] on span "[DATE] 12:11 PM EDT" at bounding box center [305, 155] width 24 height 19
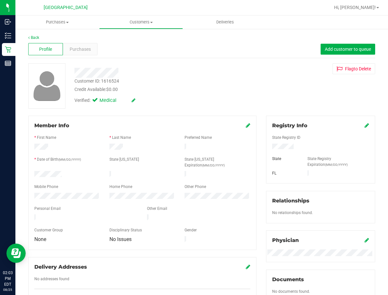
click at [111, 82] on div "Customer ID: 1616524" at bounding box center [96, 81] width 45 height 7
click at [89, 48] on span "Purchases" at bounding box center [80, 49] width 21 height 7
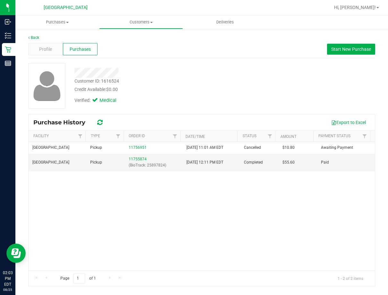
drag, startPoint x: 293, startPoint y: 207, endPoint x: 281, endPoint y: 196, distance: 16.4
click at [292, 207] on div "South Tampa WC Pickup 11756951 [DATE] 11:01 AM EDT Cancelled $10.80 Awaiting Pa…" at bounding box center [202, 206] width 346 height 128
click at [137, 27] on uib-tab-heading "Customers All customers Add a new customer All physicians" at bounding box center [140, 22] width 83 height 13
click at [136, 37] on span "All customers" at bounding box center [122, 38] width 46 height 5
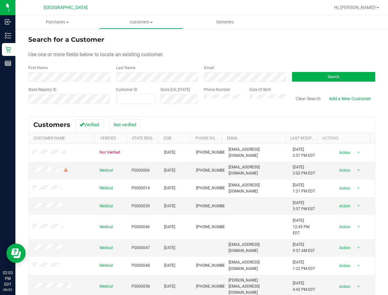
drag, startPoint x: 138, startPoint y: 71, endPoint x: 142, endPoint y: 72, distance: 3.2
click at [139, 71] on div "Last Name" at bounding box center [155, 73] width 88 height 17
click at [307, 76] on button "Search" at bounding box center [333, 77] width 83 height 10
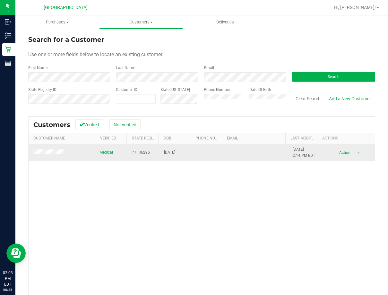
click at [293, 151] on span "[DATE] 2:14 PM EDT" at bounding box center [304, 152] width 22 height 12
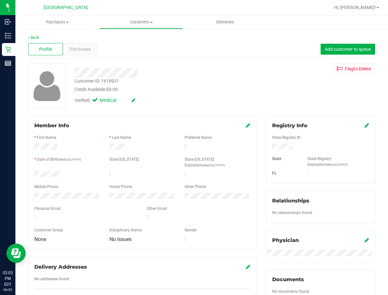
click at [116, 82] on div "Customer ID: 1618931" at bounding box center [96, 81] width 45 height 7
click at [83, 54] on div "Purchases" at bounding box center [80, 49] width 35 height 12
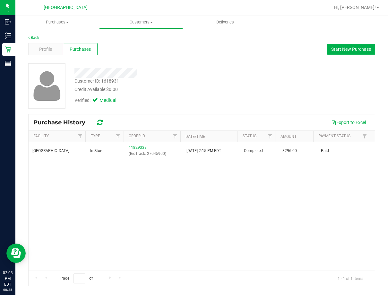
click at [307, 217] on div "[GEOGRAPHIC_DATA] WC In-Store 11829338 (BioTrack: 27045900) [DATE] 2:15 PM EDT …" at bounding box center [202, 206] width 346 height 128
click at [145, 26] on uib-tab-heading "Customers All customers Add a new customer All physicians" at bounding box center [140, 22] width 83 height 13
click at [144, 38] on span "All customers" at bounding box center [122, 38] width 46 height 5
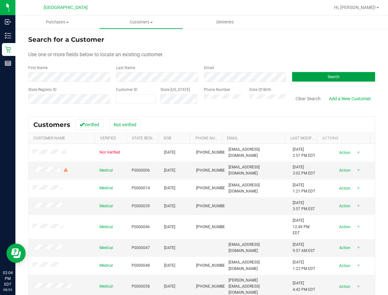
click at [307, 79] on button "Search" at bounding box center [333, 77] width 83 height 10
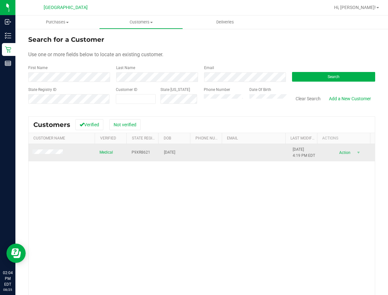
click at [289, 145] on td "[DATE] 4:19 PM EDT" at bounding box center [305, 152] width 32 height 17
click at [293, 147] on span "[DATE] 4:19 PM EDT" at bounding box center [304, 152] width 22 height 12
click at [293, 148] on span "[DATE] 4:19 PM EDT" at bounding box center [304, 152] width 22 height 12
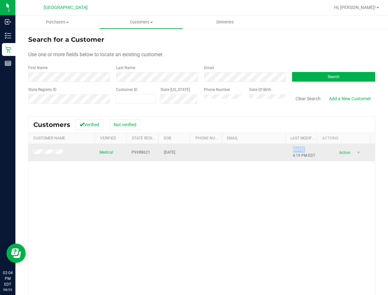
click at [293, 148] on span "[DATE] 4:19 PM EDT" at bounding box center [304, 152] width 22 height 12
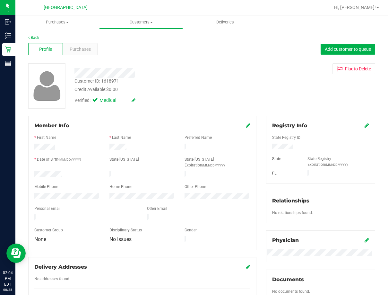
click at [108, 83] on div "Customer ID: 1618971" at bounding box center [96, 81] width 45 height 7
click at [89, 46] on span "Purchases" at bounding box center [80, 49] width 21 height 7
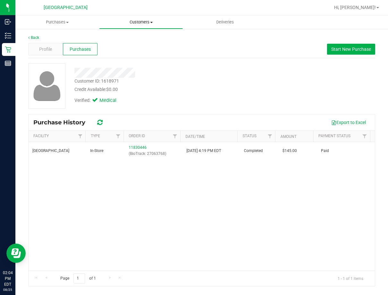
click at [130, 27] on uib-tab-heading "Customers All customers Add a new customer All physicians" at bounding box center [140, 22] width 83 height 13
click at [136, 35] on li "All customers" at bounding box center [141, 39] width 84 height 8
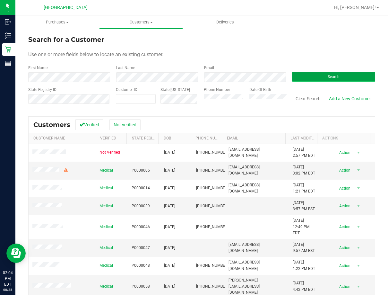
click at [307, 77] on button "Search" at bounding box center [333, 77] width 83 height 10
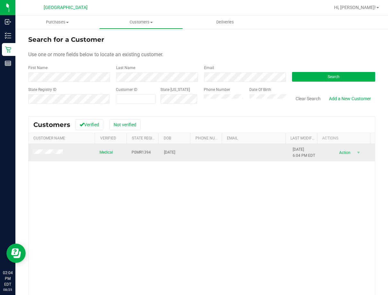
click at [298, 150] on span "[DATE] 6:04 PM EDT" at bounding box center [304, 152] width 22 height 12
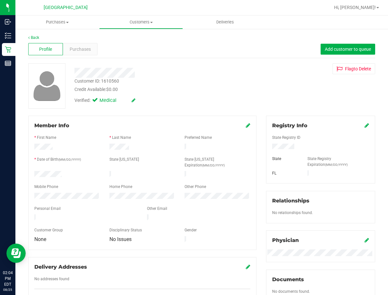
click at [112, 80] on div "Customer ID: 1610560" at bounding box center [96, 81] width 45 height 7
click at [84, 55] on div "Purchases" at bounding box center [80, 49] width 35 height 12
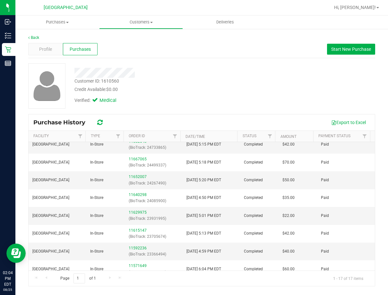
scroll to position [174, 0]
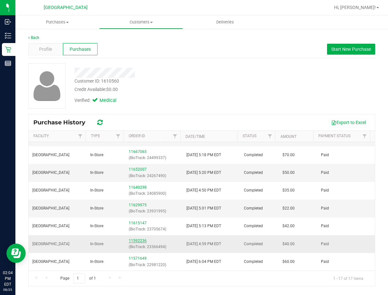
click at [139, 241] on link "11592236" at bounding box center [138, 240] width 18 height 4
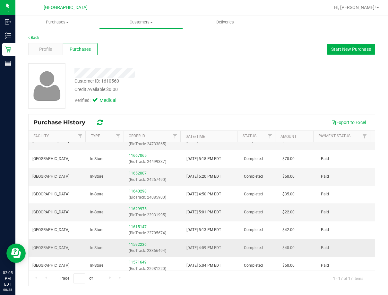
scroll to position [174, 0]
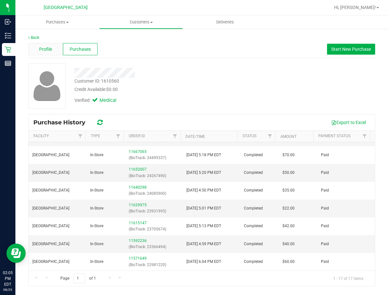
click at [53, 49] on div "Profile" at bounding box center [45, 49] width 35 height 12
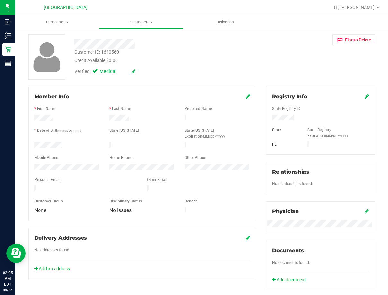
scroll to position [15, 0]
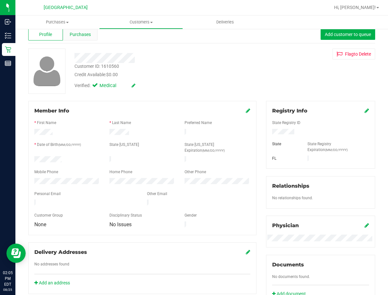
click at [81, 35] on span "Purchases" at bounding box center [80, 34] width 21 height 7
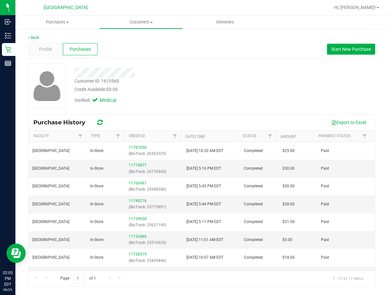
click at [194, 34] on div "Back Profile Purchases Start New Purchase Customer ID: 1610560 Credit Available…" at bounding box center [201, 160] width 373 height 264
click at [153, 24] on span "Customers" at bounding box center [140, 22] width 83 height 6
click at [140, 41] on span "All customers" at bounding box center [122, 38] width 46 height 5
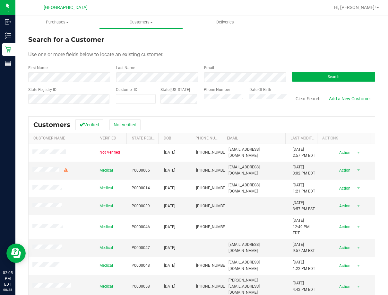
click at [131, 82] on form "Search for a Customer Use one or more fields below to locate an existing custom…" at bounding box center [201, 72] width 347 height 75
click at [267, 63] on form "Search for a Customer Use one or more fields below to locate an existing custom…" at bounding box center [201, 72] width 347 height 75
click at [307, 80] on button "Search" at bounding box center [333, 77] width 83 height 10
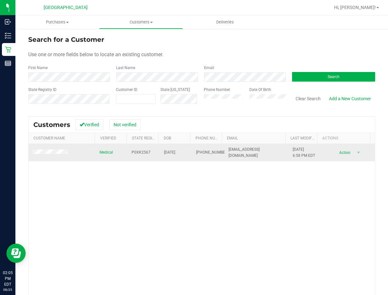
click at [297, 146] on span "[DATE] 6:58 PM EDT" at bounding box center [304, 152] width 22 height 12
click at [296, 147] on span "[DATE] 6:58 PM EDT" at bounding box center [304, 152] width 22 height 12
click at [296, 149] on span "[DATE] 6:58 PM EDT" at bounding box center [304, 152] width 22 height 12
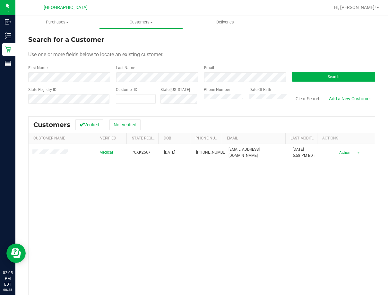
drag, startPoint x: 131, startPoint y: 194, endPoint x: 72, endPoint y: 164, distance: 66.3
click at [128, 191] on div "Medical P0XK2567 [DATE] (636) 293-2144 [EMAIL_ADDRESS][DOMAIN_NAME] [DATE] 6:58…" at bounding box center [202, 236] width 346 height 185
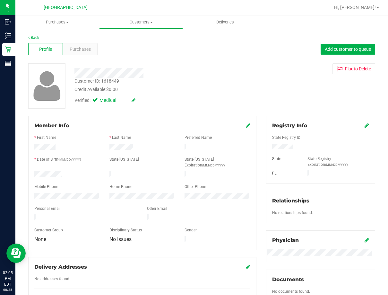
click at [114, 81] on div "Customer ID: 1618449" at bounding box center [96, 81] width 45 height 7
drag, startPoint x: 186, startPoint y: 98, endPoint x: 136, endPoint y: 92, distance: 50.2
click at [183, 98] on div "Verified: Medical" at bounding box center [159, 100] width 178 height 14
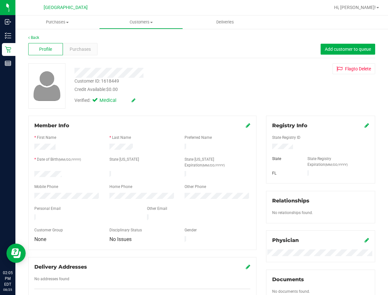
click at [118, 83] on div "Customer ID: 1618449" at bounding box center [96, 81] width 45 height 7
click at [117, 82] on div "Customer ID: 1618449" at bounding box center [96, 81] width 45 height 7
drag, startPoint x: 173, startPoint y: 89, endPoint x: 368, endPoint y: 115, distance: 197.5
click at [180, 90] on div "Credit Available: $0.00" at bounding box center [158, 89] width 169 height 7
click at [73, 50] on span "Purchases" at bounding box center [80, 49] width 21 height 7
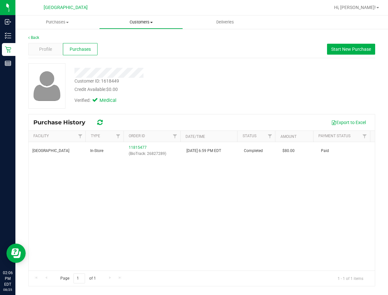
click at [144, 23] on span "Customers" at bounding box center [140, 22] width 83 height 6
click at [142, 40] on span "All customers" at bounding box center [122, 38] width 46 height 5
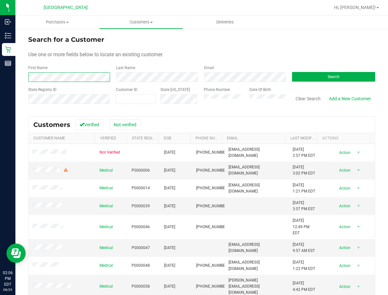
click at [104, 84] on form "Search for a Customer Use one or more fields below to locate an existing custom…" at bounding box center [201, 72] width 347 height 75
click at [296, 47] on form "Search for a Customer Use one or more fields below to locate an existing custom…" at bounding box center [201, 72] width 347 height 75
click at [307, 66] on div "Search" at bounding box center [331, 73] width 88 height 17
click at [307, 70] on div "Search" at bounding box center [331, 73] width 88 height 17
click at [307, 73] on button "Search" at bounding box center [333, 77] width 83 height 10
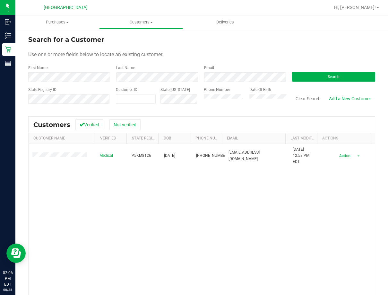
click at [248, 179] on div "Medical P5KM8126 [DATE] (813) 245-2374 [EMAIL_ADDRESS][DOMAIN_NAME] [DATE] 12:5…" at bounding box center [202, 236] width 346 height 185
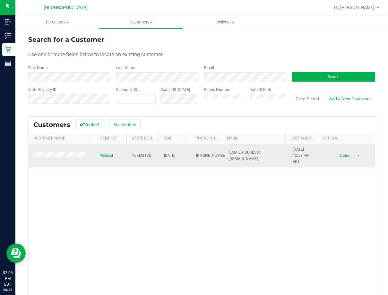
click at [293, 148] on span "[DATE] 12:58 PM EDT" at bounding box center [305, 155] width 24 height 19
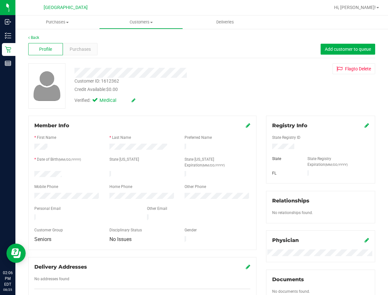
click at [116, 80] on div "Customer ID: 1612362" at bounding box center [96, 81] width 45 height 7
click at [82, 51] on span "Purchases" at bounding box center [80, 49] width 21 height 7
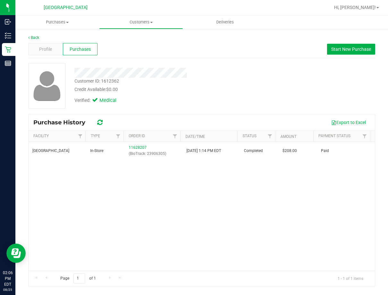
click at [260, 192] on div "[GEOGRAPHIC_DATA] WC In-Store 11628207 (BioTrack: 23906305) [DATE] 1:14 PM EDT …" at bounding box center [202, 206] width 346 height 128
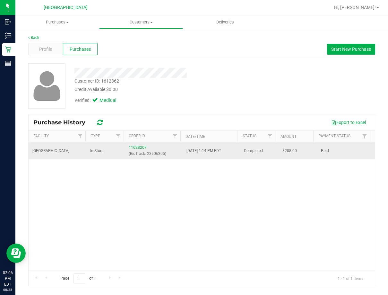
drag, startPoint x: 256, startPoint y: 208, endPoint x: 228, endPoint y: 147, distance: 67.3
click at [256, 208] on div "[GEOGRAPHIC_DATA] WC In-Store 11628207 (BioTrack: 23906305) [DATE] 1:14 PM EDT …" at bounding box center [202, 206] width 346 height 128
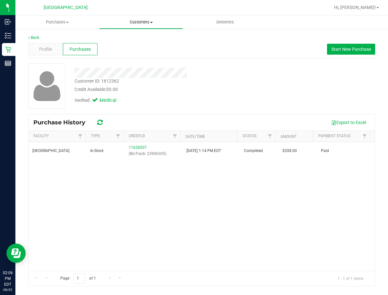
click at [132, 19] on uib-tab-heading "Customers All customers Add a new customer All physicians" at bounding box center [140, 22] width 83 height 13
click at [144, 38] on span "All customers" at bounding box center [122, 38] width 46 height 5
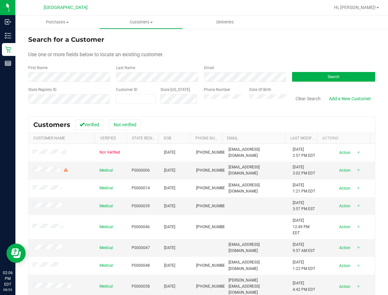
click at [50, 72] on div "First Name" at bounding box center [69, 73] width 83 height 17
click at [298, 62] on form "Search for a Customer Use one or more fields below to locate an existing custom…" at bounding box center [201, 72] width 347 height 75
click at [307, 72] on div "Search" at bounding box center [331, 73] width 88 height 17
click at [307, 73] on button "Search" at bounding box center [333, 77] width 83 height 10
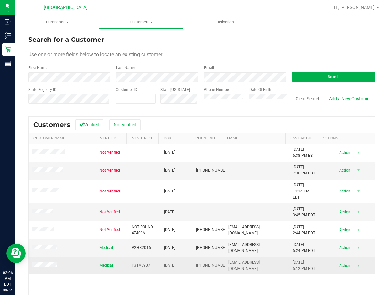
click at [39, 261] on td at bounding box center [62, 264] width 67 height 17
click at [293, 260] on span "[DATE] 6:12 PM EDT" at bounding box center [304, 265] width 22 height 12
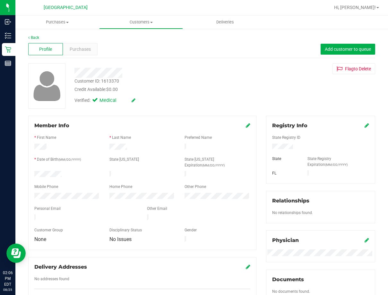
click at [108, 82] on div "Customer ID: 1613370" at bounding box center [96, 81] width 45 height 7
click at [85, 49] on span "Purchases" at bounding box center [80, 49] width 21 height 7
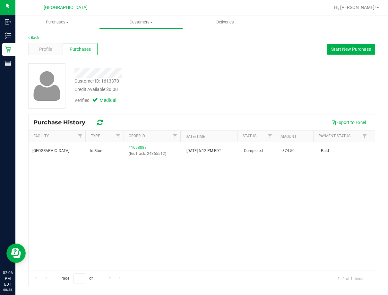
drag, startPoint x: 305, startPoint y: 202, endPoint x: 229, endPoint y: 168, distance: 83.3
click at [305, 202] on div "[GEOGRAPHIC_DATA] WC In-Store 11658088 (BioTrack: 24365512) [DATE] 6:12 PM EDT …" at bounding box center [202, 206] width 346 height 128
drag, startPoint x: 125, startPoint y: 31, endPoint x: 133, endPoint y: 31, distance: 7.1
click at [126, 31] on div "Back Profile Purchases Start New Purchase Customer ID: 1613370 Credit Available…" at bounding box center [201, 160] width 373 height 264
click at [137, 25] on uib-tab-heading "Customers All customers Add a new customer All physicians" at bounding box center [140, 22] width 83 height 13
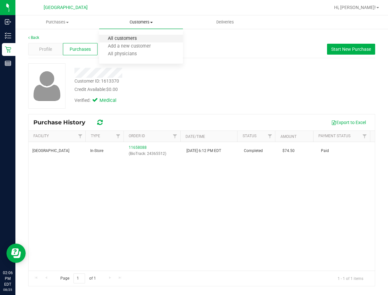
click at [139, 37] on span "All customers" at bounding box center [122, 38] width 46 height 5
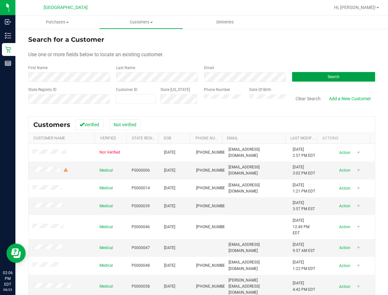
click at [307, 73] on button "Search" at bounding box center [333, 77] width 83 height 10
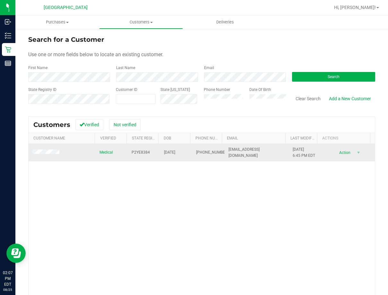
click at [289, 147] on td "[DATE] 6:45 PM EDT" at bounding box center [305, 152] width 32 height 17
click at [293, 147] on span "[DATE] 6:45 PM EDT" at bounding box center [304, 152] width 22 height 12
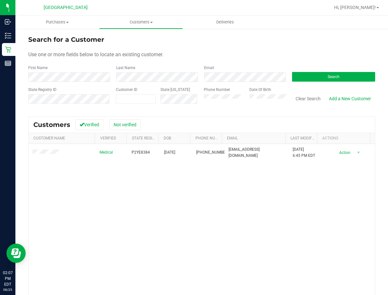
click at [282, 184] on div "Medical P2YE8384 [DATE] (813) 647-0169 [EMAIL_ADDRESS][DOMAIN_NAME] [DATE] 6:45…" at bounding box center [202, 236] width 346 height 185
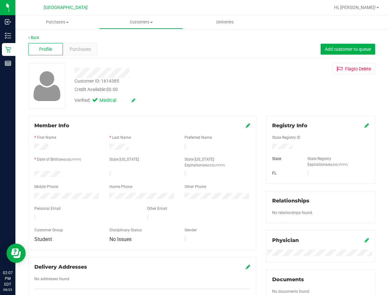
click at [109, 78] on div "Customer ID: 1614385" at bounding box center [96, 81] width 45 height 7
click at [109, 79] on div "Customer ID: 1614385" at bounding box center [96, 81] width 45 height 7
click at [88, 47] on span "Purchases" at bounding box center [80, 49] width 21 height 7
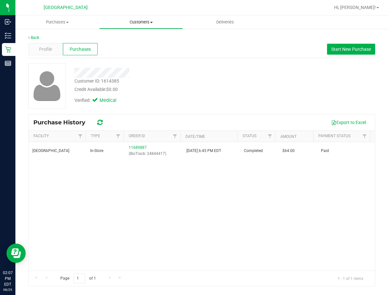
click at [141, 21] on span "Customers" at bounding box center [140, 22] width 83 height 6
click at [126, 39] on span "All customers" at bounding box center [122, 38] width 46 height 5
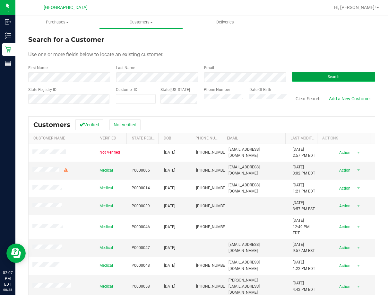
click at [298, 79] on button "Search" at bounding box center [333, 77] width 83 height 10
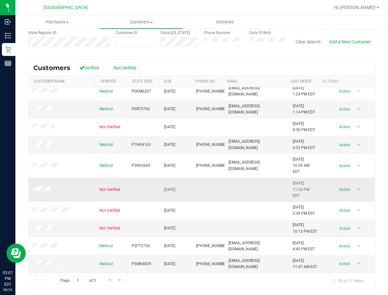
scroll to position [231, 0]
click at [108, 278] on span "Go to the next page" at bounding box center [110, 279] width 5 height 5
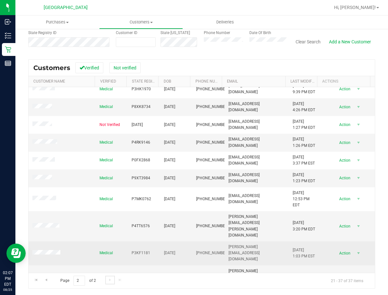
scroll to position [129, 0]
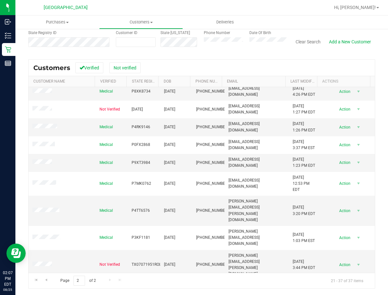
click at [293, 282] on span "[DATE] 1:26 PM EDT" at bounding box center [304, 288] width 22 height 12
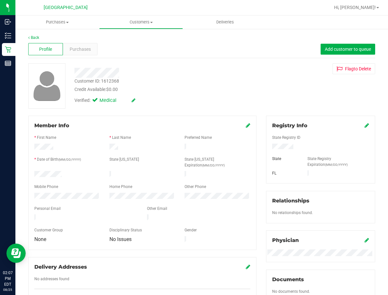
click at [116, 81] on div "Customer ID: 1612368" at bounding box center [96, 81] width 45 height 7
click at [83, 47] on span "Purchases" at bounding box center [80, 49] width 21 height 7
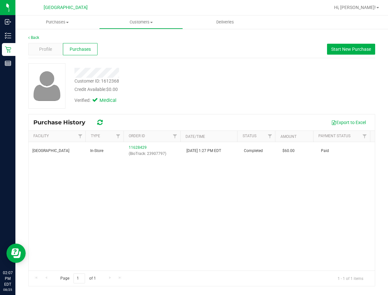
drag, startPoint x: 340, startPoint y: 195, endPoint x: 206, endPoint y: 164, distance: 137.8
click at [307, 195] on div "[GEOGRAPHIC_DATA] WC In-Store 11628429 (BioTrack: 23907797) [DATE] 1:27 PM EDT …" at bounding box center [202, 206] width 346 height 128
click at [132, 15] on nav "South Tampa WC Hi, [PERSON_NAME]!" at bounding box center [201, 7] width 373 height 15
click at [144, 25] on span "Customers" at bounding box center [140, 22] width 83 height 6
click at [144, 39] on span "All customers" at bounding box center [122, 38] width 46 height 5
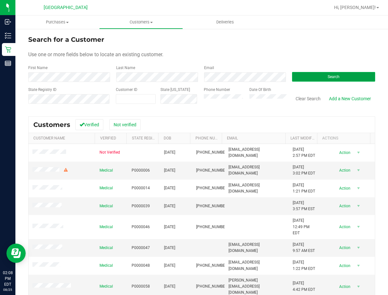
click at [307, 79] on button "Search" at bounding box center [333, 77] width 83 height 10
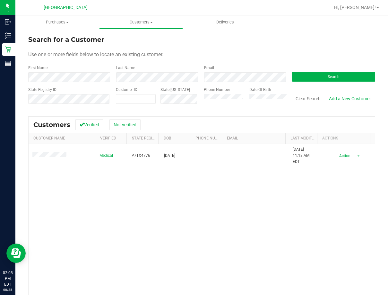
click at [209, 189] on div "Medical P7TX4776 [DATE] [DATE] 11:18 AM EDT Delete Profile Action Action Add to…" at bounding box center [202, 236] width 346 height 185
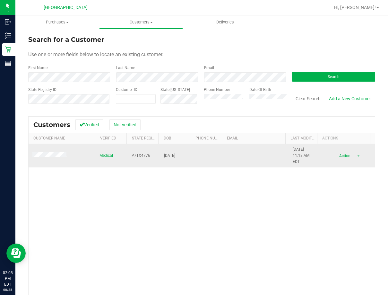
click at [295, 147] on span "[DATE] 11:18 AM EDT" at bounding box center [305, 155] width 24 height 19
click at [293, 147] on span "[DATE] 11:18 AM EDT" at bounding box center [305, 155] width 24 height 19
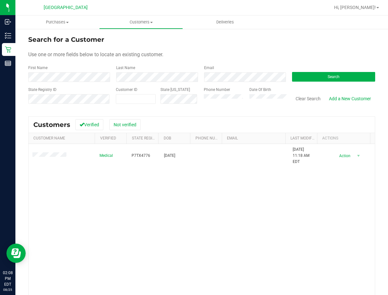
click at [298, 205] on div "Medical P7TX4776 [DATE] [DATE] 11:18 AM EDT Delete Profile Action Action Add to…" at bounding box center [202, 236] width 346 height 185
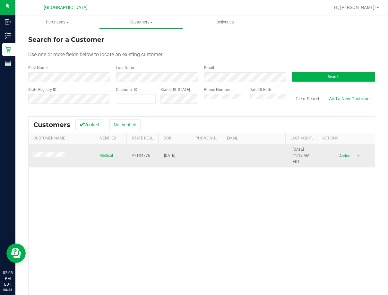
click at [76, 155] on td at bounding box center [62, 156] width 67 height 24
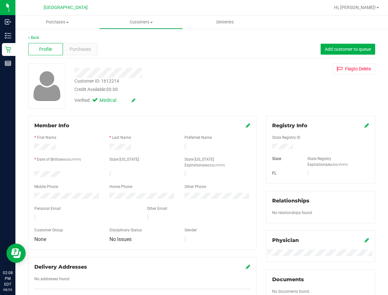
click at [111, 84] on div "Customer ID: 1612214" at bounding box center [96, 81] width 45 height 7
click at [111, 82] on div "Customer ID: 1612214" at bounding box center [96, 81] width 45 height 7
click at [78, 43] on div "Profile Purchases Add customer to queue" at bounding box center [201, 49] width 347 height 18
click at [79, 50] on span "Purchases" at bounding box center [80, 49] width 21 height 7
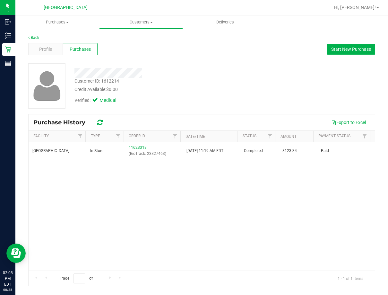
click at [307, 205] on div "[GEOGRAPHIC_DATA] WC In-Store 11623318 (BioTrack: 23827463) [DATE] 11:19 AM EDT…" at bounding box center [202, 206] width 346 height 128
click at [149, 25] on uib-tab-heading "Customers All customers Add a new customer All physicians" at bounding box center [140, 22] width 83 height 13
click at [145, 39] on li "All customers" at bounding box center [141, 39] width 84 height 8
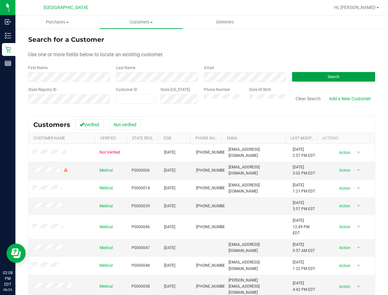
click at [307, 78] on button "Search" at bounding box center [333, 77] width 83 height 10
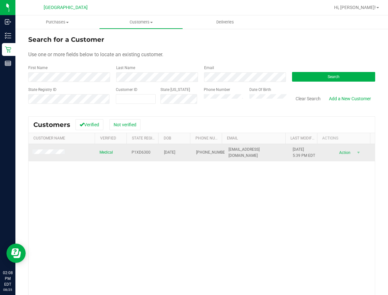
click at [293, 151] on span "[DATE] 5:39 PM EDT" at bounding box center [304, 152] width 22 height 12
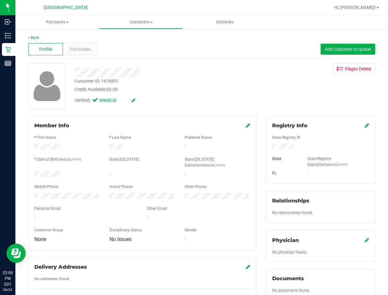
click at [109, 79] on div "Customer ID: 1618801" at bounding box center [96, 81] width 45 height 7
click at [95, 50] on div "Purchases" at bounding box center [80, 49] width 35 height 12
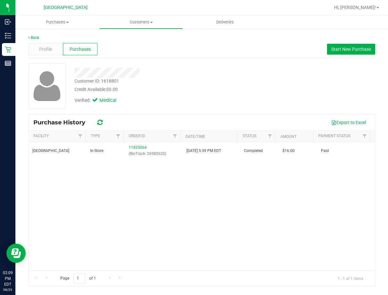
drag, startPoint x: 135, startPoint y: 199, endPoint x: 385, endPoint y: 190, distance: 250.2
click at [141, 199] on div "[GEOGRAPHIC_DATA] WC In-Store 11825064 (BioTrack: 26982620) [DATE] 5:39 PM EDT …" at bounding box center [202, 206] width 346 height 128
drag, startPoint x: 278, startPoint y: 192, endPoint x: 213, endPoint y: 119, distance: 97.7
click at [278, 191] on div "[GEOGRAPHIC_DATA] WC In-Store 11825064 (BioTrack: 26982620) [DATE] 5:39 PM EDT …" at bounding box center [202, 206] width 346 height 128
click at [132, 20] on span "Customers" at bounding box center [140, 22] width 83 height 6
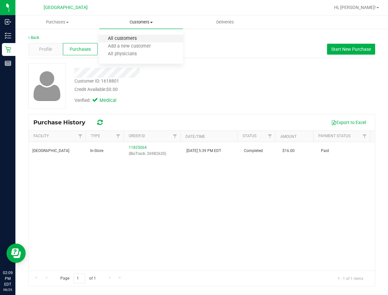
click at [135, 39] on span "All customers" at bounding box center [122, 38] width 46 height 5
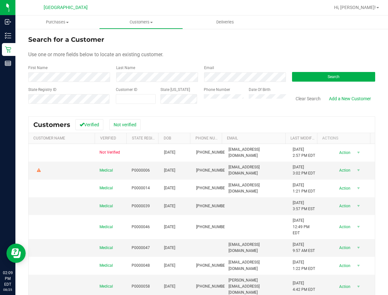
click at [83, 71] on div "First Name" at bounding box center [69, 73] width 83 height 17
click at [138, 70] on div "Last Name" at bounding box center [155, 73] width 88 height 17
click at [307, 76] on button "Search" at bounding box center [333, 77] width 83 height 10
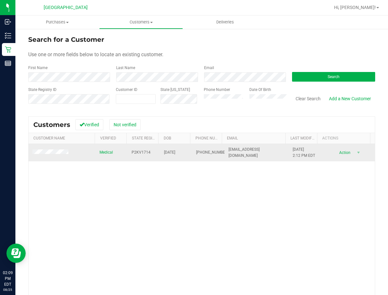
click at [294, 148] on span "[DATE] 2:12 PM EDT" at bounding box center [304, 152] width 22 height 12
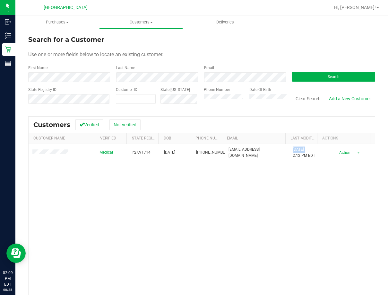
click at [184, 190] on div "Medical P2KV1714 [DATE] (813) 525-3634 [EMAIL_ADDRESS][DOMAIN_NAME] [DATE] 2:12…" at bounding box center [202, 236] width 346 height 185
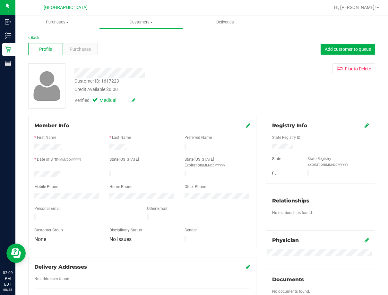
click at [117, 82] on div "Customer ID: 1617223" at bounding box center [96, 81] width 45 height 7
click at [79, 51] on span "Purchases" at bounding box center [80, 49] width 21 height 7
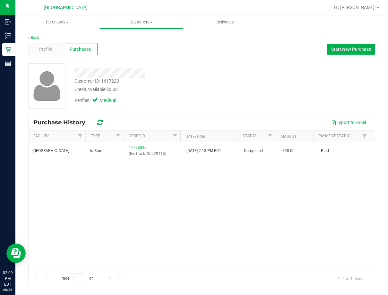
drag, startPoint x: 299, startPoint y: 210, endPoint x: 252, endPoint y: 166, distance: 64.7
click at [297, 208] on div "[GEOGRAPHIC_DATA] WC In-Store 11778396 (BioTrack: 26229115) [DATE] 2:13 PM EDT …" at bounding box center [202, 206] width 346 height 128
click at [256, 211] on div "[GEOGRAPHIC_DATA] WC In-Store 11778396 (BioTrack: 26229115) [DATE] 2:13 PM EDT …" at bounding box center [202, 206] width 346 height 128
click at [140, 26] on uib-tab-heading "Customers All customers Add a new customer All physicians" at bounding box center [140, 22] width 83 height 13
click at [141, 39] on span "All customers" at bounding box center [122, 38] width 46 height 5
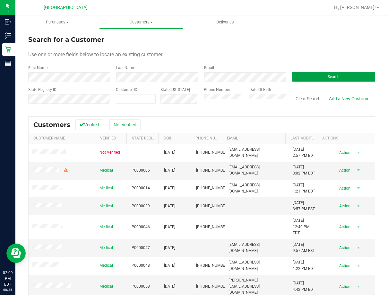
click at [305, 79] on button "Search" at bounding box center [333, 77] width 83 height 10
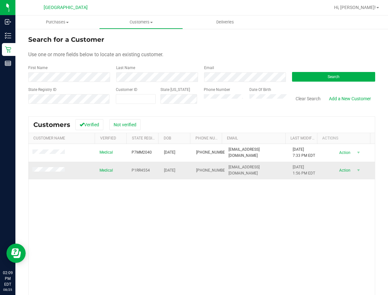
click at [298, 168] on span "[DATE] 1:56 PM EDT" at bounding box center [304, 170] width 22 height 12
click at [267, 205] on div "Medical P7MM2040 [DATE] (407) 318-0262 [EMAIL_ADDRESS][DOMAIN_NAME] [DATE] 7:33…" at bounding box center [202, 236] width 346 height 185
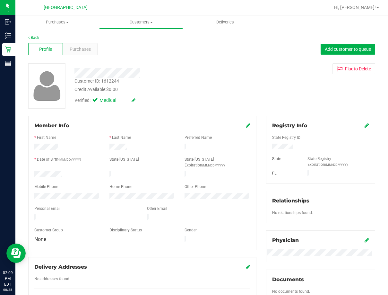
click at [116, 83] on div "Customer ID: 1612244" at bounding box center [96, 81] width 45 height 7
click at [76, 55] on div "Profile Purchases Add customer to queue" at bounding box center [201, 49] width 347 height 18
click at [79, 50] on span "Purchases" at bounding box center [80, 49] width 21 height 7
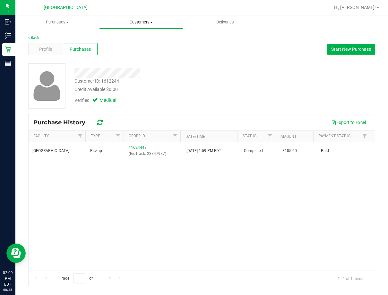
click at [150, 20] on span "Customers" at bounding box center [140, 22] width 83 height 6
click at [140, 39] on span "All customers" at bounding box center [122, 38] width 46 height 5
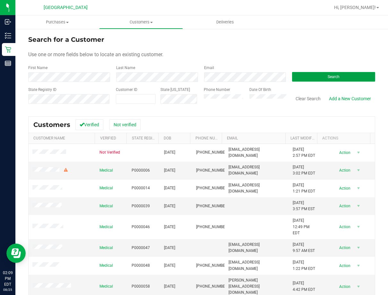
click at [307, 77] on button "Search" at bounding box center [333, 77] width 83 height 10
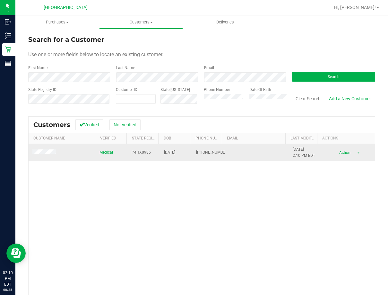
click at [294, 151] on span "[DATE] 2:10 PM EDT" at bounding box center [304, 152] width 22 height 12
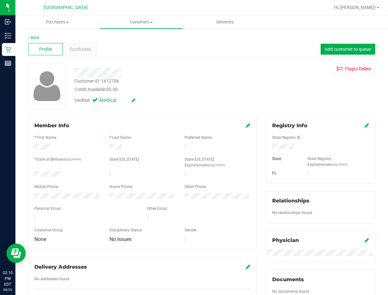
click at [108, 78] on div "Customer ID: 1612706" at bounding box center [96, 81] width 45 height 7
click at [147, 27] on uib-tab-heading "Customers All customers Add a new customer All physicians" at bounding box center [140, 22] width 83 height 13
click at [140, 40] on span "All customers" at bounding box center [122, 38] width 46 height 5
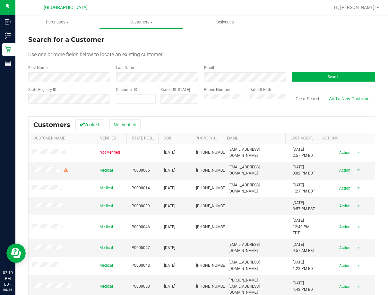
click at [164, 72] on div "Last Name" at bounding box center [155, 73] width 88 height 17
click at [307, 74] on button "Search" at bounding box center [333, 77] width 83 height 10
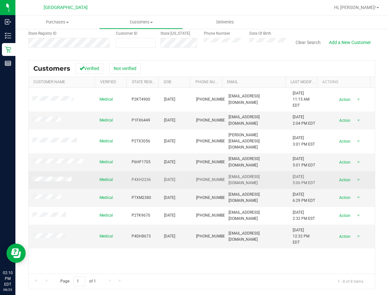
scroll to position [57, 0]
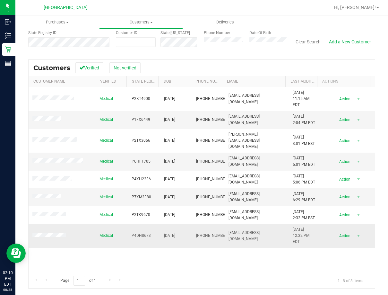
click at [293, 226] on span "[DATE] 12:32 PM EDT" at bounding box center [305, 235] width 24 height 19
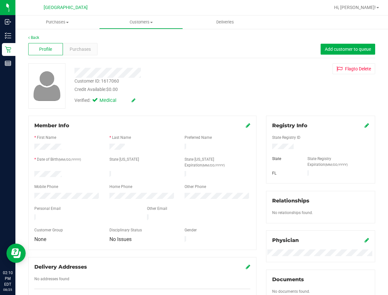
click at [114, 80] on div "Customer ID: 1617060" at bounding box center [96, 81] width 45 height 7
click at [86, 50] on span "Purchases" at bounding box center [80, 49] width 21 height 7
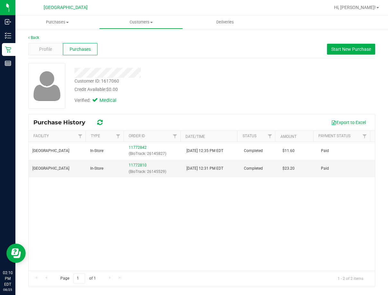
click at [254, 196] on div "[GEOGRAPHIC_DATA] WC In-Store 11772842 (BioTrack: 26145827) [DATE] 12:35 PM EDT…" at bounding box center [202, 206] width 346 height 128
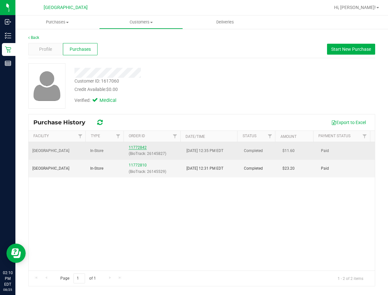
click at [140, 146] on link "11772842" at bounding box center [138, 147] width 18 height 4
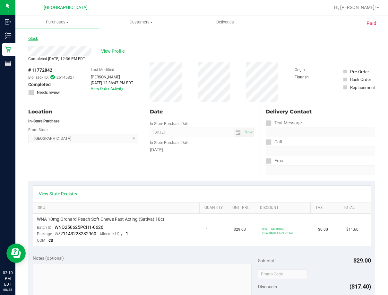
click at [37, 37] on link "Back" at bounding box center [33, 38] width 10 height 4
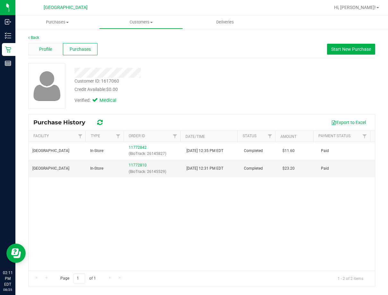
click at [55, 51] on div "Profile" at bounding box center [45, 49] width 35 height 12
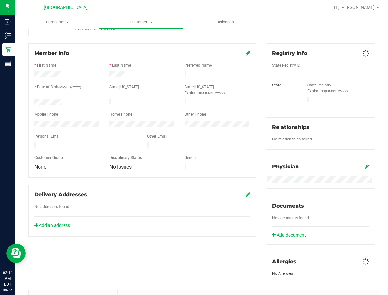
scroll to position [175, 0]
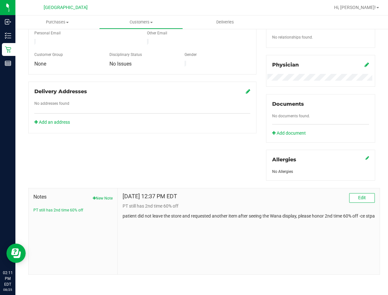
click at [243, 245] on div "[DATE] 12:37 PM EDT Edit PT still has 2nd time 60% off patient did not leave th…" at bounding box center [249, 231] width 262 height 86
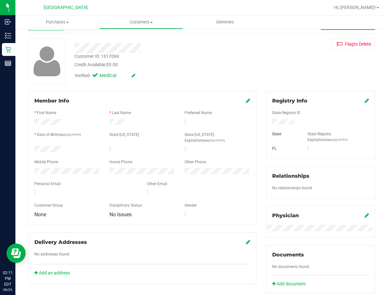
scroll to position [0, 0]
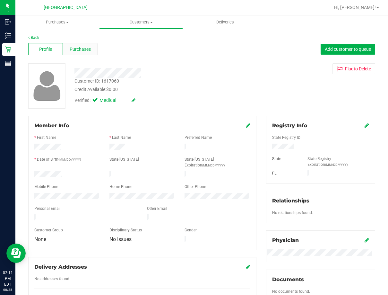
click at [83, 49] on span "Purchases" at bounding box center [80, 49] width 21 height 7
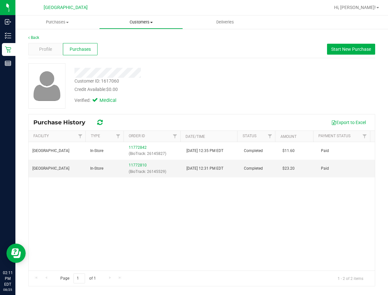
click at [129, 25] on uib-tab-heading "Customers All customers Add a new customer All physicians" at bounding box center [140, 22] width 83 height 13
click at [134, 39] on span "All customers" at bounding box center [122, 38] width 46 height 5
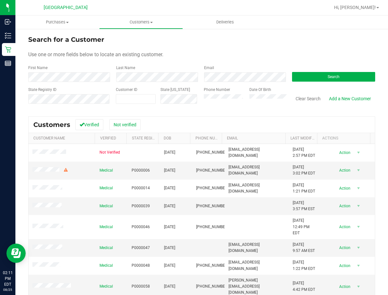
click at [132, 82] on form "Search for a Customer Use one or more fields below to locate an existing custom…" at bounding box center [201, 72] width 347 height 75
click at [307, 75] on button "Search" at bounding box center [333, 77] width 83 height 10
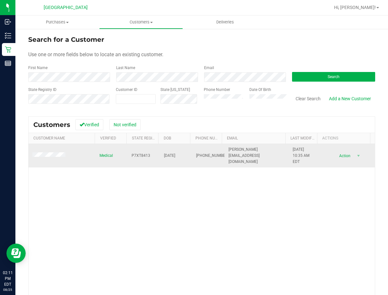
click at [290, 146] on td "[DATE] 10:35 AM EDT" at bounding box center [305, 156] width 32 height 24
click at [291, 146] on td "[DATE] 10:35 AM EDT" at bounding box center [305, 156] width 32 height 24
click at [293, 146] on span "[DATE] 10:35 AM EDT" at bounding box center [305, 155] width 24 height 19
click at [57, 158] on span at bounding box center [49, 155] width 35 height 6
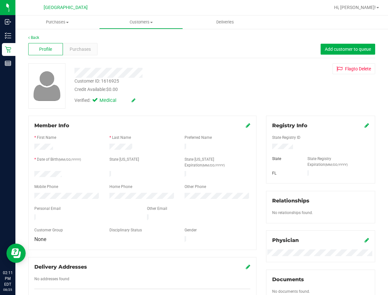
click at [114, 81] on div "Customer ID: 1616925" at bounding box center [96, 81] width 45 height 7
click at [82, 46] on span "Purchases" at bounding box center [80, 49] width 21 height 7
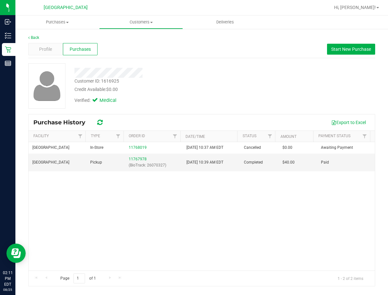
click at [129, 28] on uib-tab-heading "Customers All customers Add a new customer All physicians" at bounding box center [140, 22] width 83 height 13
click at [134, 39] on span "All customers" at bounding box center [122, 38] width 46 height 5
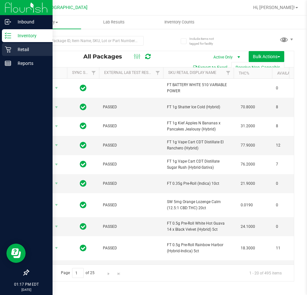
click at [8, 47] on icon at bounding box center [8, 49] width 6 height 6
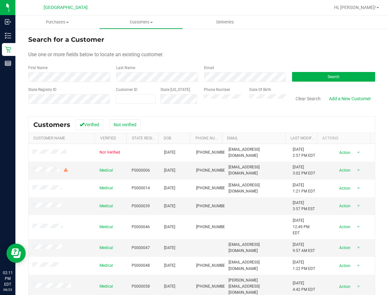
click at [139, 68] on div "Last Name" at bounding box center [155, 73] width 88 height 17
click at [318, 77] on button "Search" at bounding box center [333, 77] width 83 height 10
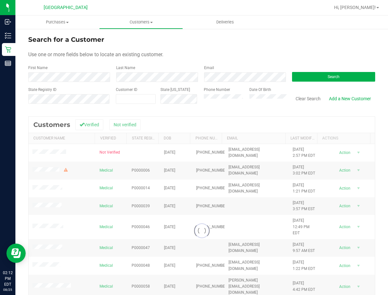
click at [246, 116] on div "Loading... Customers Verified Not verified Customer Name Verified State Registr…" at bounding box center [201, 230] width 347 height 229
click at [205, 116] on div at bounding box center [202, 230] width 346 height 228
click at [305, 73] on button "Search" at bounding box center [333, 77] width 83 height 10
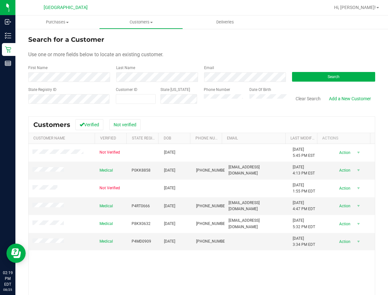
click at [101, 254] on div "Not Verified 08/21/1986 1/2/2020 5:45 PM EST Delete Profile Action Action Add t…" at bounding box center [202, 236] width 346 height 185
click at [293, 236] on span "7/22/2025 3:34 PM EDT" at bounding box center [304, 241] width 22 height 12
copy span "[DATE]"
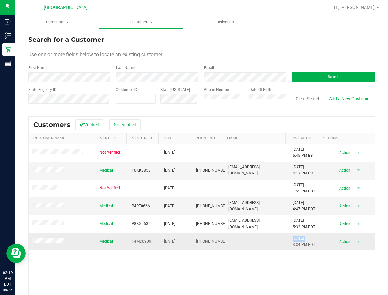
click at [210, 266] on div "Not Verified 08/21/1986 1/2/2020 5:45 PM EST Delete Profile Action Action Add t…" at bounding box center [202, 236] width 346 height 185
click at [41, 238] on span at bounding box center [48, 241] width 33 height 6
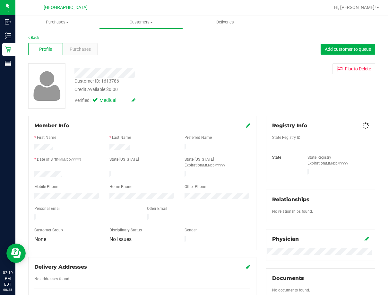
click at [112, 80] on div "Customer ID: 1613786" at bounding box center [96, 81] width 45 height 7
copy div "Customer ID: 1613786"
click at [141, 81] on div "Customer ID: 1613786 Credit Available: $0.00" at bounding box center [159, 85] width 178 height 15
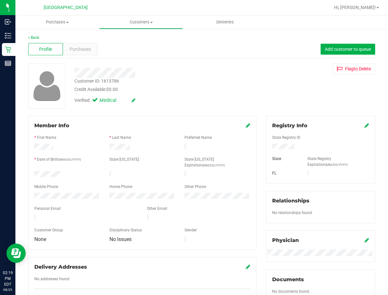
click at [111, 82] on div "Customer ID: 1613786" at bounding box center [96, 81] width 45 height 7
copy div "1613786"
click at [142, 84] on div "Customer ID: 1613786 Credit Available: $0.00" at bounding box center [159, 85] width 178 height 15
click at [93, 51] on div "Purchases" at bounding box center [80, 49] width 35 height 12
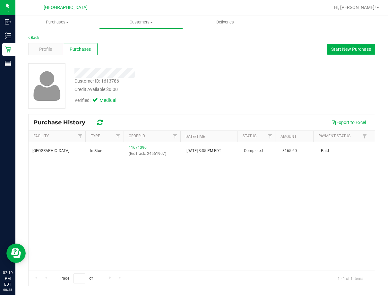
drag, startPoint x: 319, startPoint y: 197, endPoint x: 358, endPoint y: 214, distance: 41.8
click at [319, 197] on div "South Tampa WC In-Store 11671390 (BioTrack: 24561907) 7/22/2025 3:35 PM EDT Com…" at bounding box center [202, 206] width 346 height 128
click at [342, 225] on div "South Tampa WC In-Store 11671390 (BioTrack: 24561907) 7/22/2025 3:35 PM EDT Com…" at bounding box center [202, 206] width 346 height 128
click at [142, 20] on span "Customers" at bounding box center [140, 22] width 83 height 6
click at [133, 32] on ul "All customers Add a new customer All physicians" at bounding box center [141, 46] width 84 height 35
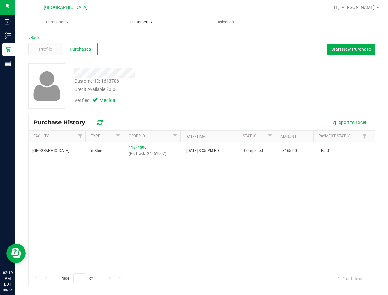
click at [134, 26] on uib-tab-heading "Customers All customers Add a new customer All physicians" at bounding box center [141, 21] width 84 height 13
click at [132, 39] on span "All customers" at bounding box center [122, 38] width 46 height 5
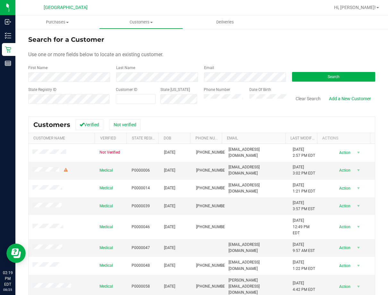
click at [247, 40] on div "Search for a Customer" at bounding box center [201, 40] width 347 height 10
click at [307, 78] on button "Search" at bounding box center [333, 77] width 83 height 10
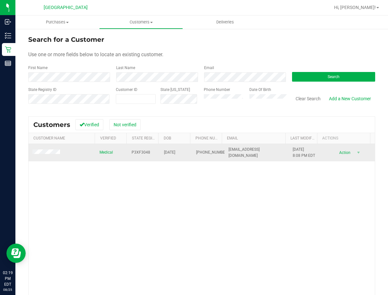
click at [293, 150] on span "7/25/2025 8:08 PM EDT" at bounding box center [304, 152] width 22 height 12
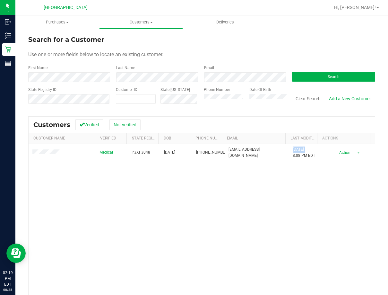
copy span "[DATE]"
drag, startPoint x: 288, startPoint y: 194, endPoint x: 383, endPoint y: 214, distance: 96.9
click at [290, 196] on div "Medical P3XF3048 08/10/1954 (813) 629-4213 auntboozie@yahoo.com 7/25/2025 8:08 …" at bounding box center [202, 236] width 346 height 185
click at [220, 198] on div "Medical P3XF3048 08/10/1954 (813) 629-4213 auntboozie@yahoo.com 7/25/2025 8:08 …" at bounding box center [202, 236] width 346 height 185
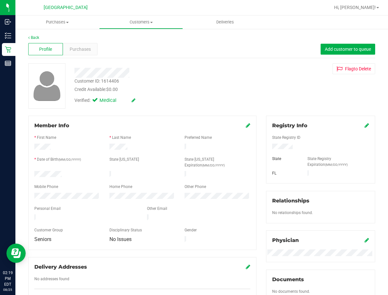
click at [110, 82] on div "Customer ID: 1614406" at bounding box center [96, 81] width 45 height 7
copy div "1614406"
click at [91, 49] on div "Purchases" at bounding box center [80, 49] width 35 height 12
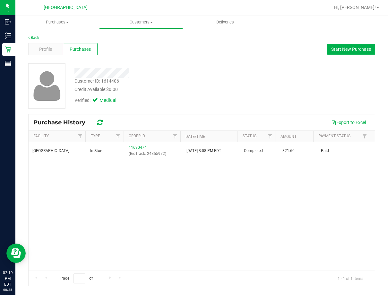
drag, startPoint x: 289, startPoint y: 234, endPoint x: 176, endPoint y: 163, distance: 133.5
click at [287, 231] on div "South Tampa WC In-Store 11690474 (BioTrack: 24855972) 7/25/2025 8:08 PM EDT Com…" at bounding box center [202, 206] width 346 height 128
click at [146, 21] on span "Customers" at bounding box center [140, 22] width 83 height 6
click at [141, 36] on span "All customers" at bounding box center [122, 38] width 46 height 5
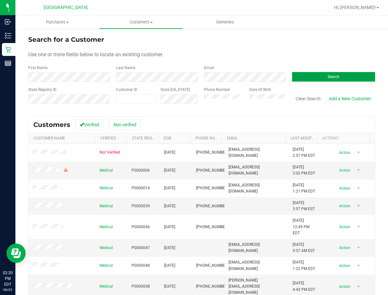
click at [304, 77] on button "Search" at bounding box center [333, 77] width 83 height 10
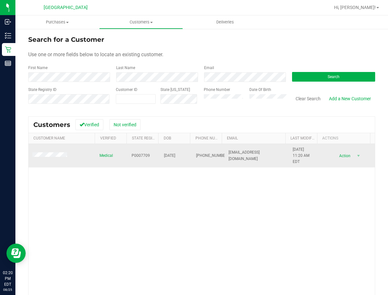
click at [293, 151] on span "8/7/2025 11:20 AM EDT" at bounding box center [305, 155] width 24 height 19
copy span "2025"
click at [293, 148] on span "8/7/2025 11:20 AM EDT" at bounding box center [305, 155] width 24 height 19
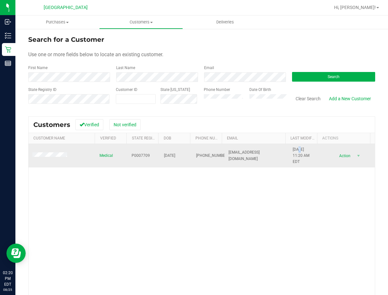
click at [293, 148] on span "8/7/2025 11:20 AM EDT" at bounding box center [305, 155] width 24 height 19
copy span "/"
click at [297, 148] on span "8/7/2025 11:20 AM EDT" at bounding box center [305, 155] width 24 height 19
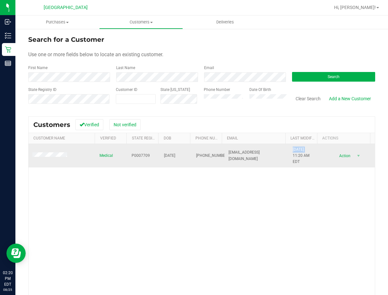
copy span "[DATE]"
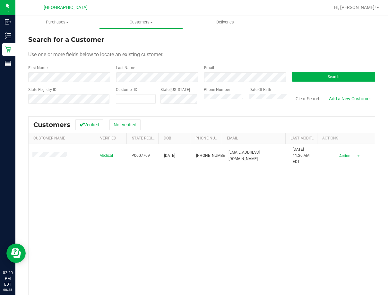
click at [290, 188] on div "Medical P0007709 09/08/1950 (813) 325-1068 swarner98@tampabay.rr.com 8/7/2025 1…" at bounding box center [202, 236] width 346 height 185
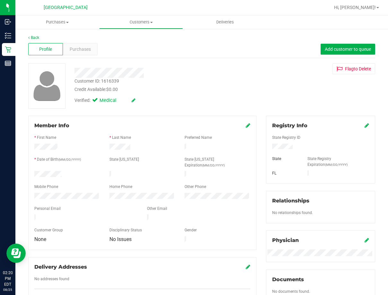
click at [114, 80] on div "Customer ID: 1616339" at bounding box center [96, 81] width 45 height 7
copy div "1616339"
click at [75, 44] on div "Purchases" at bounding box center [80, 49] width 35 height 12
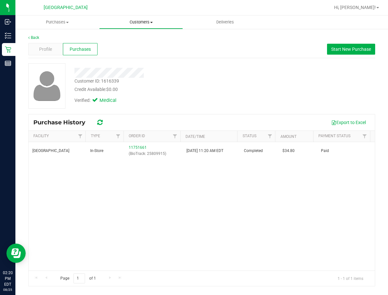
click at [164, 24] on span "Customers" at bounding box center [140, 22] width 83 height 6
click at [151, 36] on li "All customers" at bounding box center [141, 39] width 84 height 8
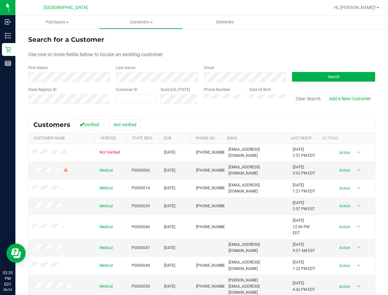
click at [246, 55] on div "Use one or more fields below to locate an existing customer." at bounding box center [201, 55] width 347 height 8
click at [311, 74] on button "Search" at bounding box center [333, 77] width 83 height 10
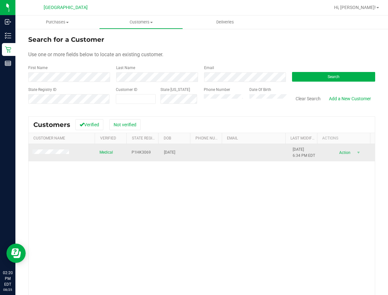
click at [294, 146] on span "8/15/2025 6:34 PM EDT" at bounding box center [304, 152] width 22 height 12
copy span "8/15/2025"
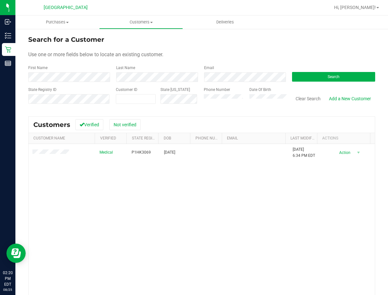
click at [341, 203] on div "Medical P1HK3069 08/22/1994 8/15/2025 6:34 PM EDT Delete Profile Action Action …" at bounding box center [202, 236] width 346 height 185
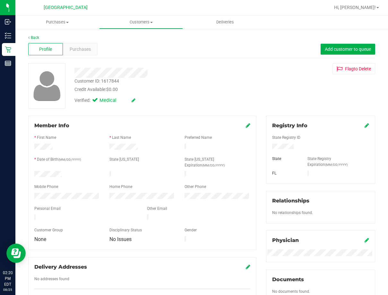
click at [110, 79] on div "Customer ID: 1617844" at bounding box center [96, 81] width 45 height 7
click at [84, 51] on span "Purchases" at bounding box center [80, 49] width 21 height 7
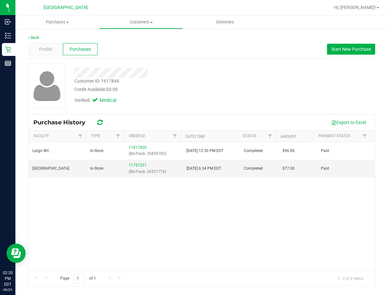
click at [224, 200] on div "Largo WC In-Store 11817820 (BioTrack: 26859785) 8/20/2025 12:30 PM EDT Complete…" at bounding box center [202, 206] width 346 height 128
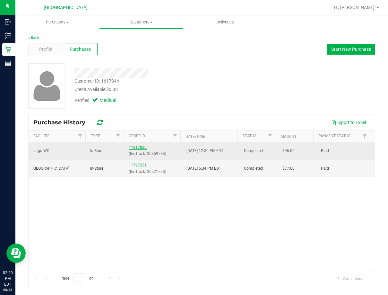
click at [142, 148] on link "11817820" at bounding box center [138, 147] width 18 height 4
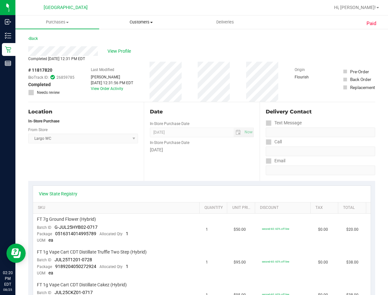
click at [140, 23] on span "Customers" at bounding box center [140, 22] width 83 height 6
click at [140, 37] on span "All customers" at bounding box center [122, 38] width 46 height 5
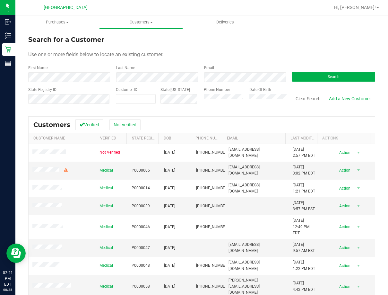
click at [233, 62] on form "Search for a Customer Use one or more fields below to locate an existing custom…" at bounding box center [201, 72] width 347 height 75
click at [307, 75] on button "Search" at bounding box center [333, 77] width 83 height 10
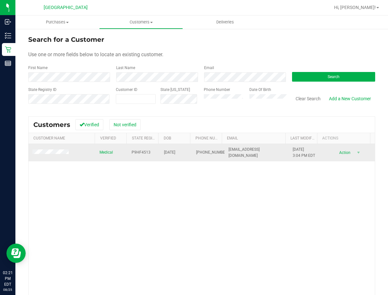
click at [297, 150] on span "8/15/2025 3:04 PM EDT" at bounding box center [304, 152] width 22 height 12
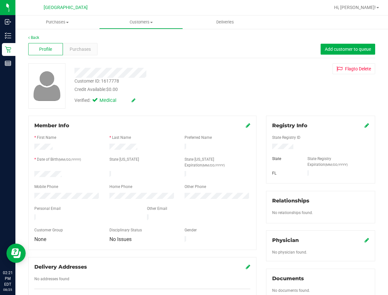
click at [107, 80] on div "Customer ID: 1617778" at bounding box center [96, 81] width 45 height 7
click at [83, 49] on span "Purchases" at bounding box center [80, 49] width 21 height 7
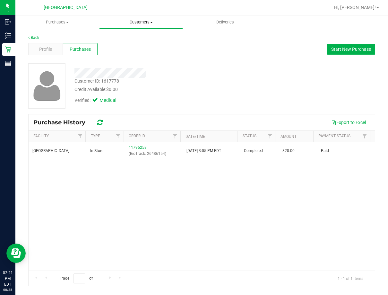
click at [160, 16] on uib-tab-heading "Customers All customers Add a new customer All physicians" at bounding box center [140, 22] width 83 height 13
click at [145, 36] on li "All customers" at bounding box center [141, 39] width 84 height 8
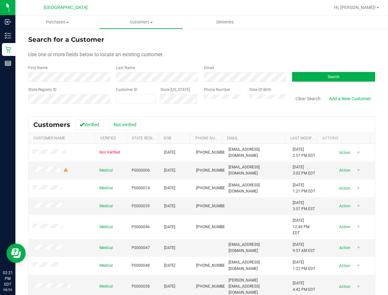
drag, startPoint x: 223, startPoint y: 65, endPoint x: 289, endPoint y: 57, distance: 65.9
click at [225, 65] on form "Search for a Customer Use one or more fields below to locate an existing custom…" at bounding box center [201, 72] width 347 height 75
click at [314, 74] on button "Search" at bounding box center [333, 77] width 83 height 10
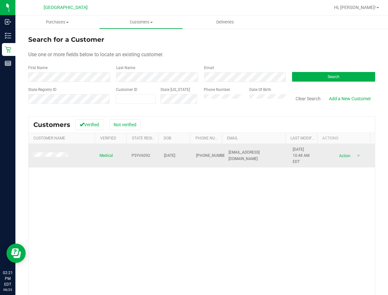
click at [293, 151] on span "8/13/2025 10:48 AM EDT" at bounding box center [305, 155] width 24 height 19
click at [293, 147] on span "8/13/2025 10:48 AM EDT" at bounding box center [305, 155] width 24 height 19
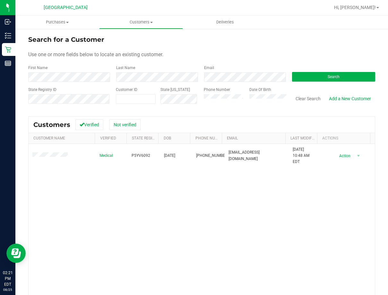
click at [269, 176] on div "Medical P5YV6092 12/28/1992 (619) 534-2806 crenshaw_travis@yahoo.com 8/13/2025 …" at bounding box center [202, 236] width 346 height 185
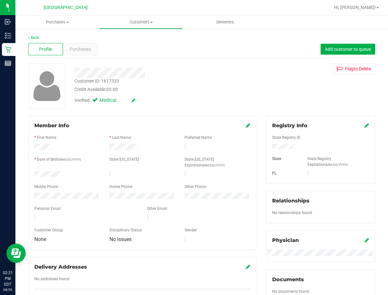
click at [110, 80] on div "Customer ID: 1617333" at bounding box center [96, 81] width 45 height 7
click at [81, 49] on span "Purchases" at bounding box center [80, 49] width 21 height 7
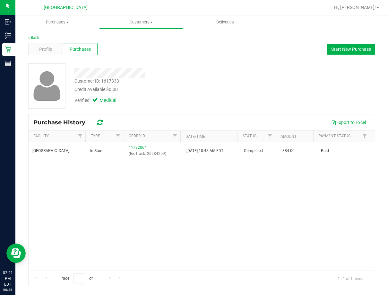
click at [256, 213] on div "South Tampa WC In-Store 11782064 (BioTrack: 26284259) 8/13/2025 10:48 AM EDT Co…" at bounding box center [202, 206] width 346 height 128
click at [142, 19] on uib-tab-heading "Customers All customers Add a new customer All physicians" at bounding box center [140, 22] width 83 height 13
click at [135, 36] on span "All customers" at bounding box center [122, 38] width 46 height 5
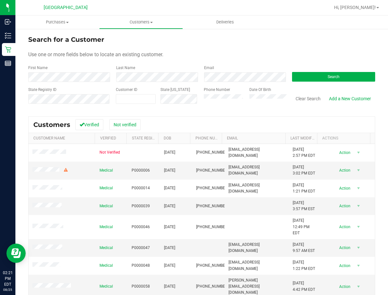
click at [290, 67] on div "Search" at bounding box center [331, 73] width 88 height 17
click at [301, 82] on div "Search" at bounding box center [331, 73] width 88 height 17
click at [312, 75] on button "Search" at bounding box center [333, 77] width 83 height 10
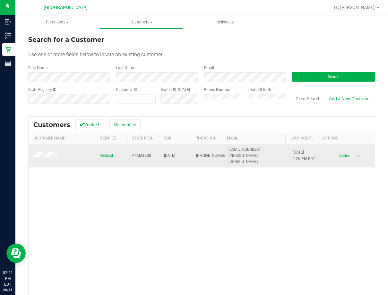
click at [293, 150] on span "7/13/2025 1:26 PM EDT" at bounding box center [304, 155] width 22 height 12
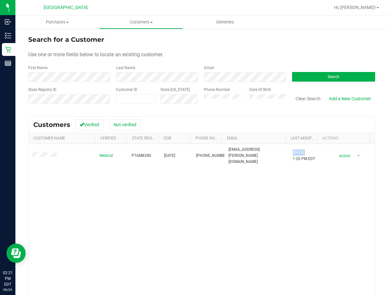
drag, startPoint x: 249, startPoint y: 184, endPoint x: 50, endPoint y: 175, distance: 198.8
click at [246, 184] on div "Medical P7AM8280 03/10/2002 (813) 895-7609 tristyn.cohen@gmail.com 7/13/2025 1:…" at bounding box center [202, 236] width 346 height 185
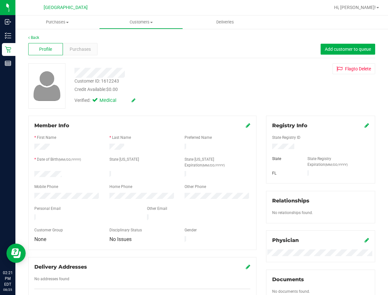
click at [116, 82] on div "Customer ID: 1612243" at bounding box center [96, 81] width 45 height 7
click at [84, 41] on div "Profile Purchases Add customer to queue" at bounding box center [201, 49] width 347 height 18
click at [80, 46] on span "Purchases" at bounding box center [80, 49] width 21 height 7
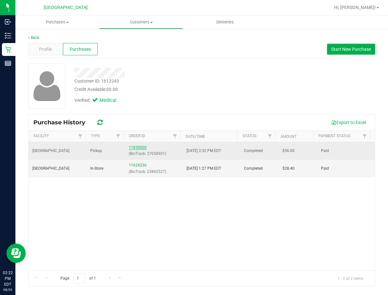
click at [138, 147] on link "11830000" at bounding box center [138, 147] width 18 height 4
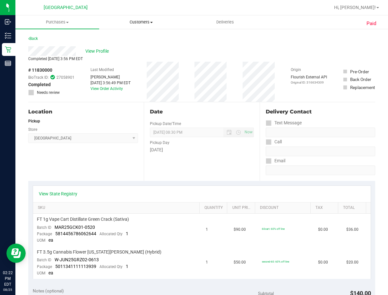
click at [149, 24] on span "Customers" at bounding box center [140, 22] width 83 height 6
click at [141, 36] on span "All customers" at bounding box center [122, 38] width 46 height 5
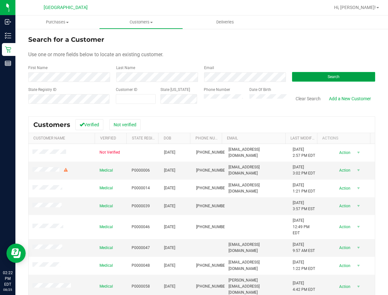
click at [317, 76] on button "Search" at bounding box center [333, 77] width 83 height 10
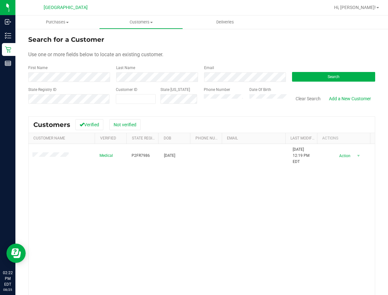
click at [176, 185] on div "Medical P2FR7986 03/24/1962 7/25/2025 12:19 PM EDT Delete Profile Action Action…" at bounding box center [202, 236] width 346 height 185
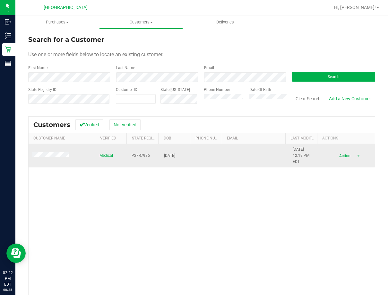
click at [293, 151] on span "7/25/2025 12:19 PM EDT" at bounding box center [305, 155] width 24 height 19
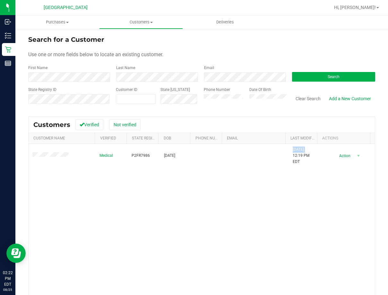
click at [323, 196] on div "Medical P2FR7986 03/24/1962 7/25/2025 12:19 PM EDT Delete Profile Action Action…" at bounding box center [202, 236] width 346 height 185
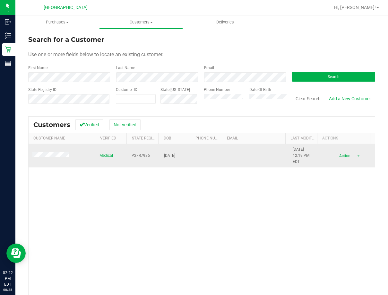
click at [295, 149] on span "7/25/2025 12:19 PM EDT" at bounding box center [305, 155] width 24 height 19
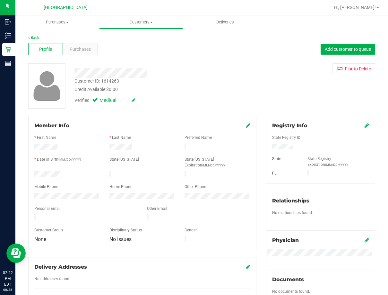
click at [104, 81] on div "Customer ID: 1614263" at bounding box center [96, 81] width 45 height 7
click at [106, 81] on div "Customer ID: 1614263" at bounding box center [96, 81] width 45 height 7
drag, startPoint x: 112, startPoint y: 82, endPoint x: 136, endPoint y: 82, distance: 24.4
click at [112, 82] on div "Customer ID: 1614263" at bounding box center [96, 81] width 45 height 7
click at [136, 82] on div "Customer ID: 1614263 Credit Available: $0.00" at bounding box center [159, 85] width 178 height 15
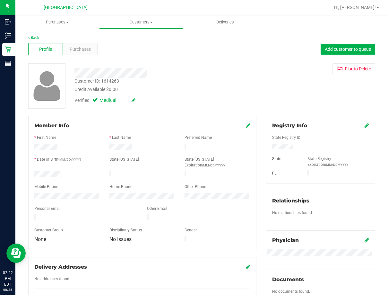
click at [113, 81] on div "Customer ID: 1614263" at bounding box center [96, 81] width 45 height 7
click at [67, 43] on div "Purchases" at bounding box center [80, 49] width 35 height 12
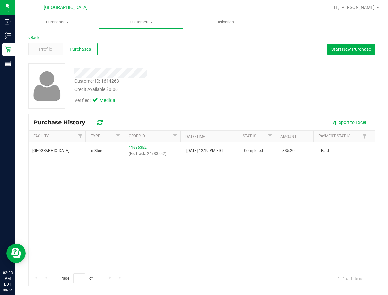
click at [250, 187] on div "South Tampa WC In-Store 11686352 (BioTrack: 24783552) 7/25/2025 12:19 PM EDT Co…" at bounding box center [202, 206] width 346 height 128
